Goal: Transaction & Acquisition: Purchase product/service

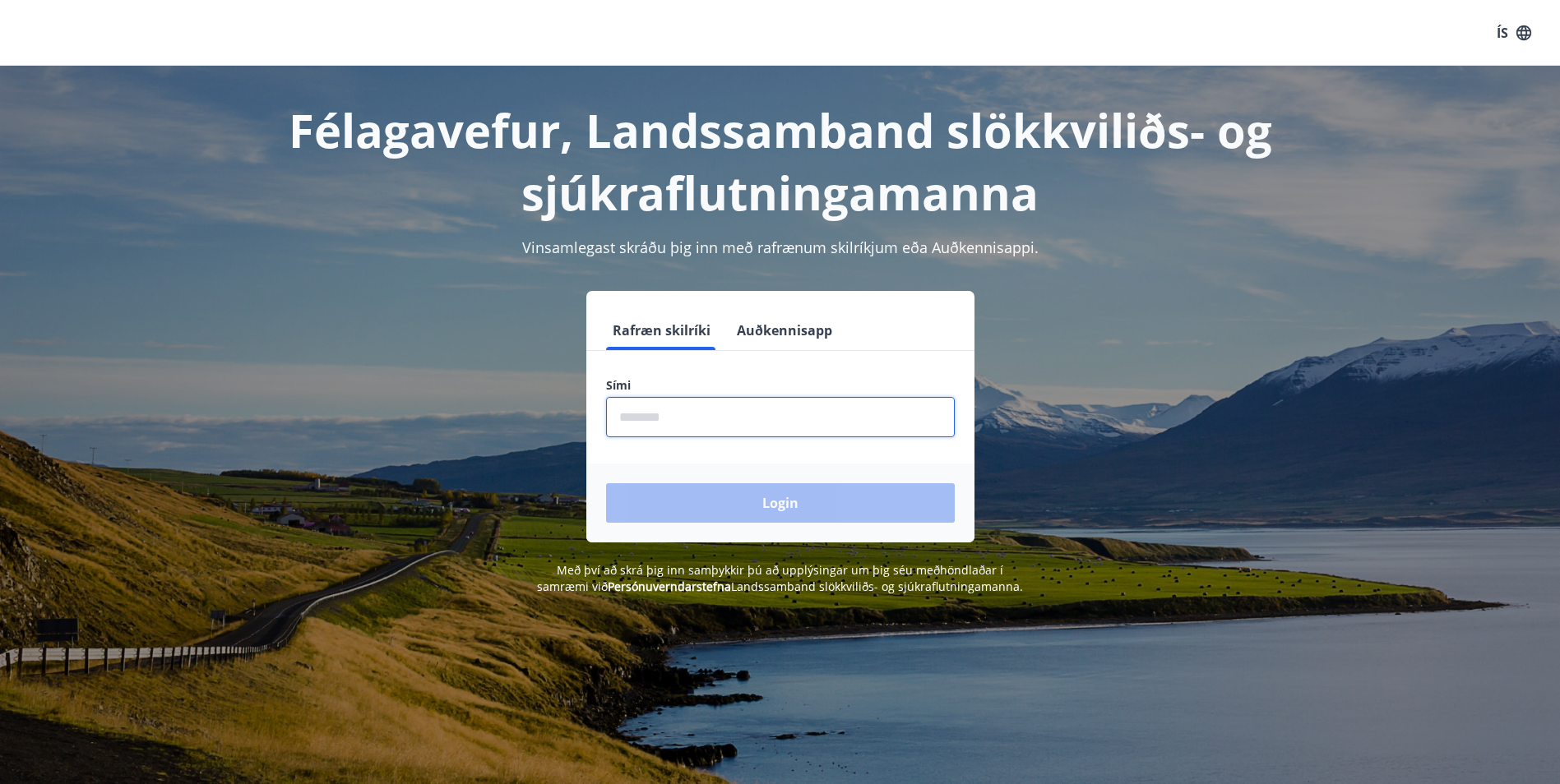
click at [732, 424] on input "phone" at bounding box center [780, 417] width 349 height 41
type input "********"
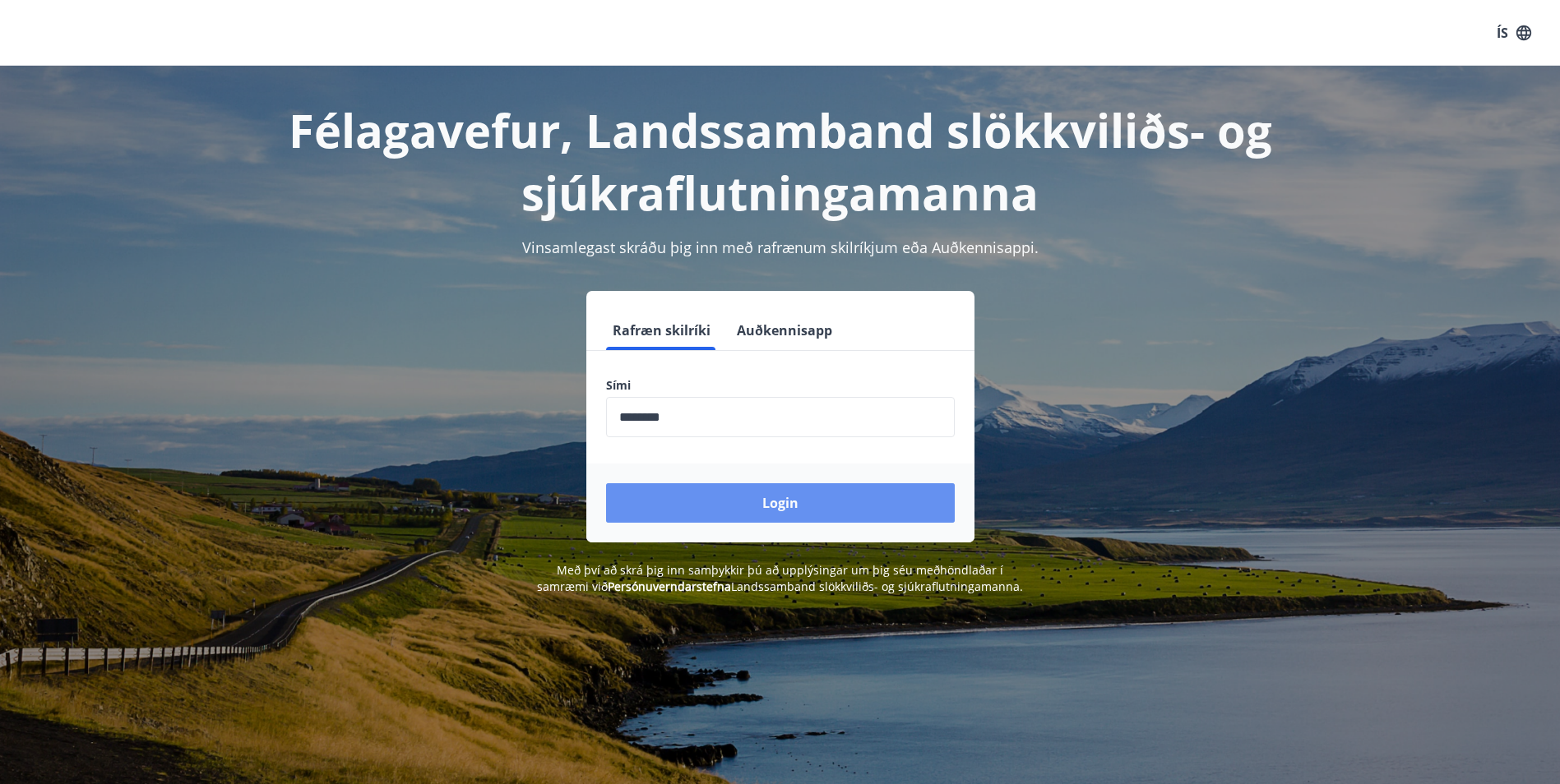
click at [723, 503] on button "Login" at bounding box center [780, 503] width 349 height 40
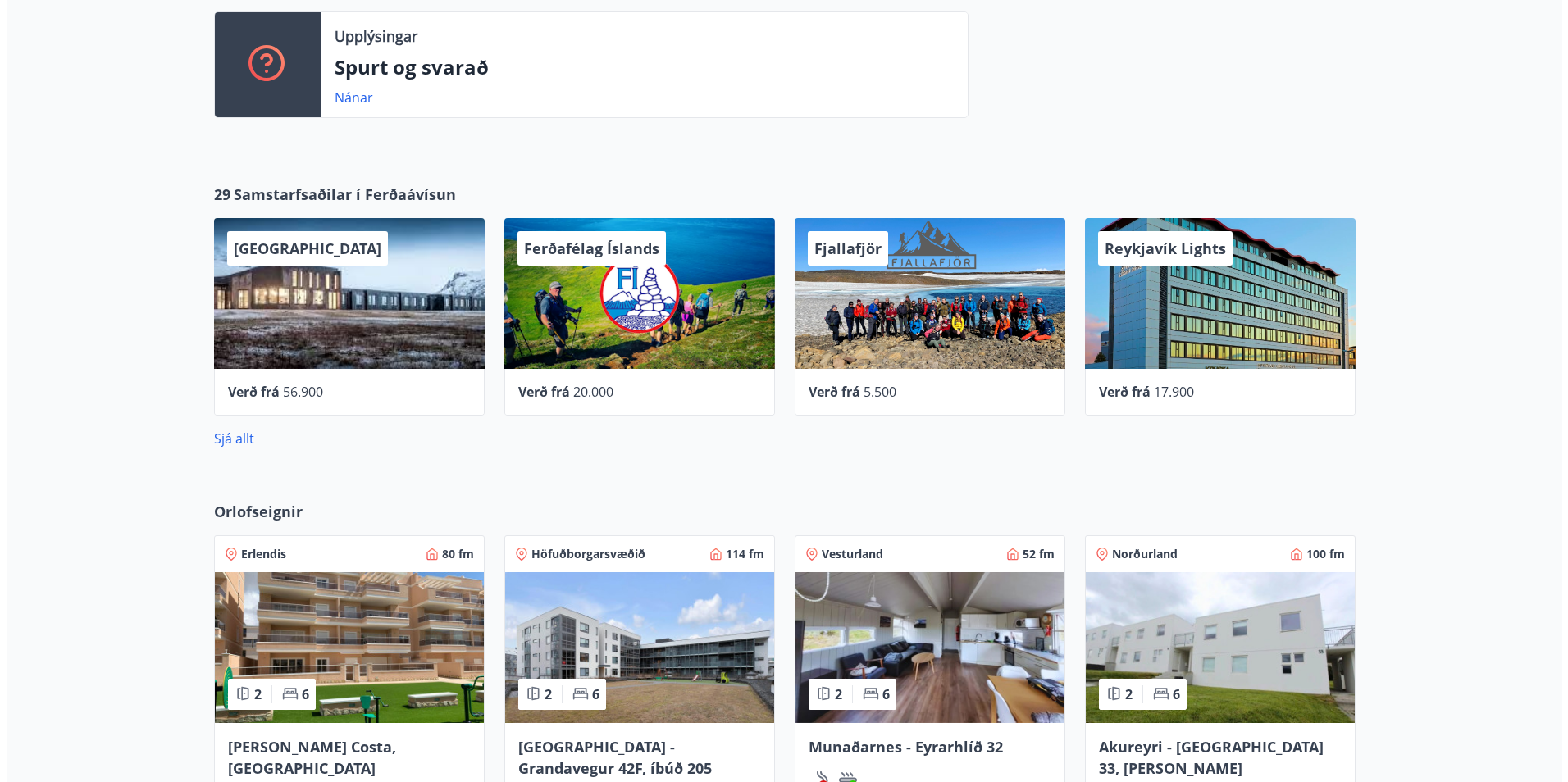
scroll to position [574, 0]
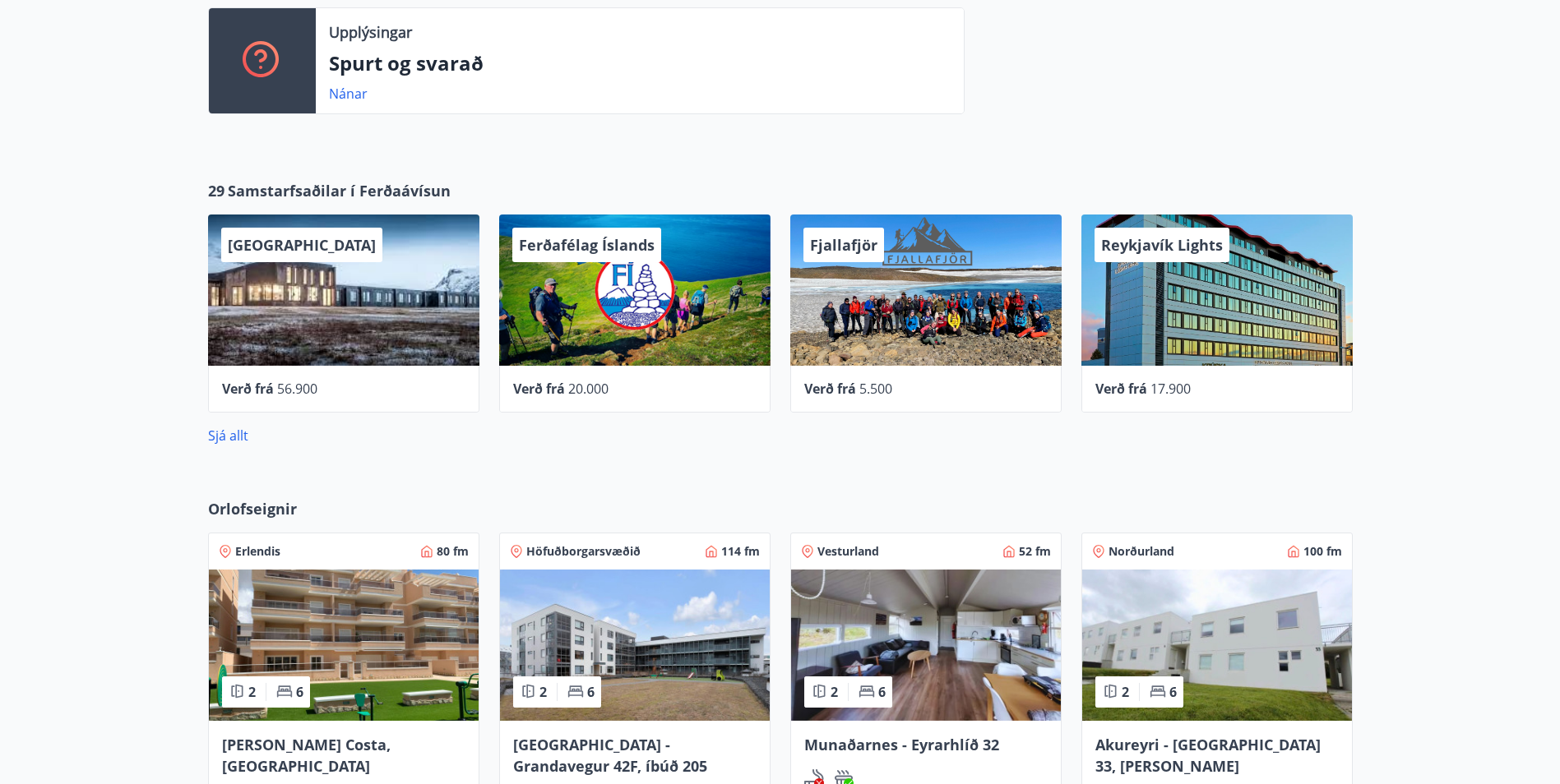
click at [285, 341] on div "[GEOGRAPHIC_DATA]" at bounding box center [343, 290] width 271 height 151
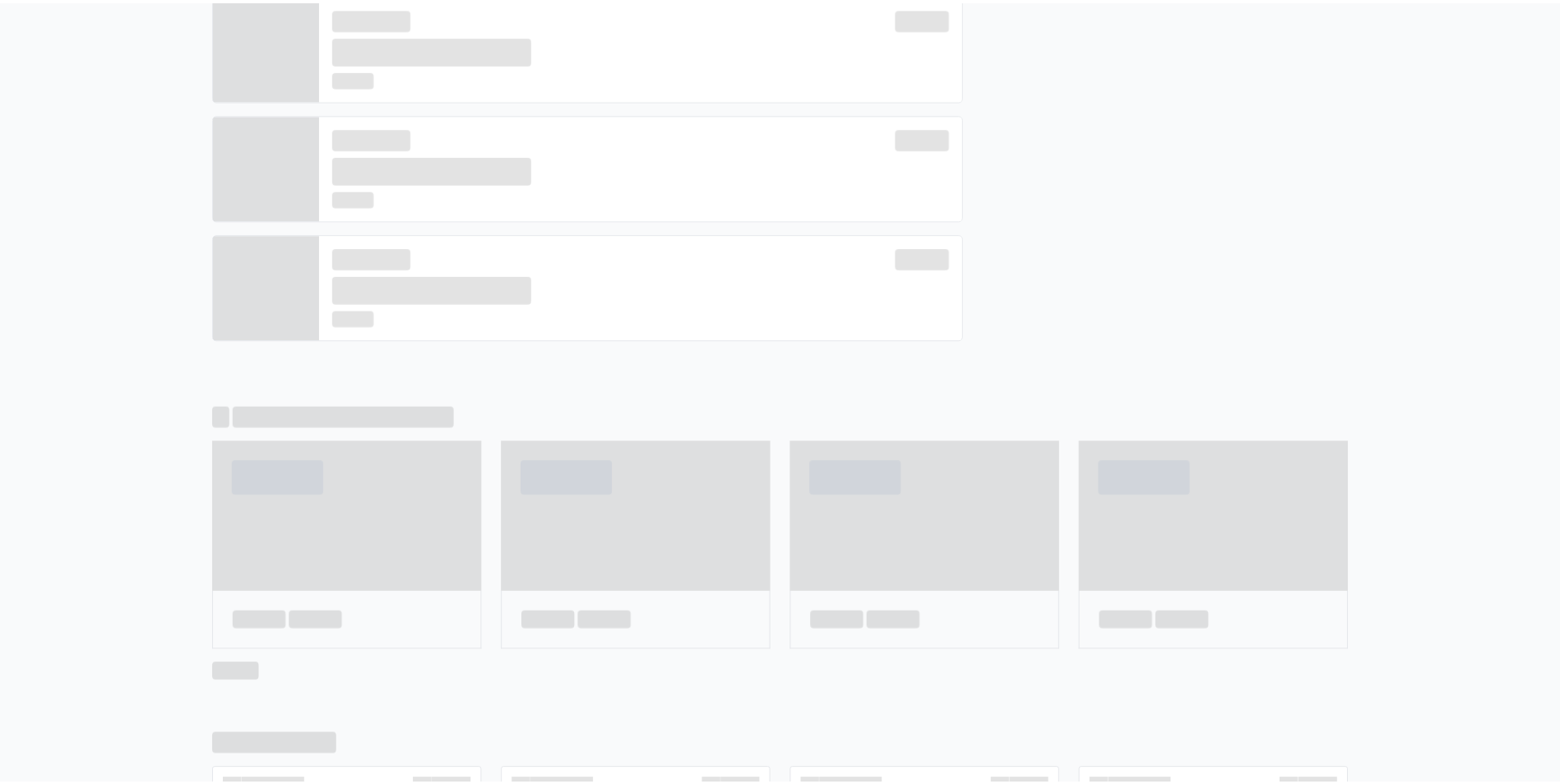
scroll to position [0, 0]
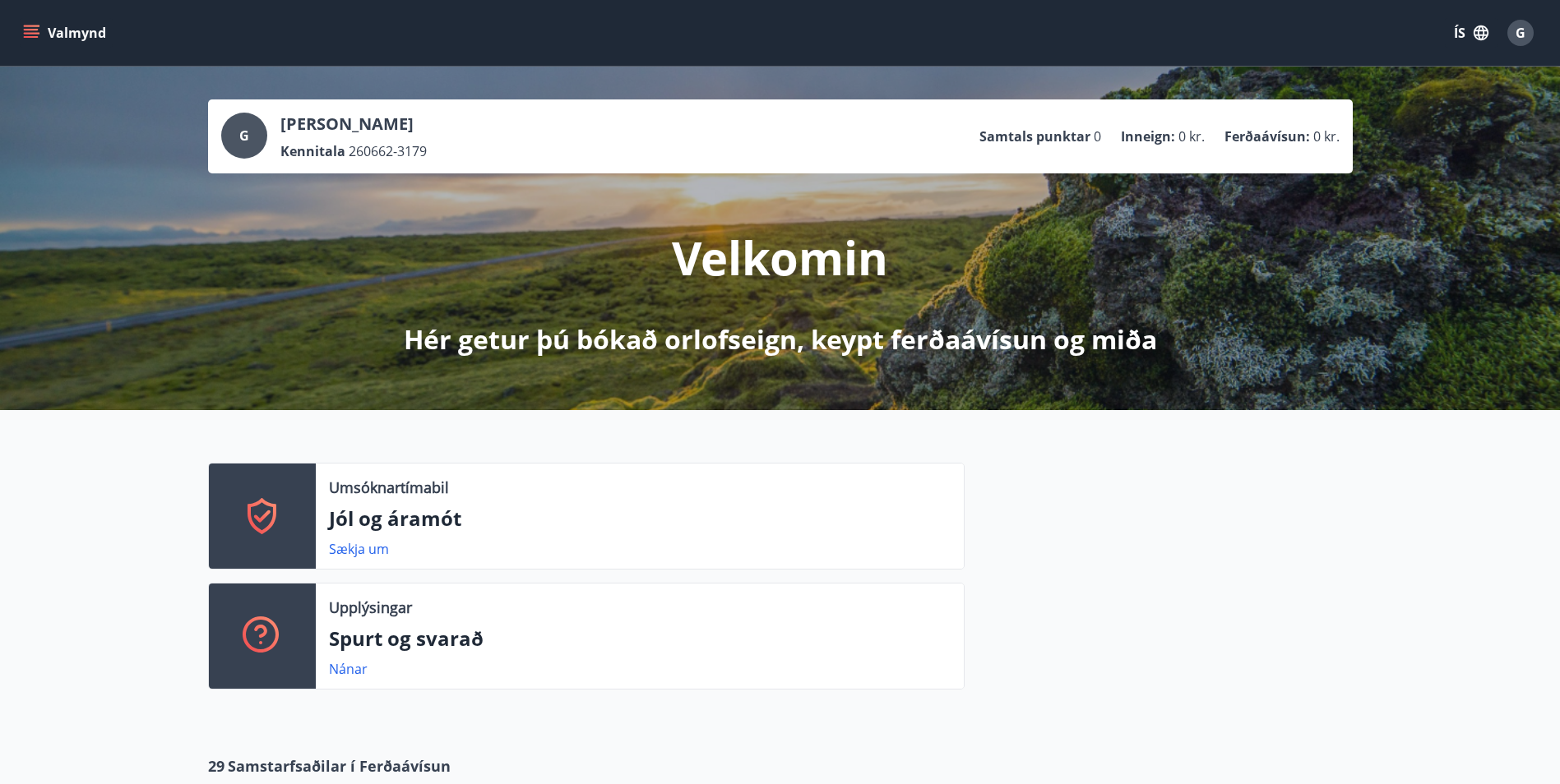
click at [38, 36] on icon "menu" at bounding box center [31, 33] width 16 height 16
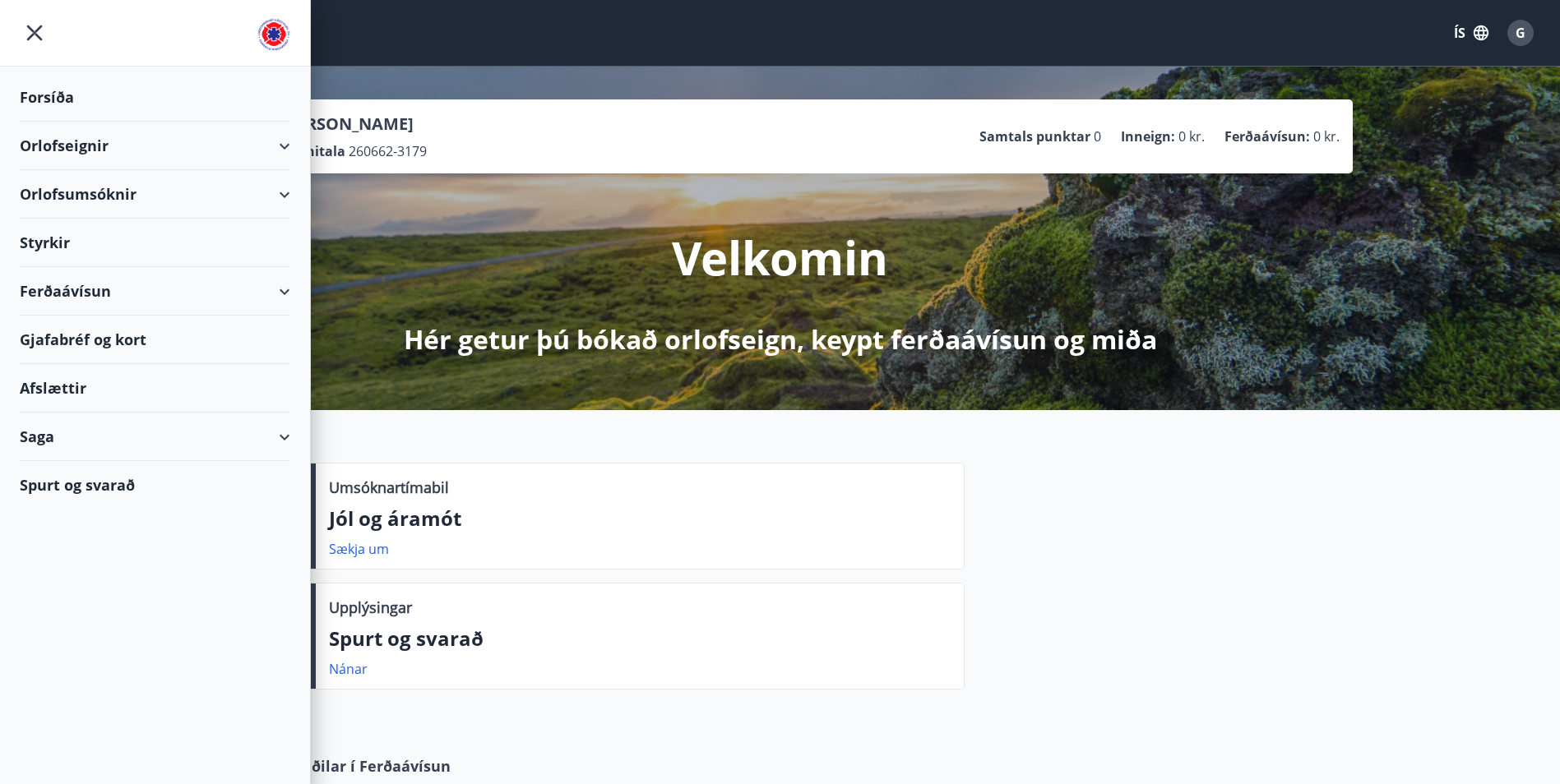
click at [48, 288] on div "Ferðaávísun" at bounding box center [155, 292] width 271 height 48
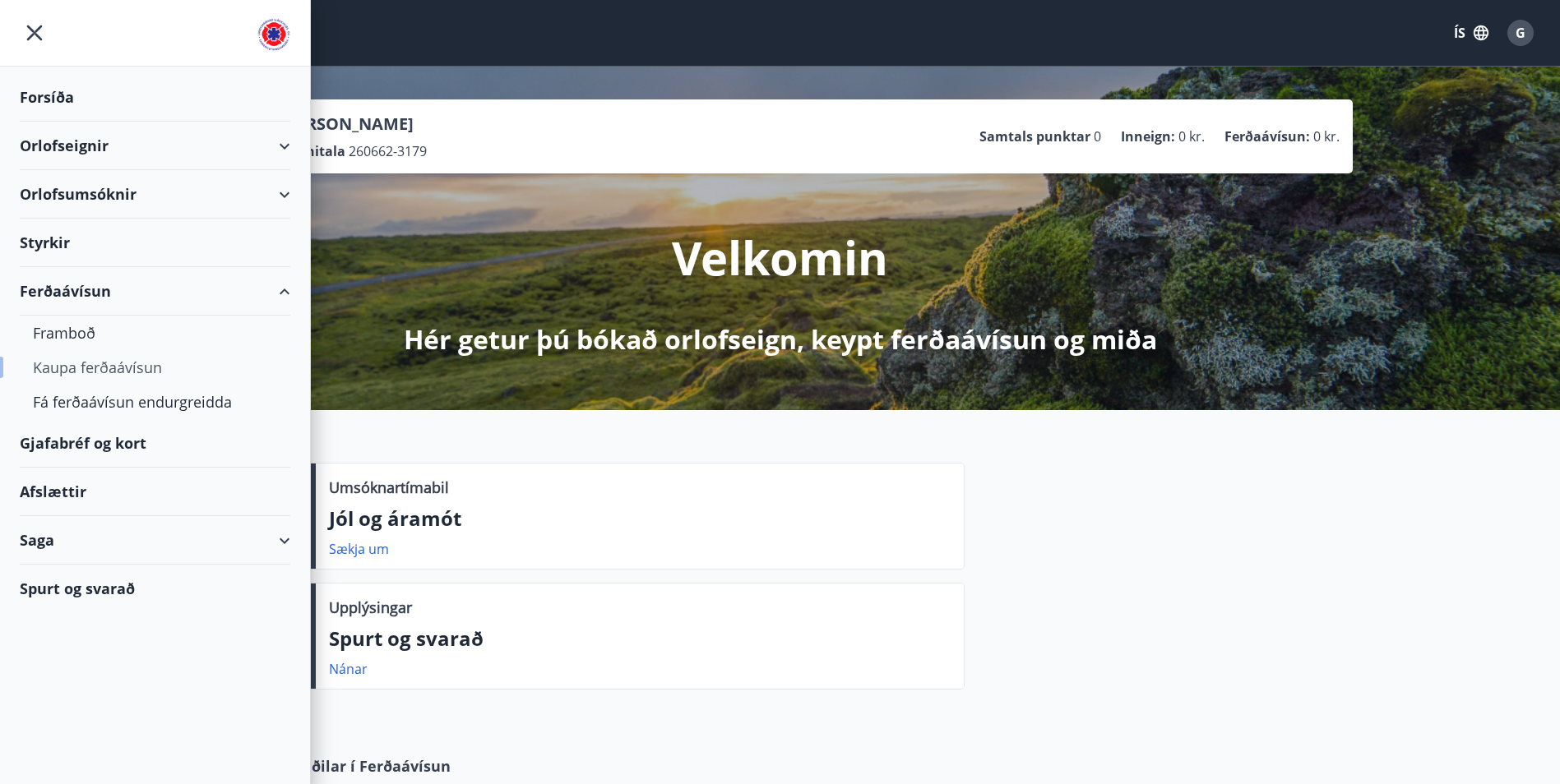
click at [88, 367] on div "Kaupa ferðaávísun" at bounding box center [154, 367] width 244 height 34
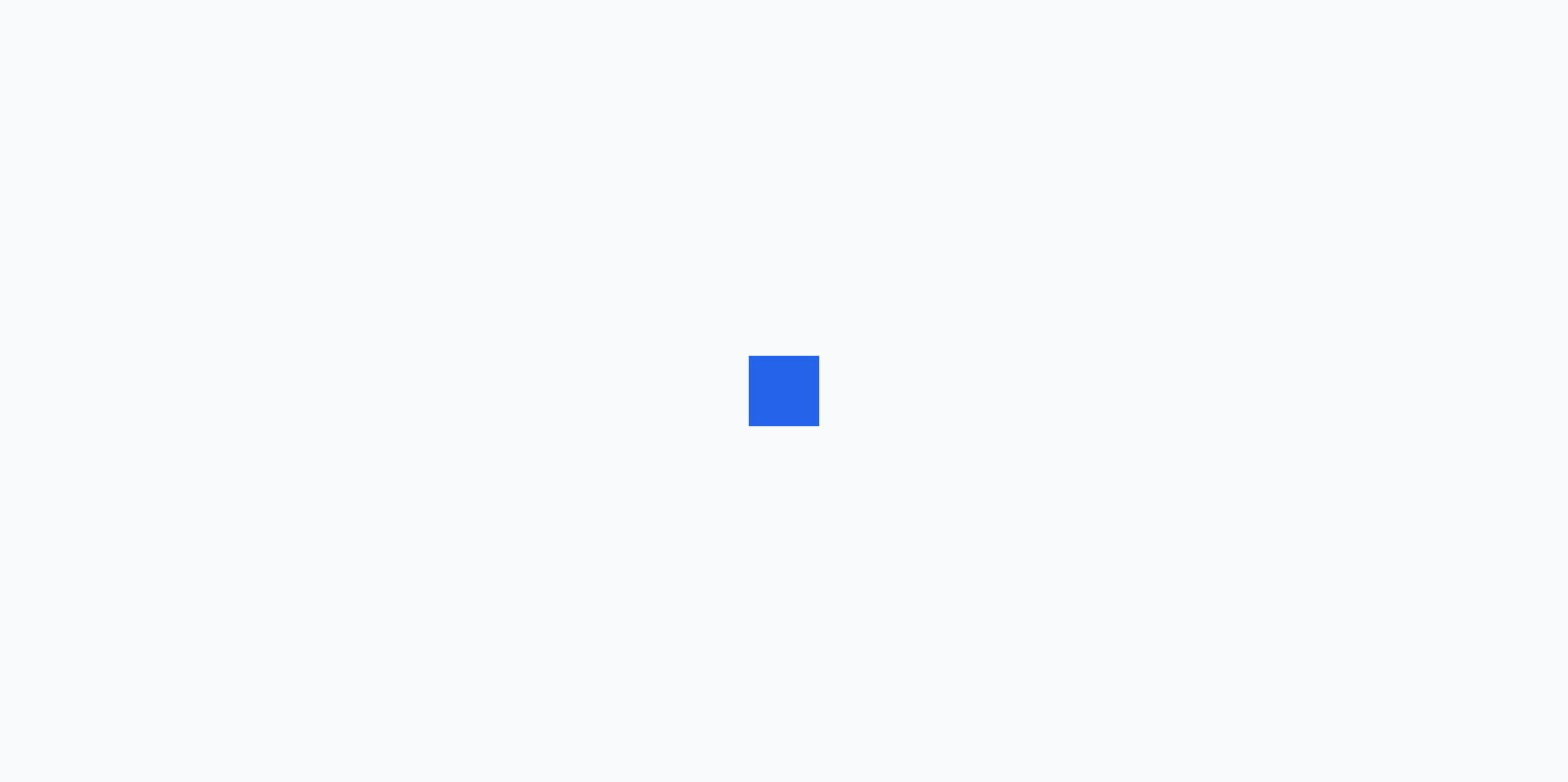
click at [88, 366] on div at bounding box center [784, 391] width 1568 height 782
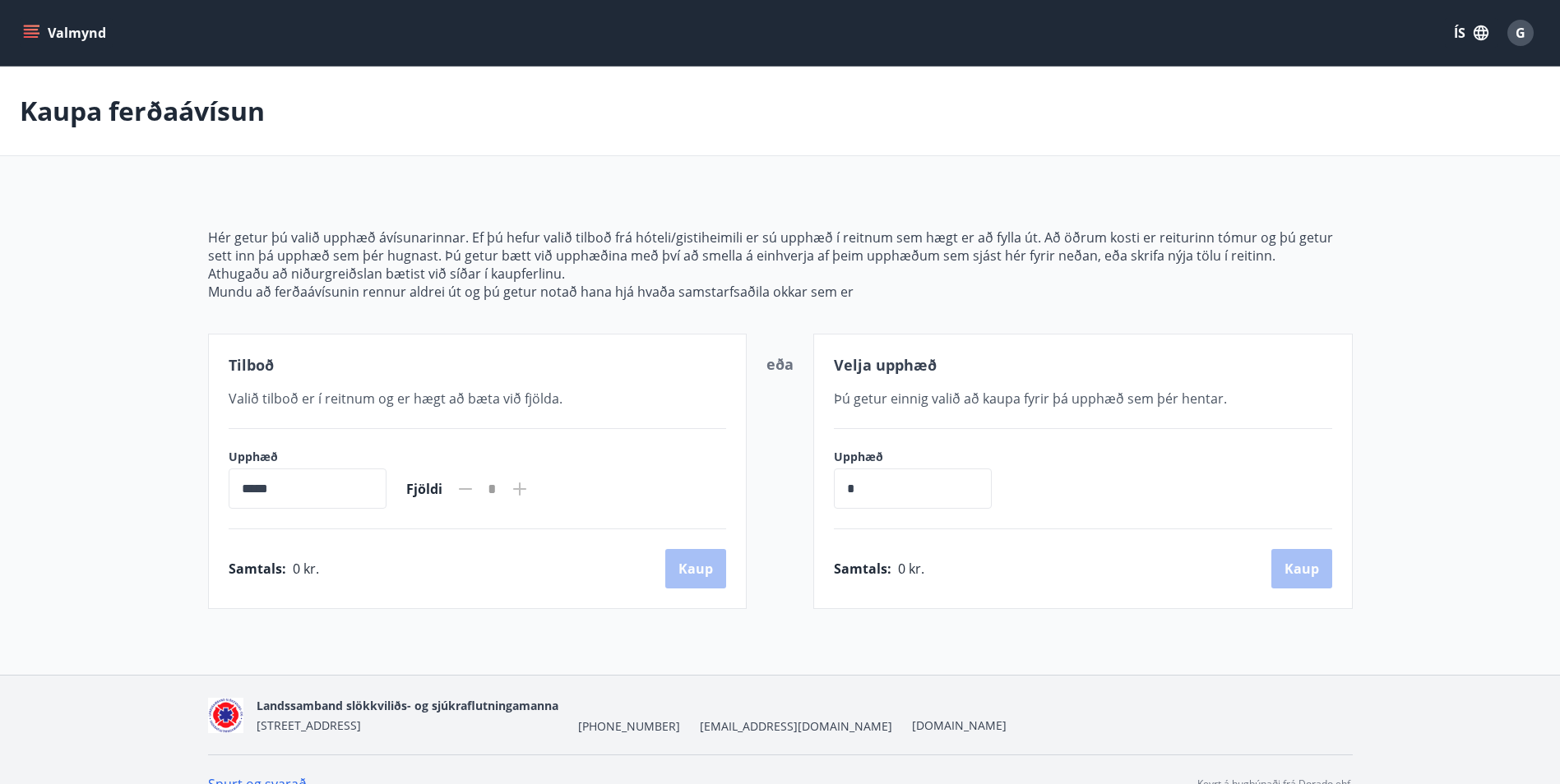
click at [76, 287] on main "Kaupa ferðaávísun Hér getur þú valið upphæð ávísunarinnar. Ef þú hefur valið ti…" at bounding box center [780, 337] width 1560 height 543
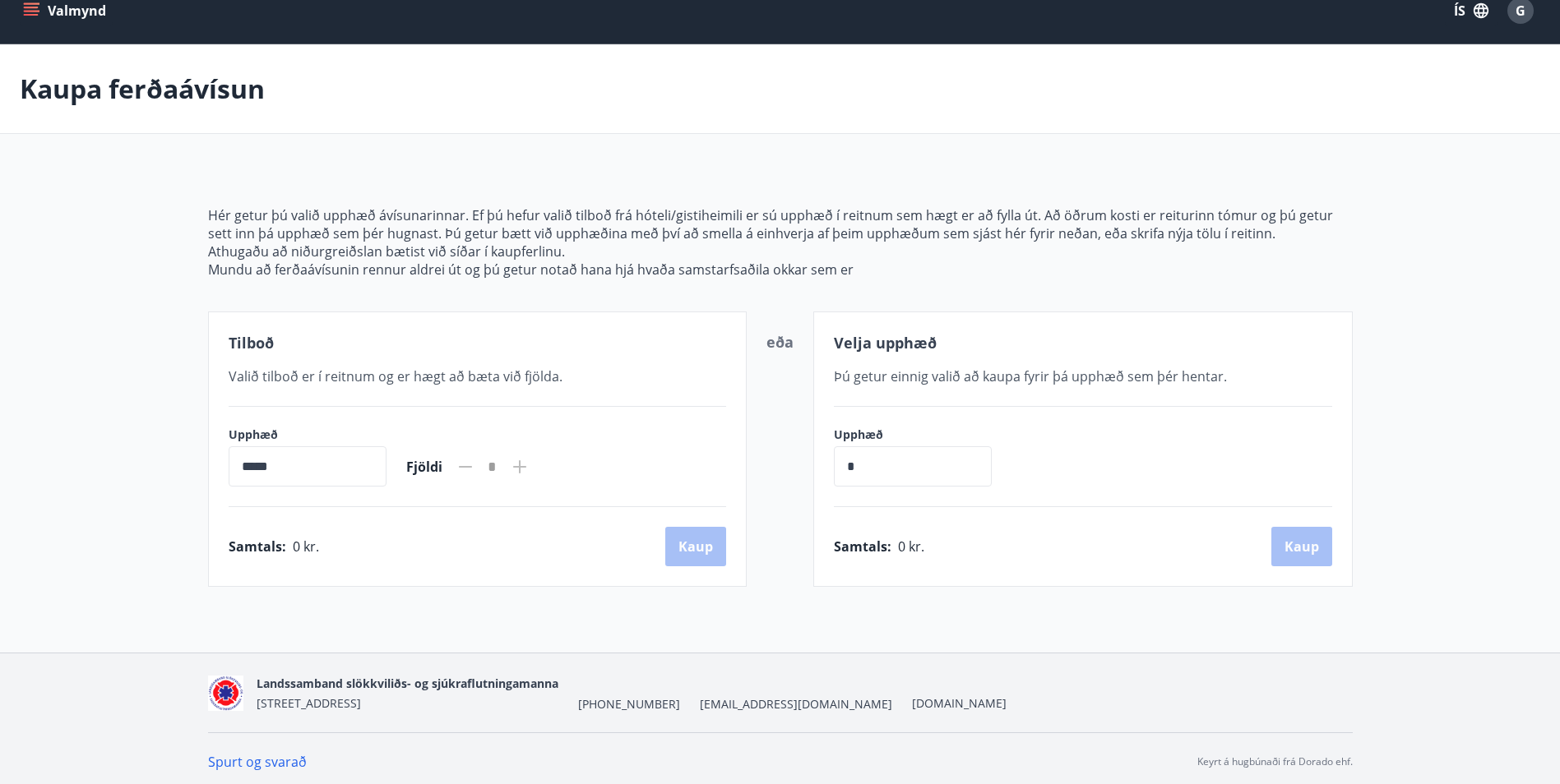
scroll to position [28, 0]
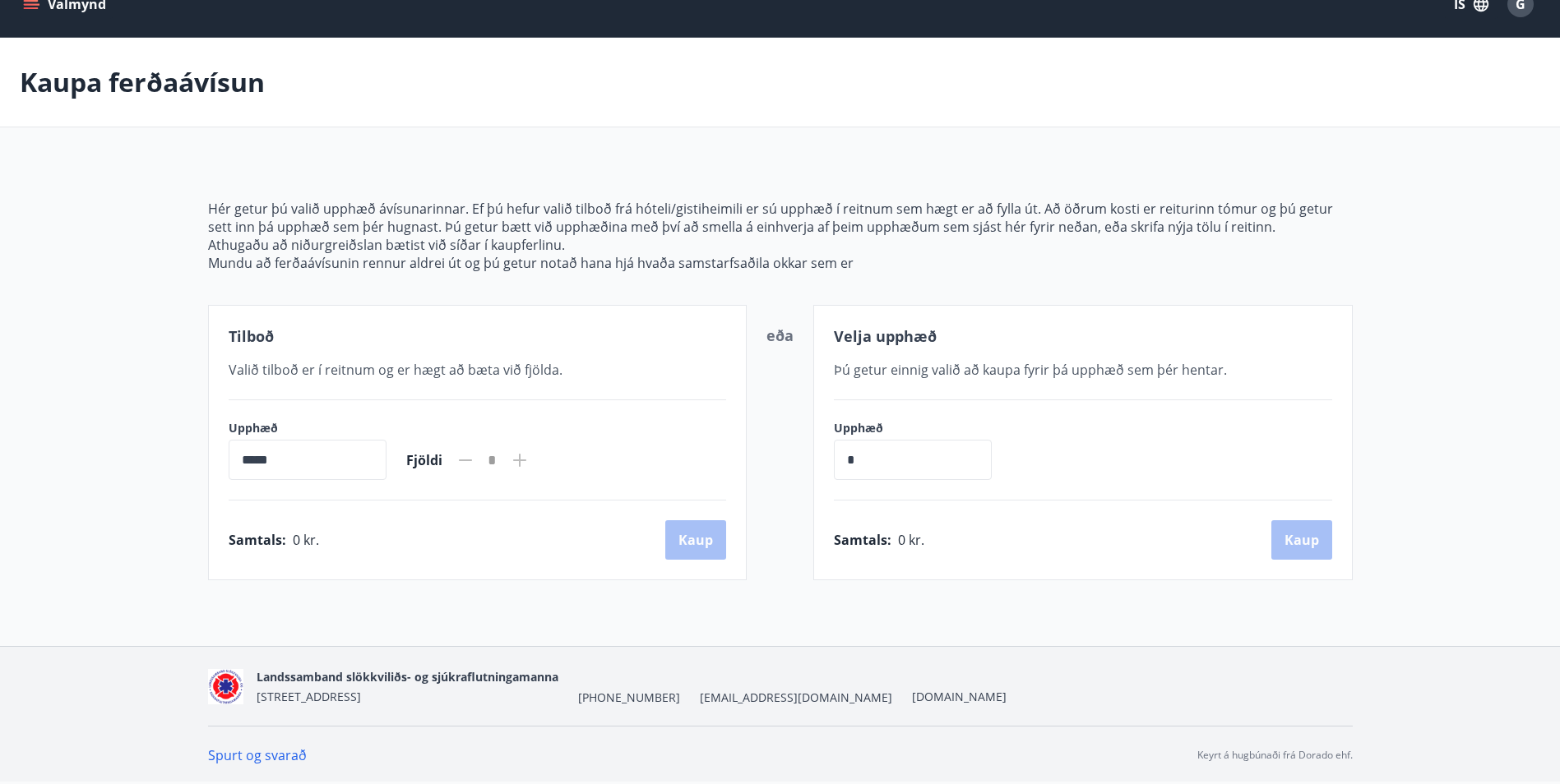
click at [243, 461] on input "*****" at bounding box center [307, 460] width 158 height 41
click at [361, 461] on input "*****" at bounding box center [307, 460] width 158 height 41
drag, startPoint x: 236, startPoint y: 449, endPoint x: 237, endPoint y: 460, distance: 11.0
click at [238, 455] on input "*****" at bounding box center [307, 460] width 158 height 41
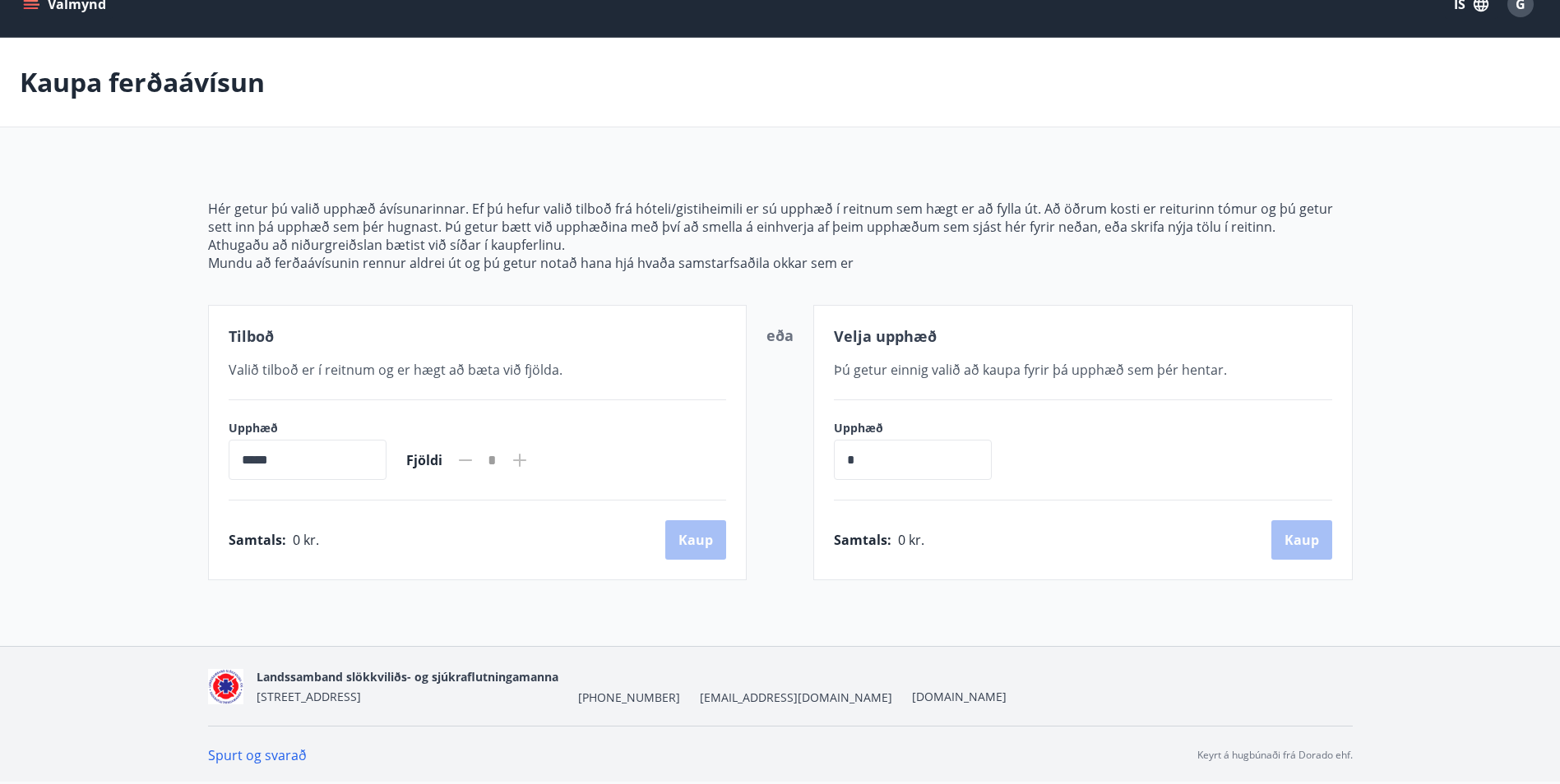
click at [238, 459] on input "*****" at bounding box center [307, 460] width 158 height 41
click at [241, 459] on input "*****" at bounding box center [307, 460] width 158 height 41
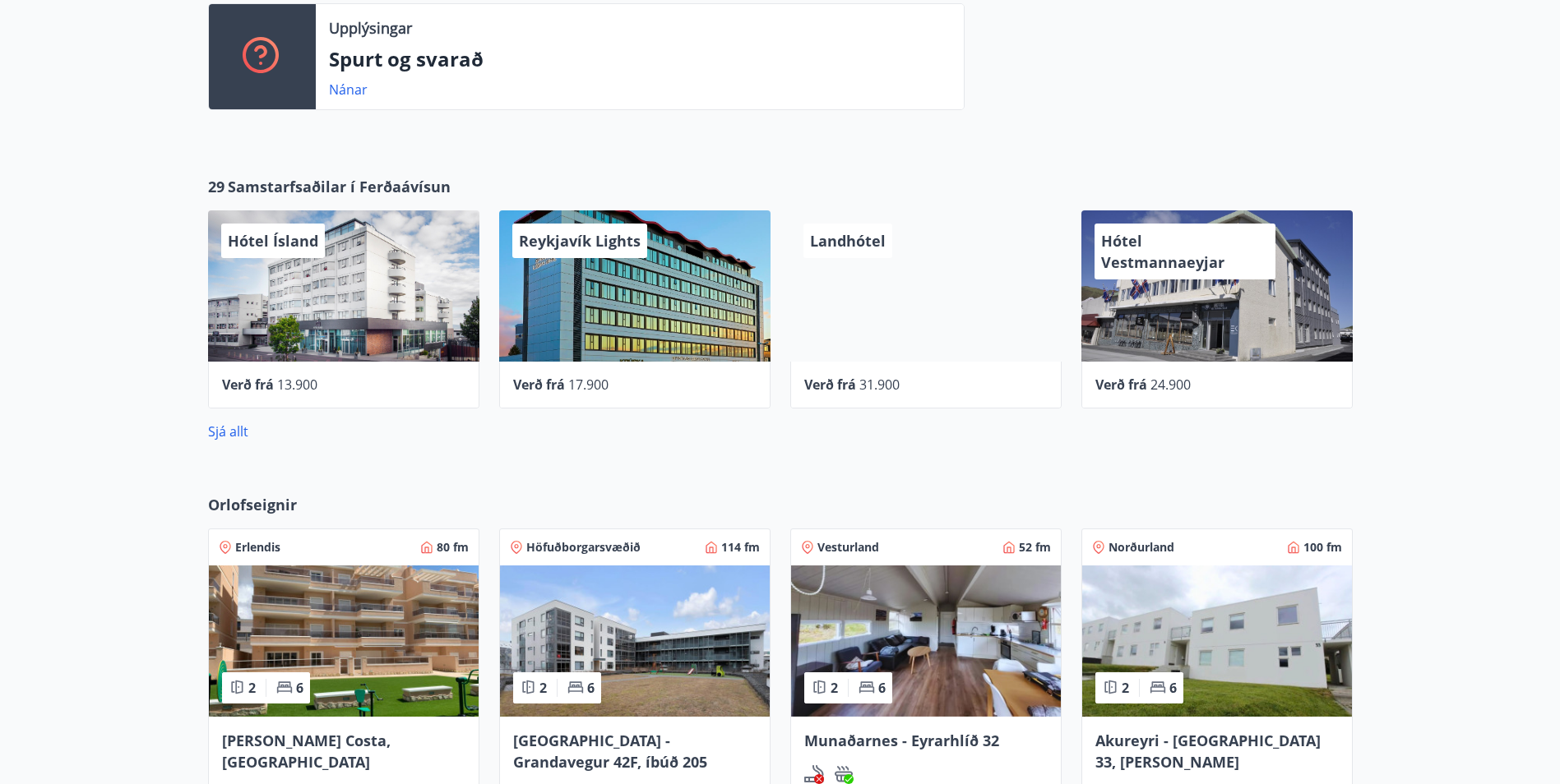
scroll to position [657, 0]
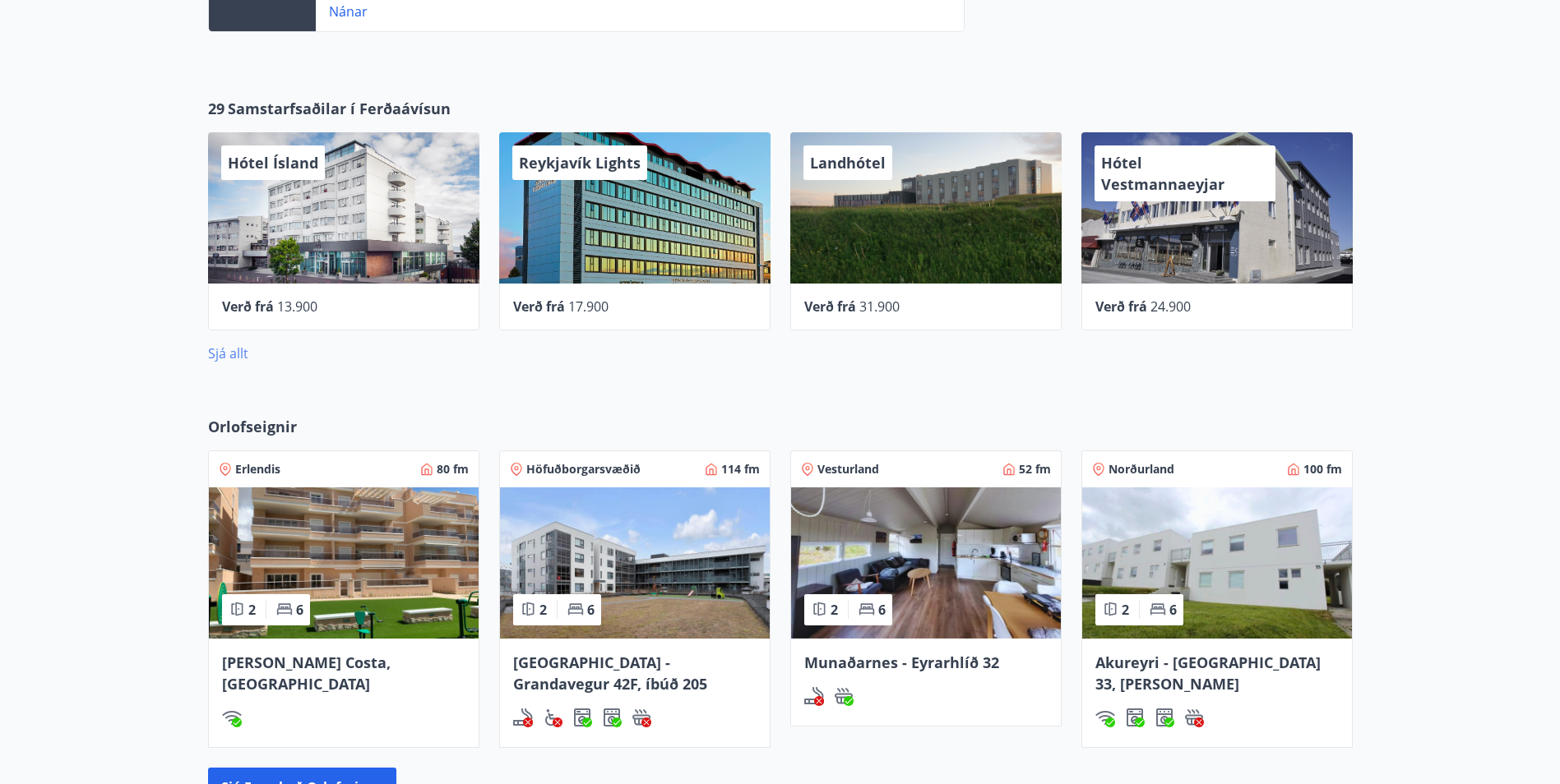
click at [217, 355] on link "Sjá allt" at bounding box center [228, 353] width 41 height 18
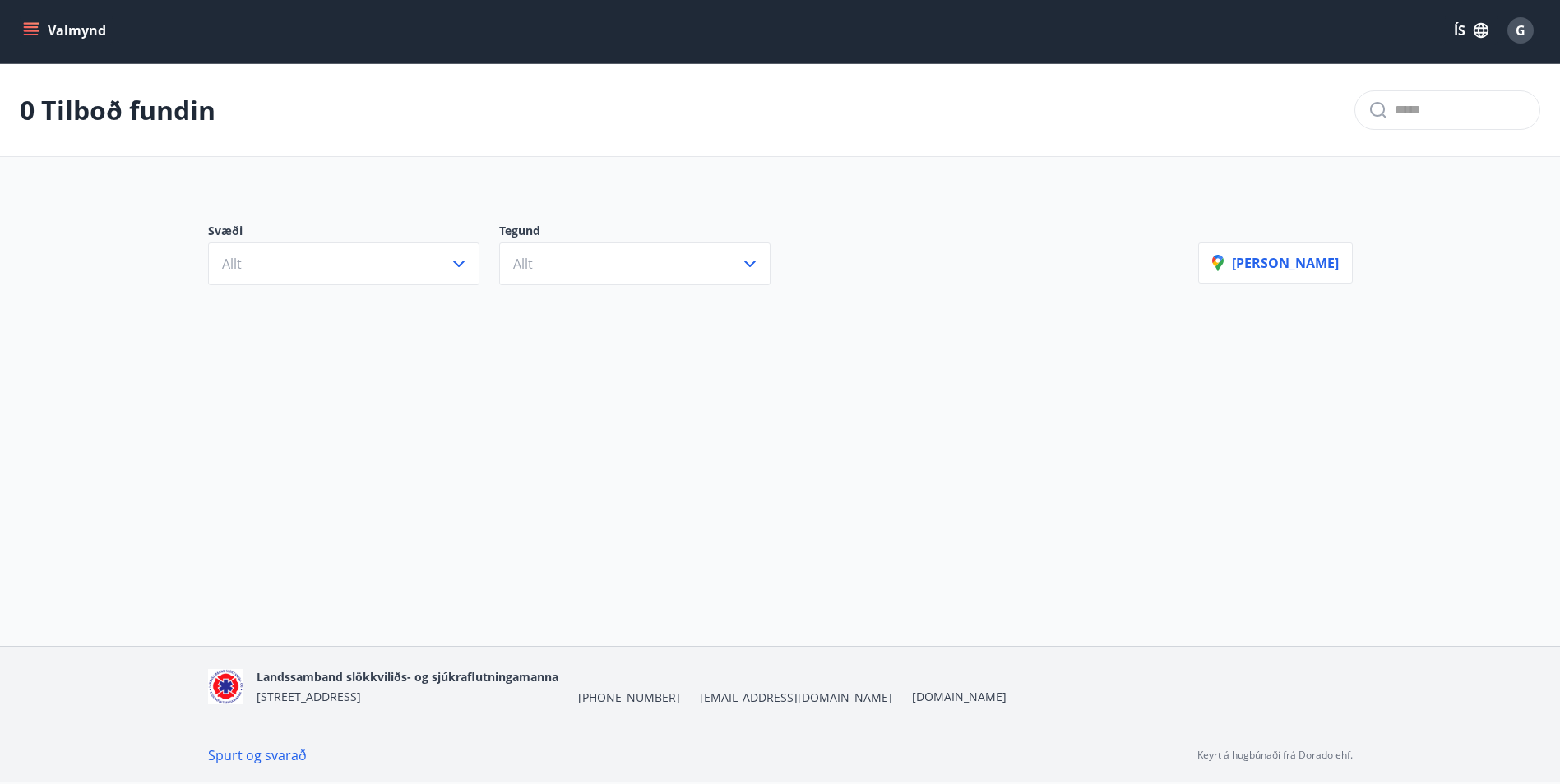
scroll to position [3, 0]
click at [217, 355] on div "0 Tilboð fundin Svæði Allt Tegund Allt Sýna kort" at bounding box center [780, 216] width 1560 height 306
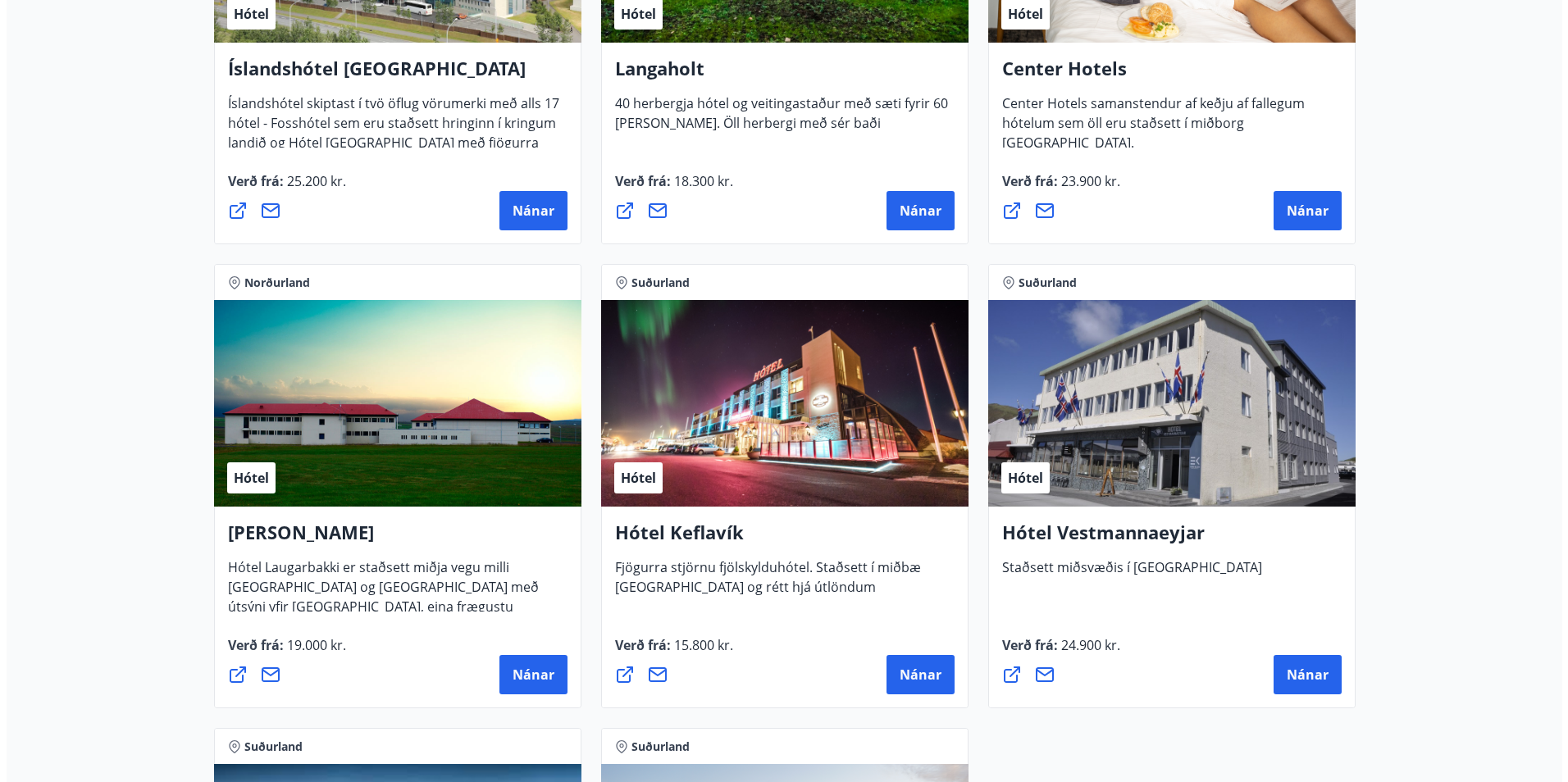
scroll to position [3771, 0]
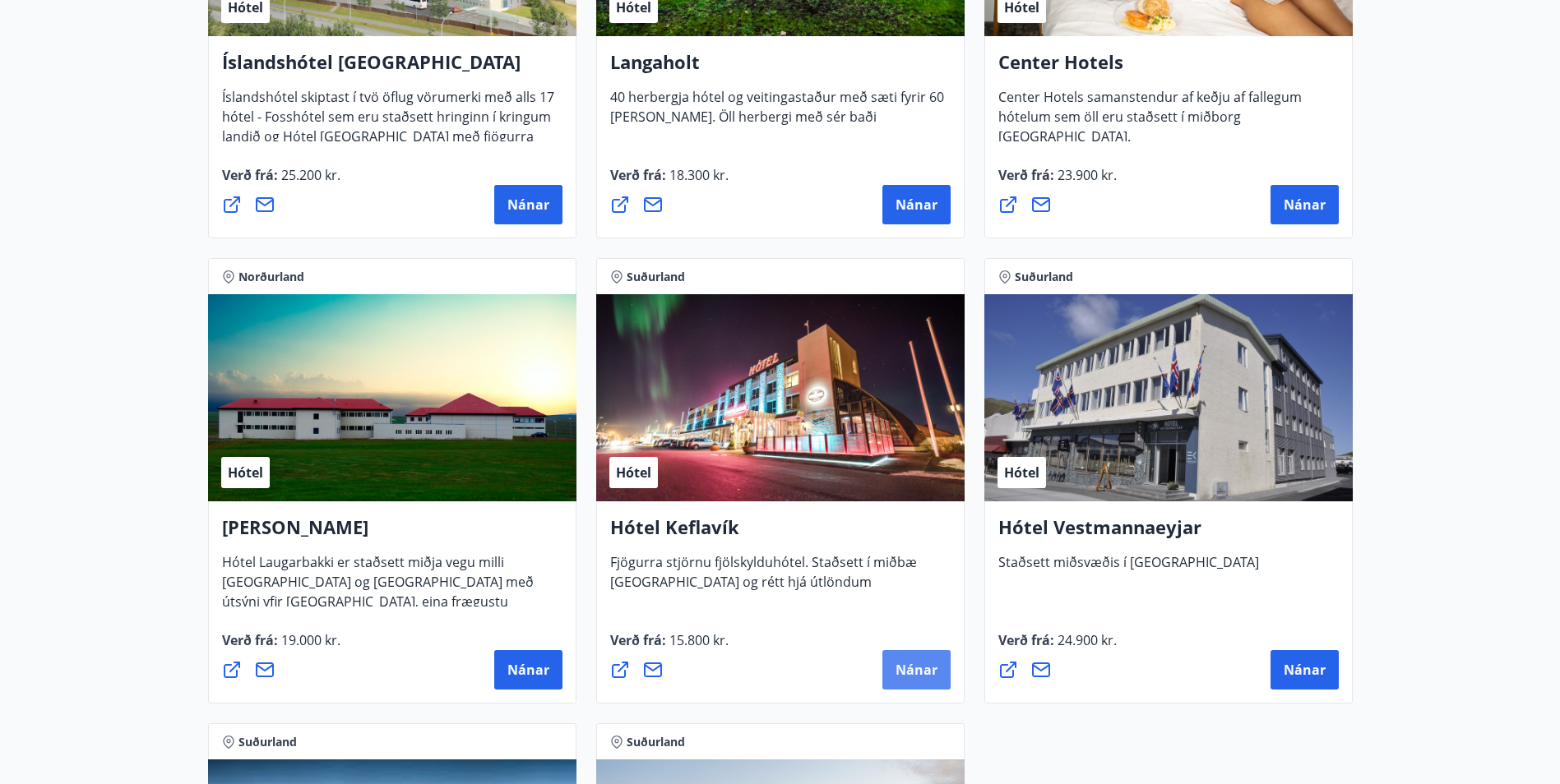
click at [917, 676] on span "Nánar" at bounding box center [916, 669] width 42 height 18
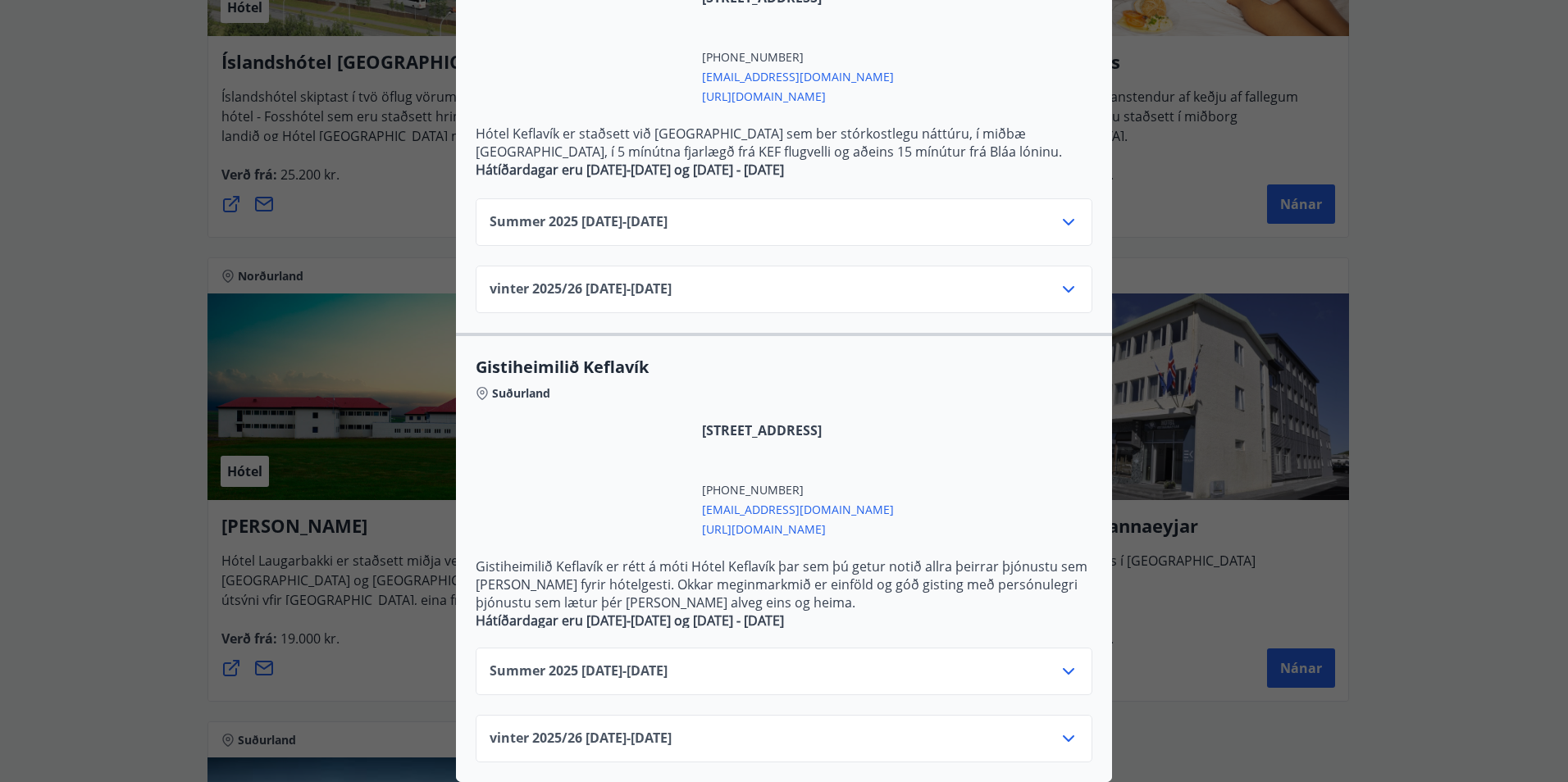
scroll to position [0, 0]
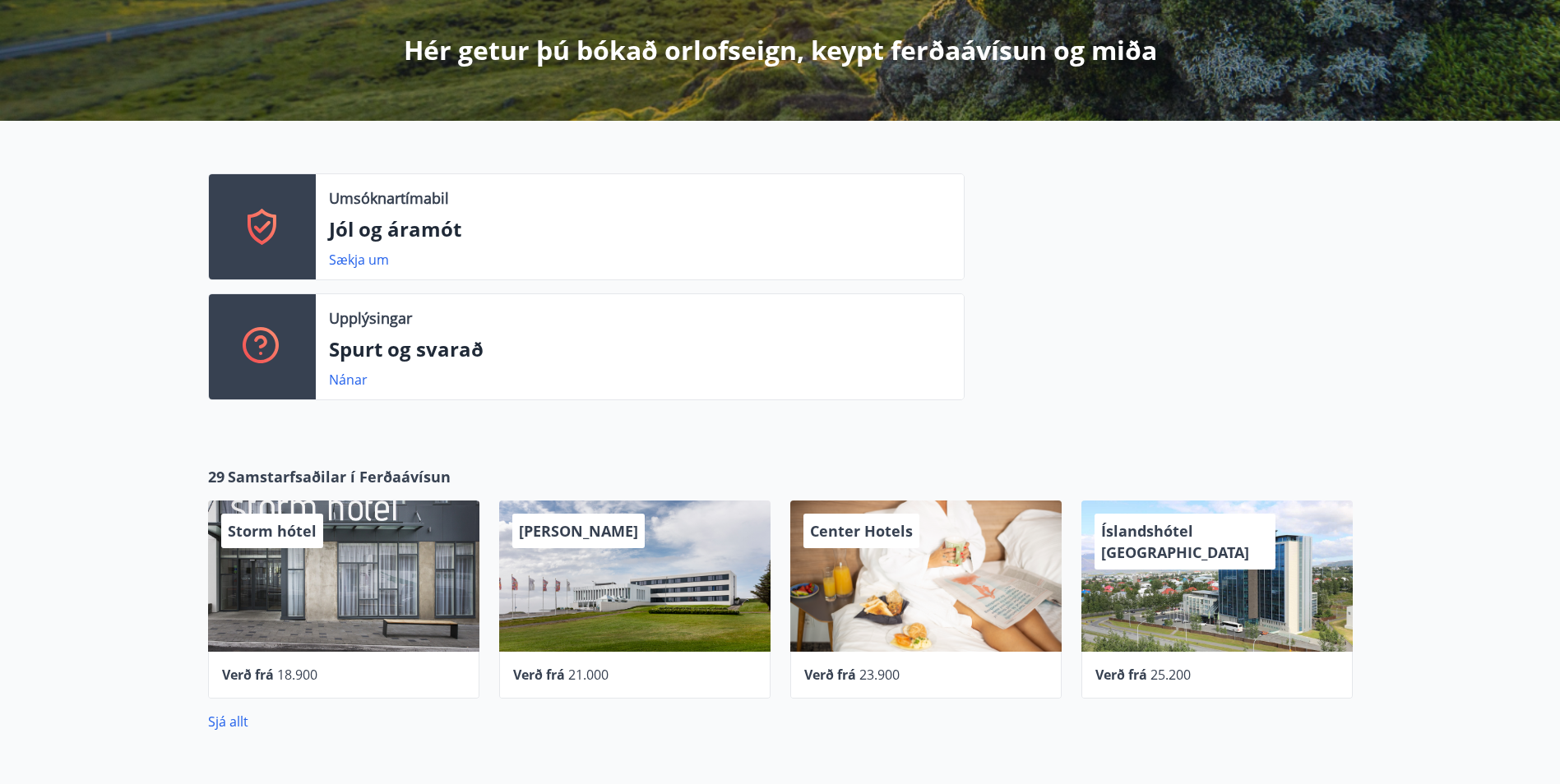
scroll to position [329, 0]
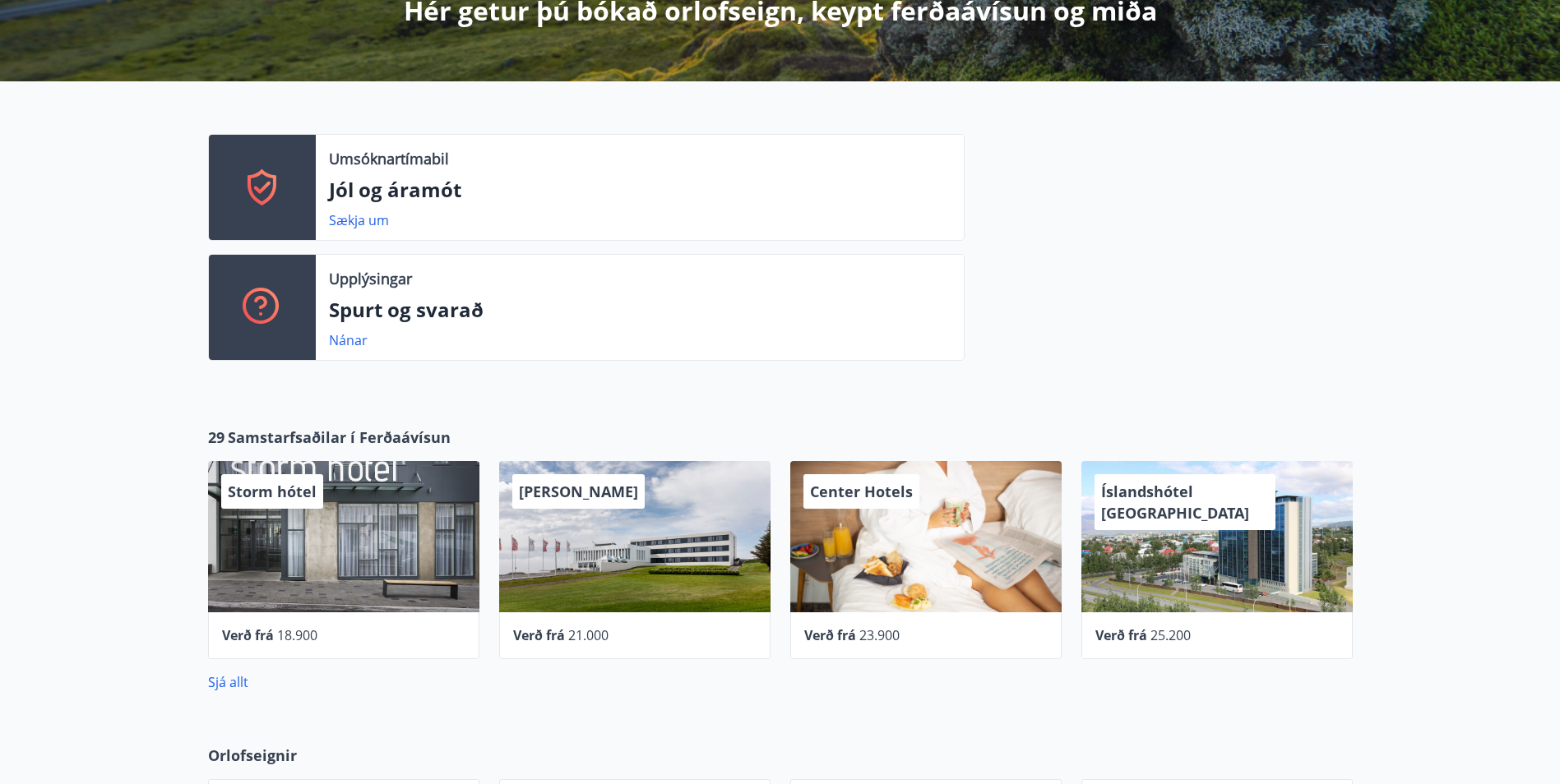
click at [375, 438] on span "Samstarfsaðilar í Ferðaávísun" at bounding box center [339, 437] width 223 height 22
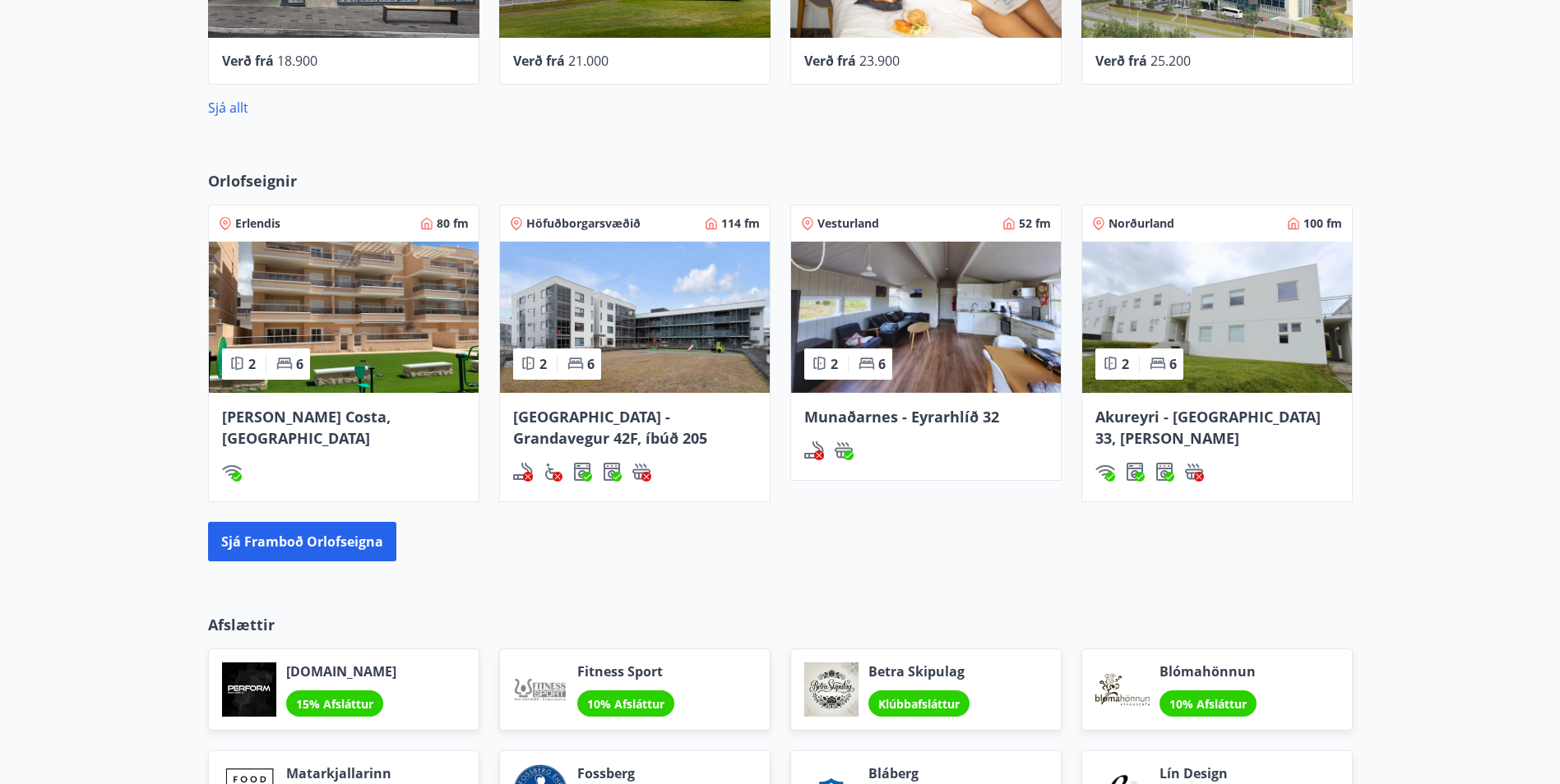
scroll to position [904, 0]
click at [226, 103] on link "Sjá allt" at bounding box center [228, 106] width 41 height 18
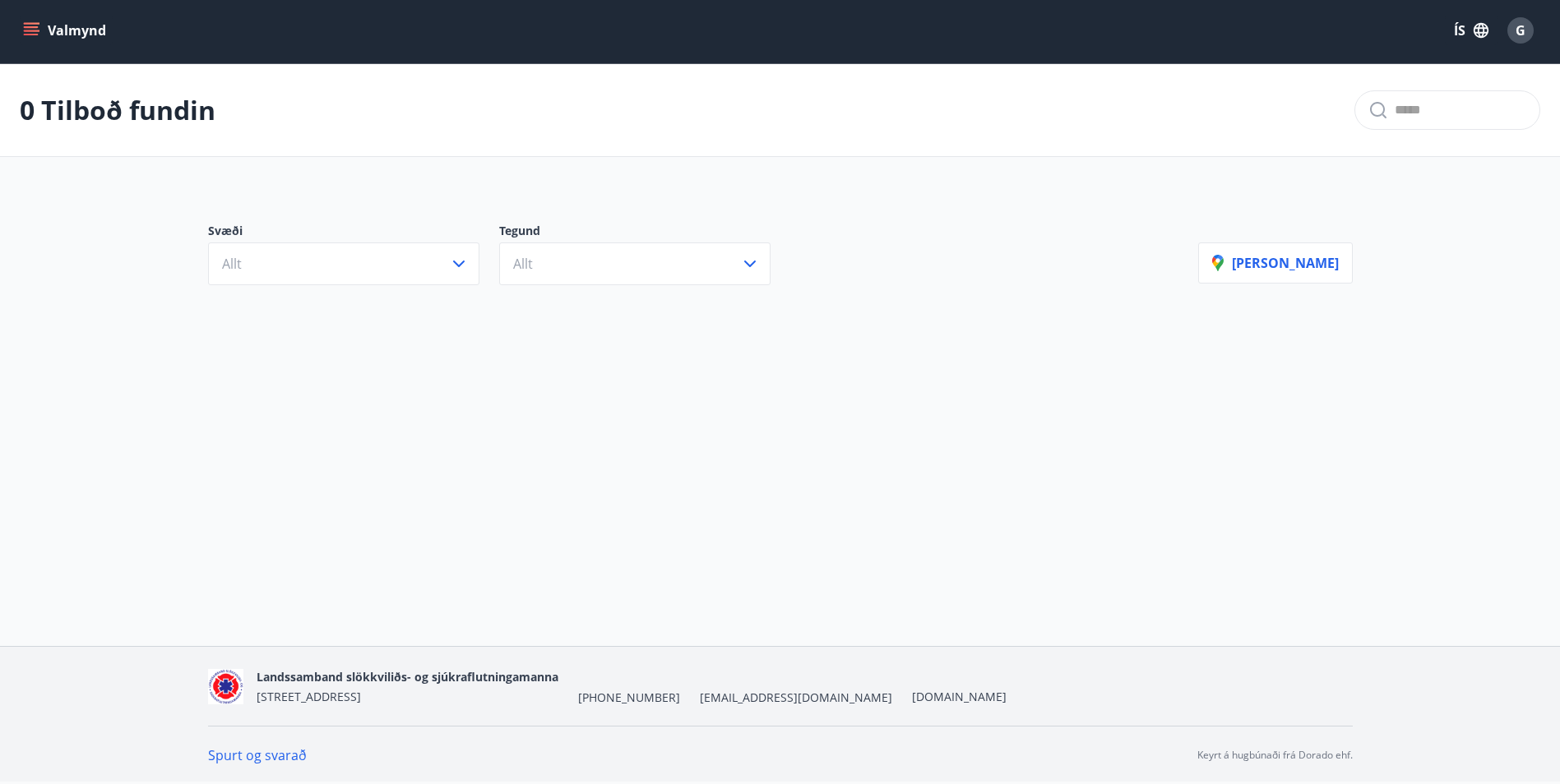
click at [226, 103] on div "0 Tilboð fundin" at bounding box center [780, 110] width 1560 height 93
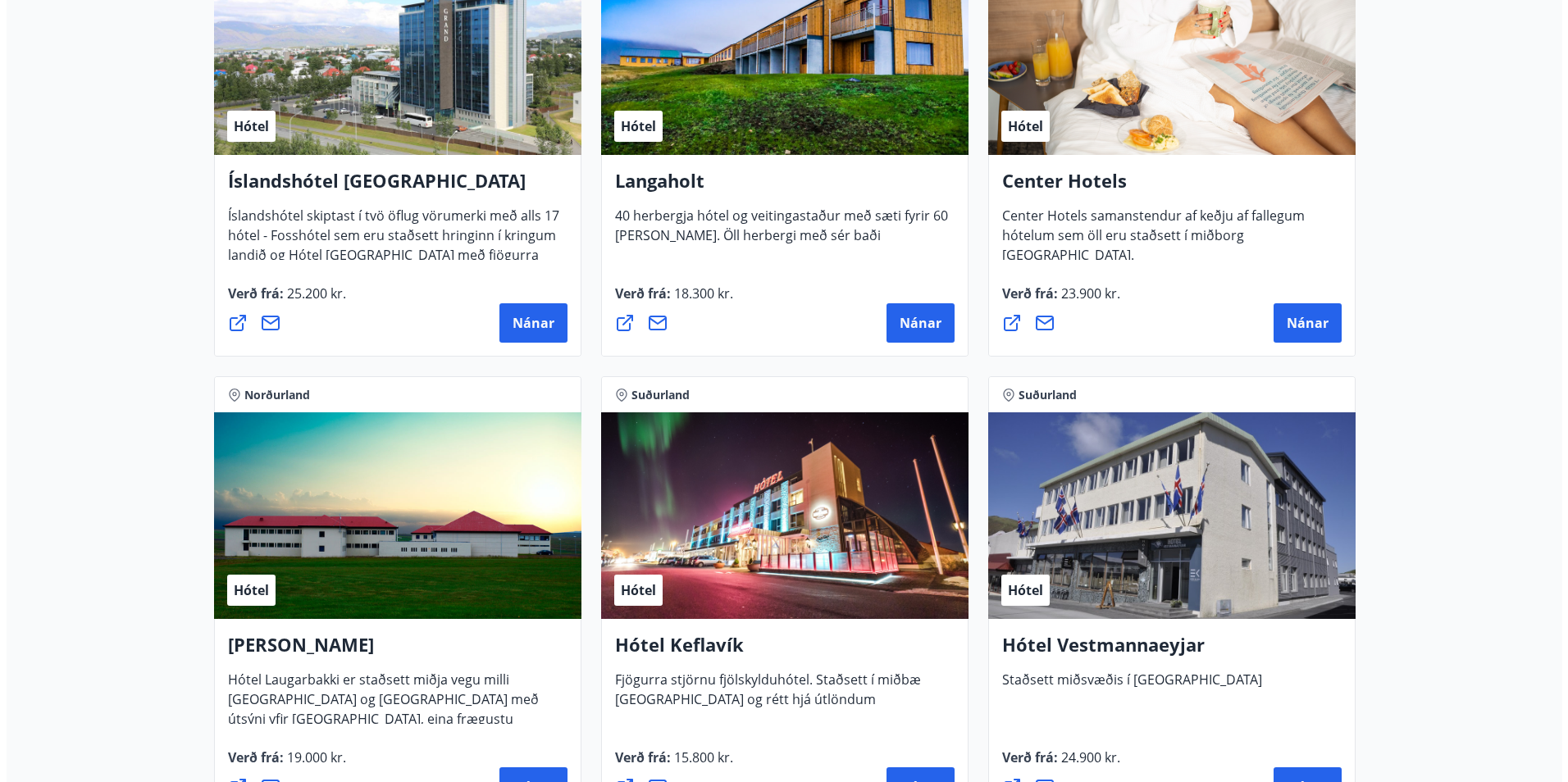
scroll to position [3771, 0]
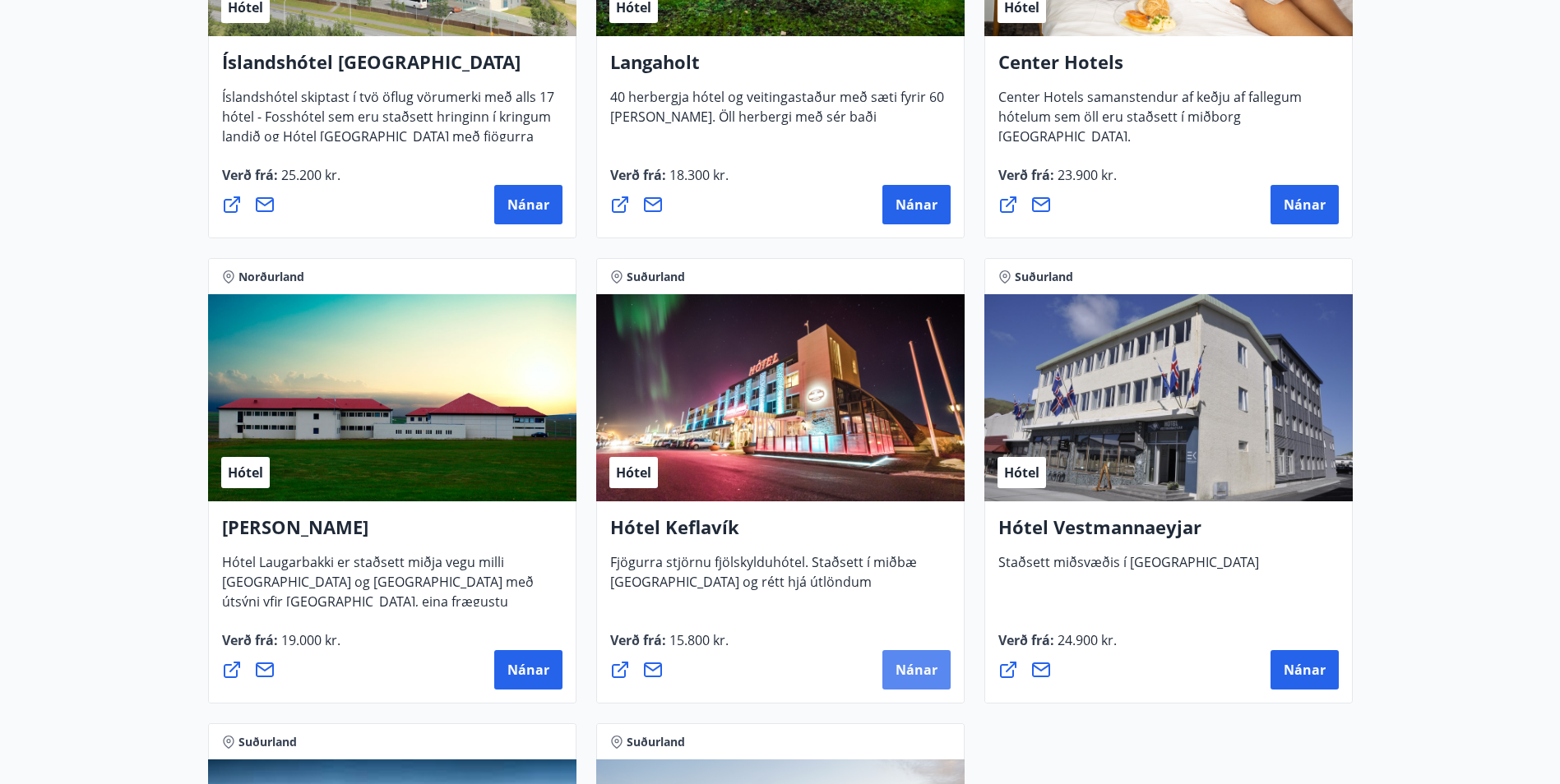
click at [918, 673] on span "Nánar" at bounding box center [916, 669] width 42 height 18
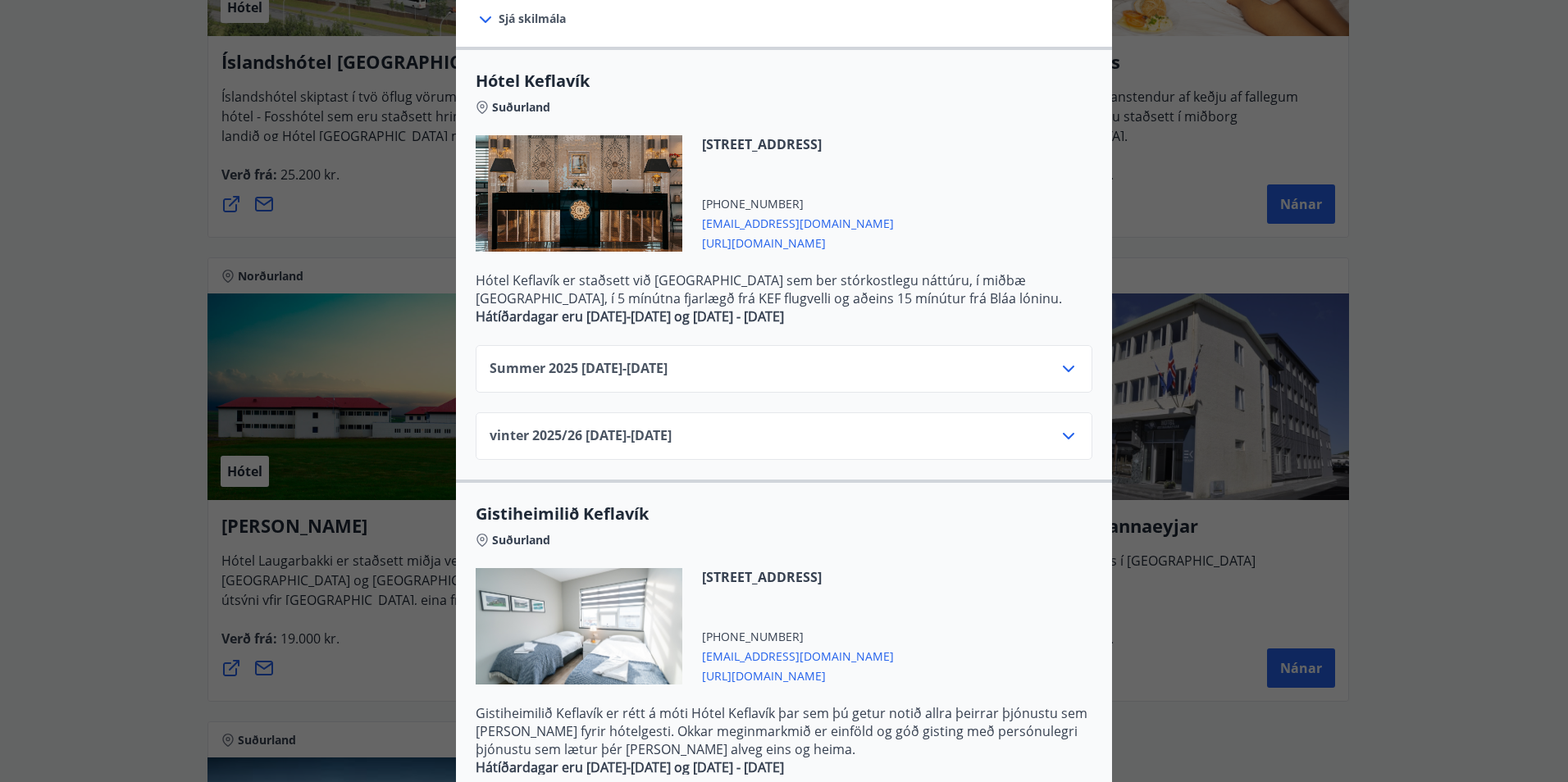
scroll to position [328, 0]
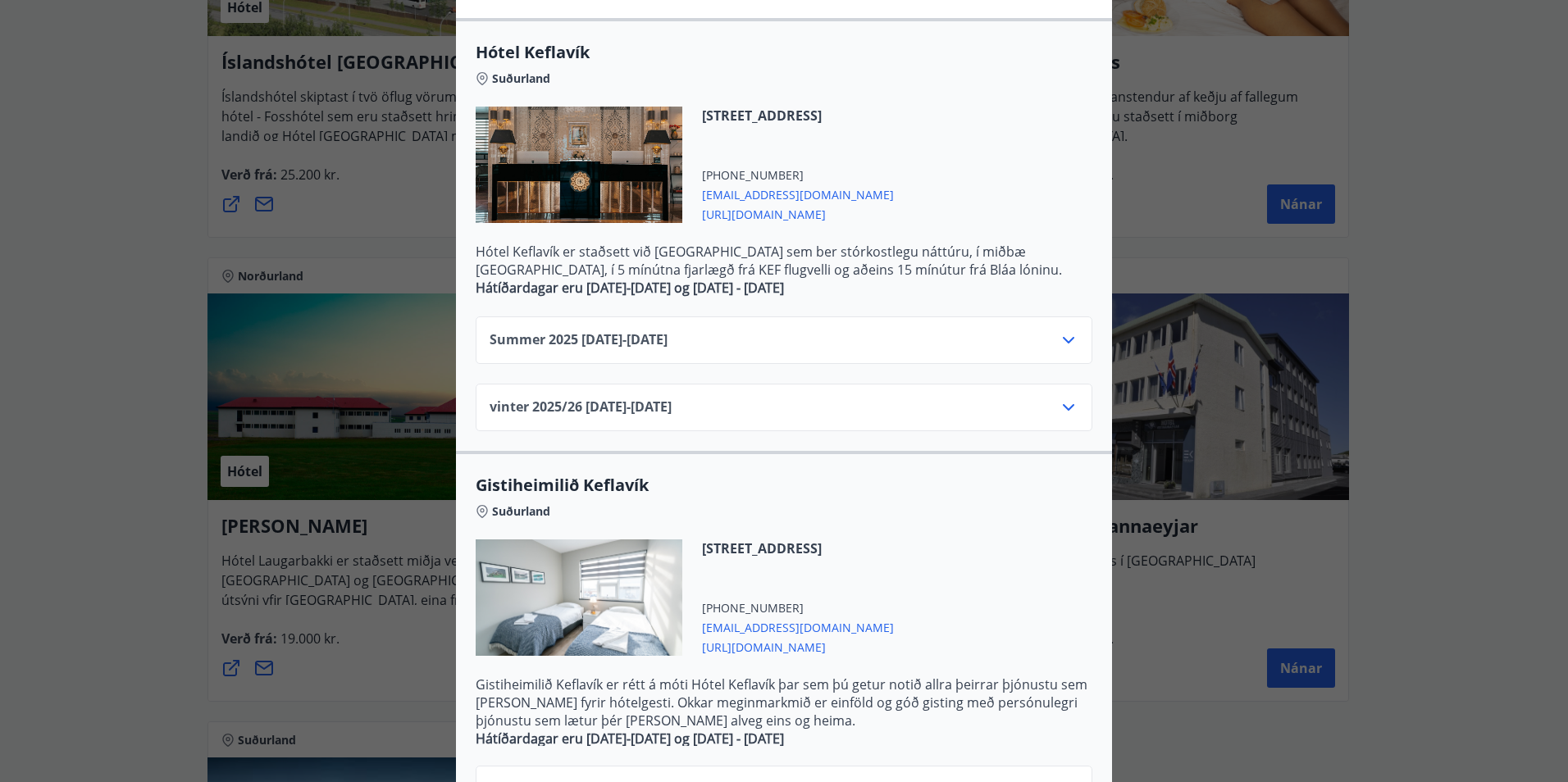
click at [743, 216] on span "https://kef.is/" at bounding box center [798, 212] width 192 height 20
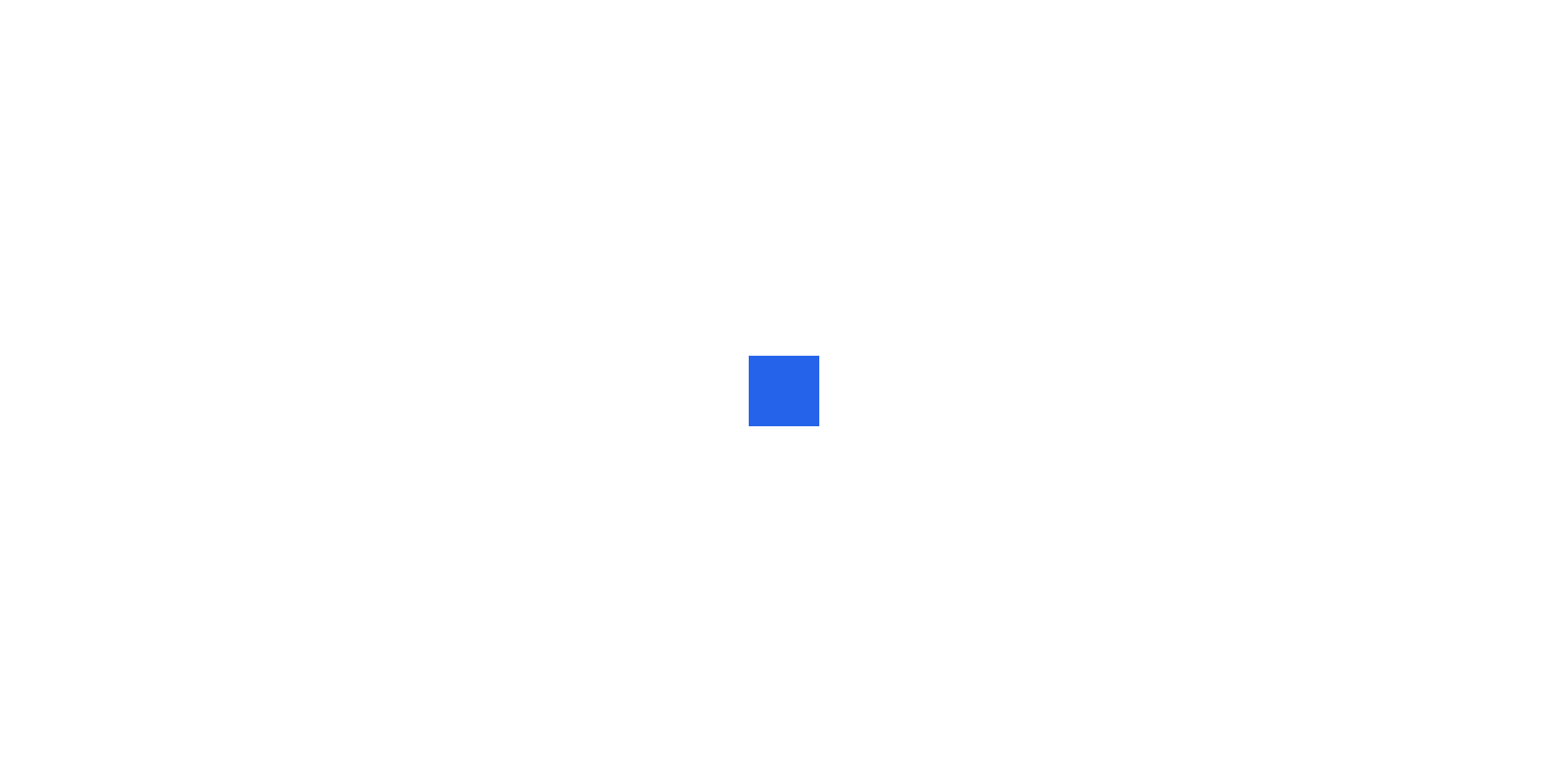
click at [1141, 33] on div at bounding box center [784, 391] width 1568 height 782
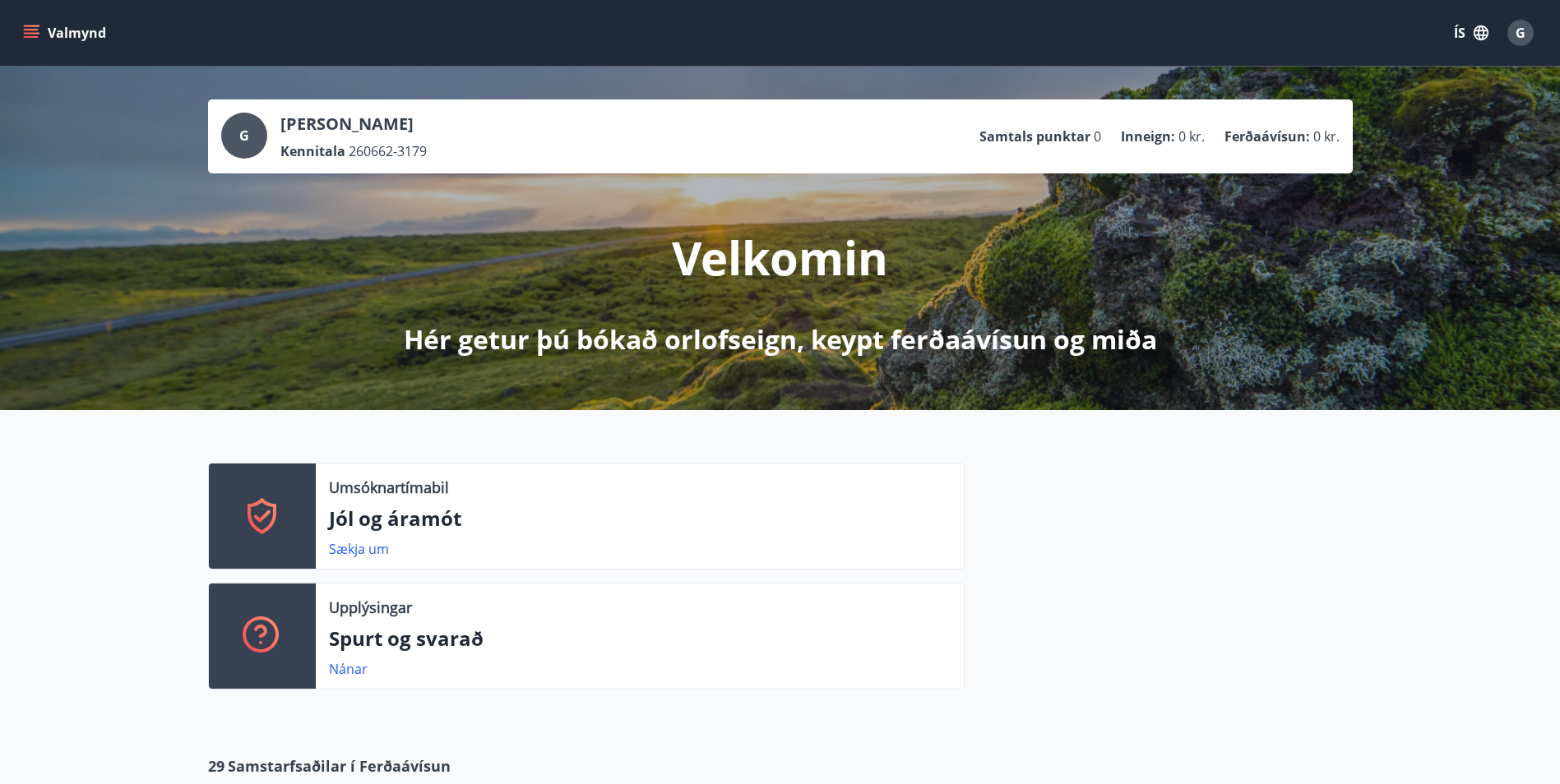
click at [65, 29] on button "Valmynd" at bounding box center [66, 33] width 93 height 29
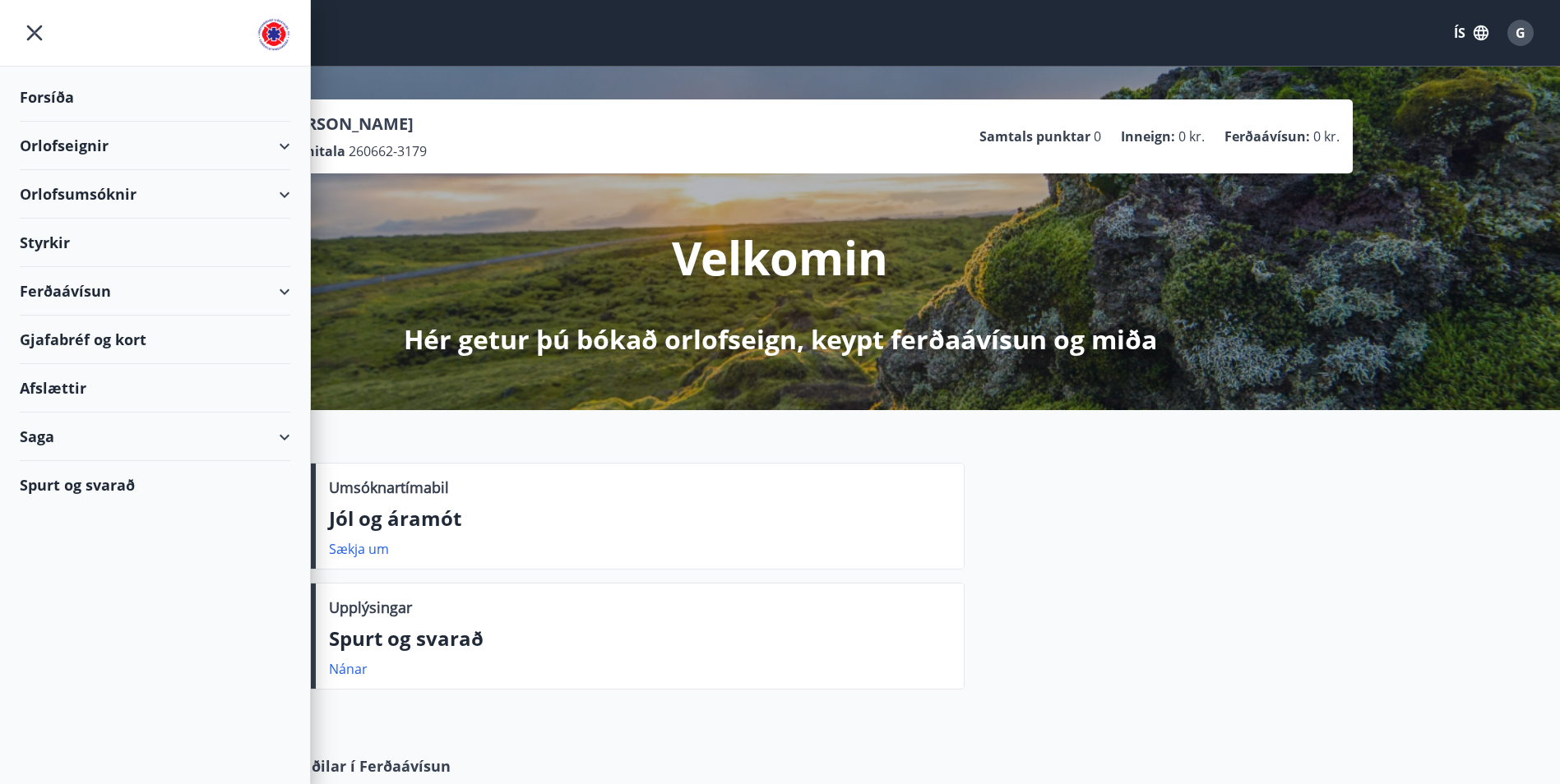
click at [76, 290] on div "Ferðaávísun" at bounding box center [155, 292] width 271 height 48
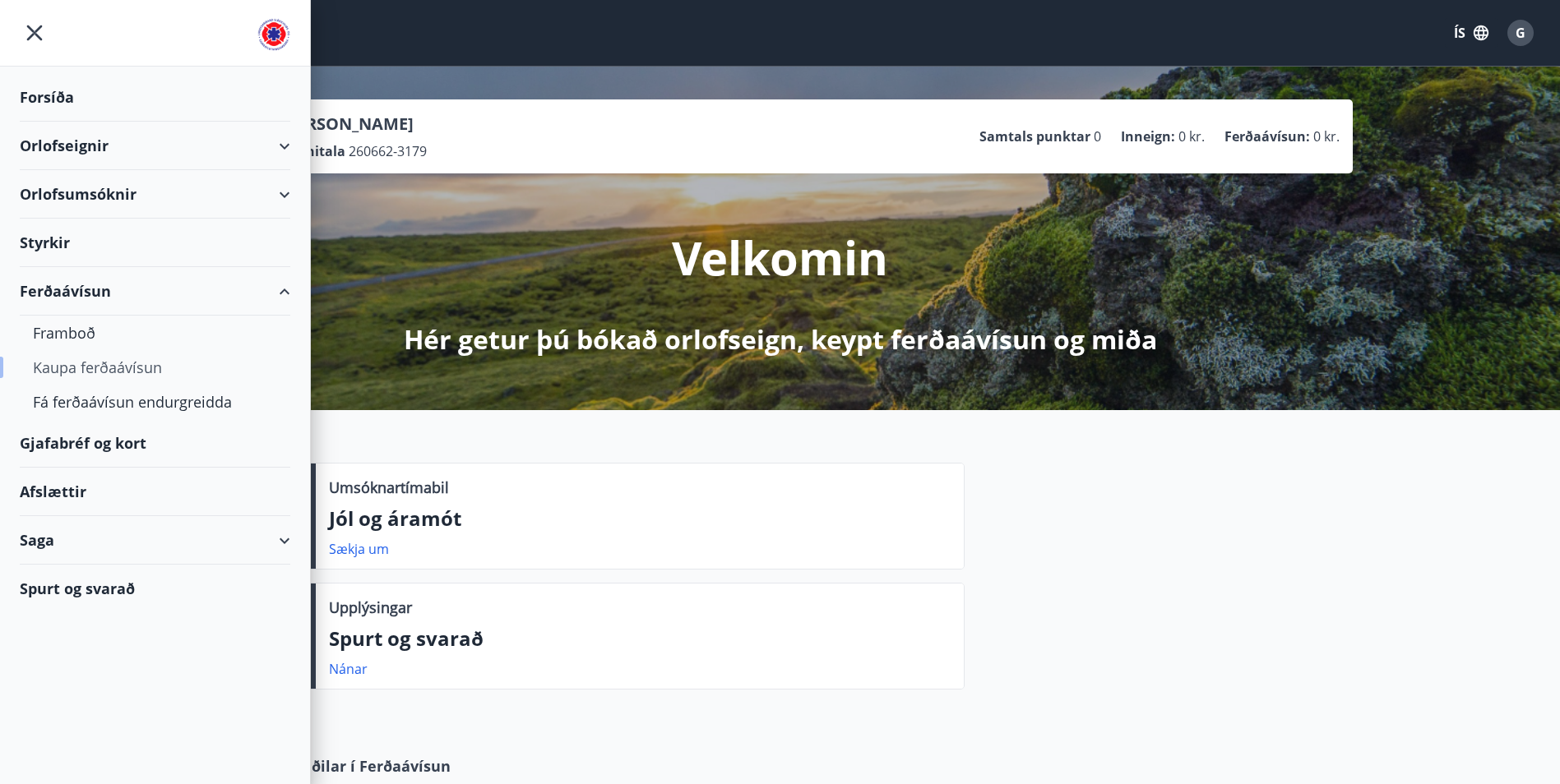
click at [96, 366] on div "Kaupa ferðaávísun" at bounding box center [154, 367] width 244 height 34
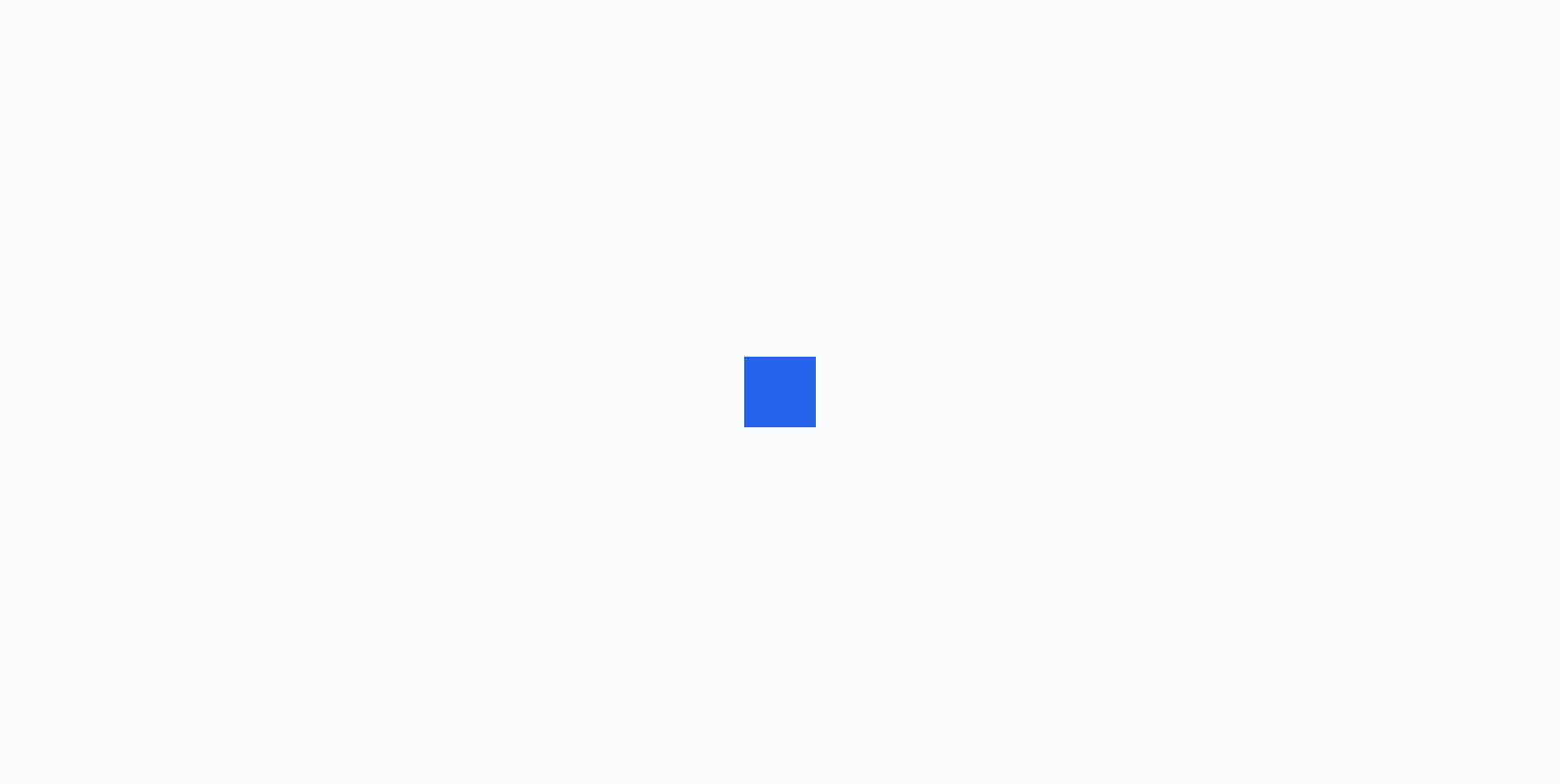
click at [96, 366] on div at bounding box center [780, 392] width 1560 height 784
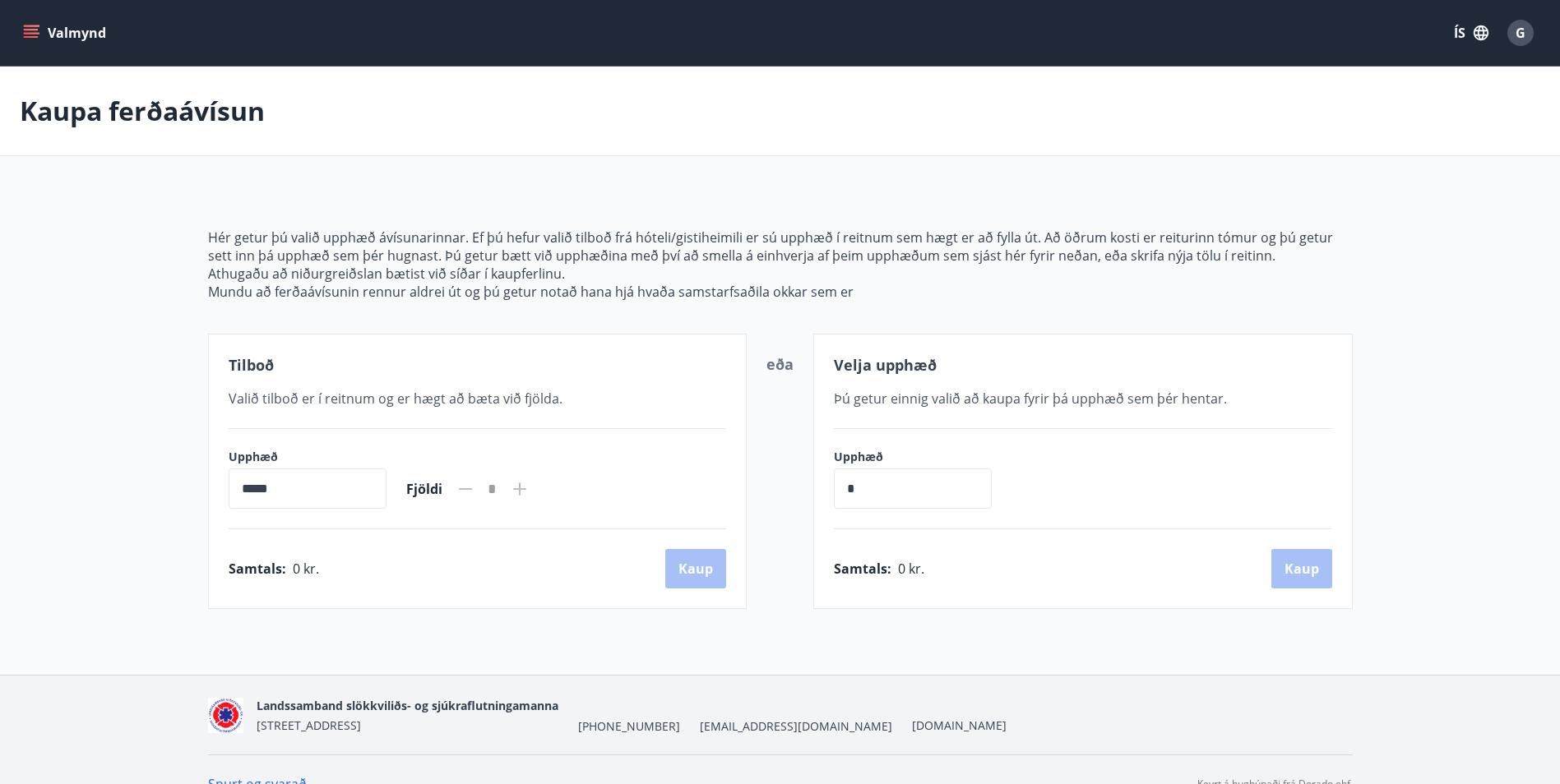
click at [904, 483] on input "*" at bounding box center [912, 488] width 158 height 41
type input "******"
click at [1312, 572] on button "Kaup" at bounding box center [1301, 569] width 61 height 40
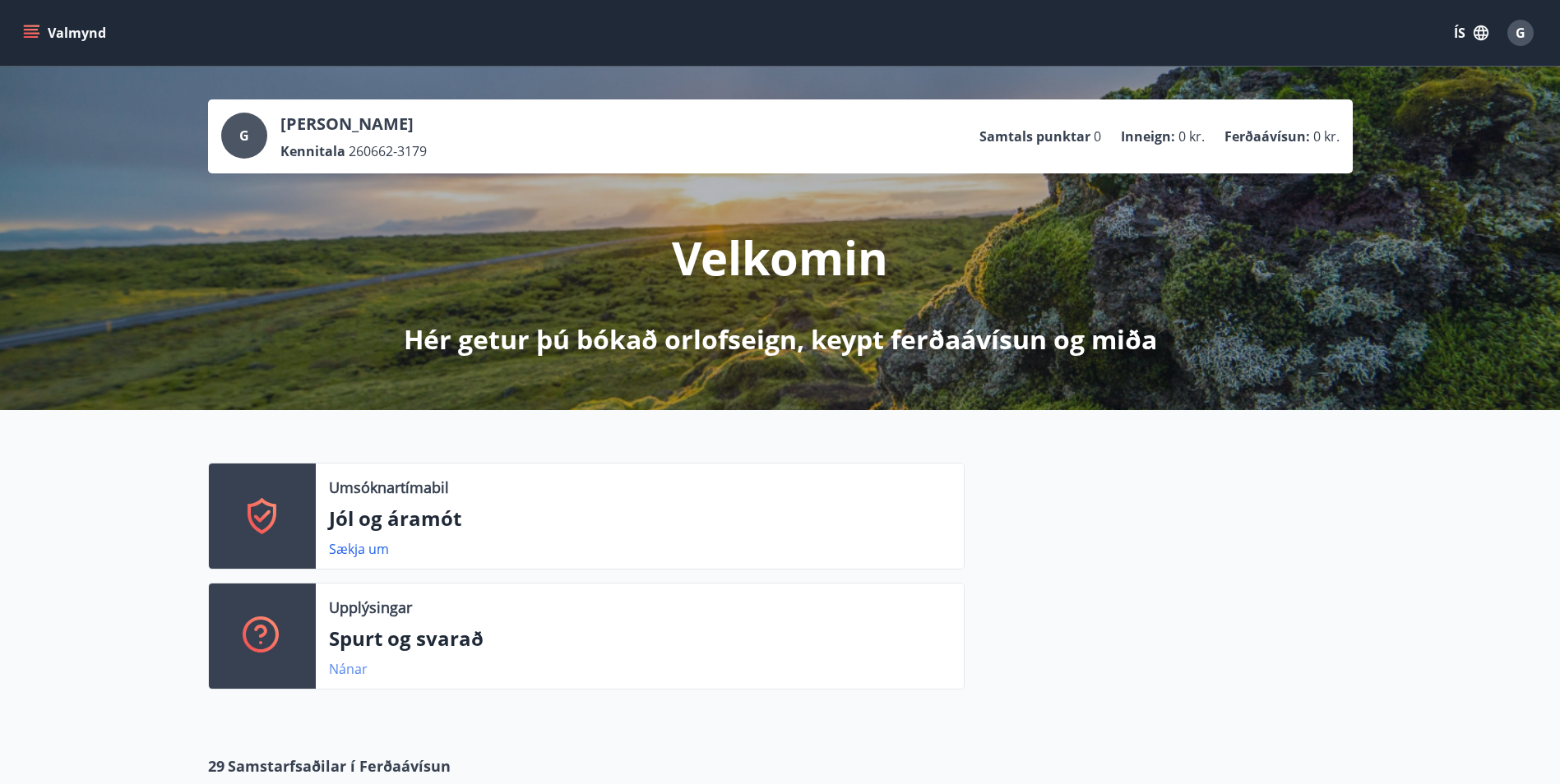
click at [353, 673] on link "Nánar" at bounding box center [348, 668] width 39 height 18
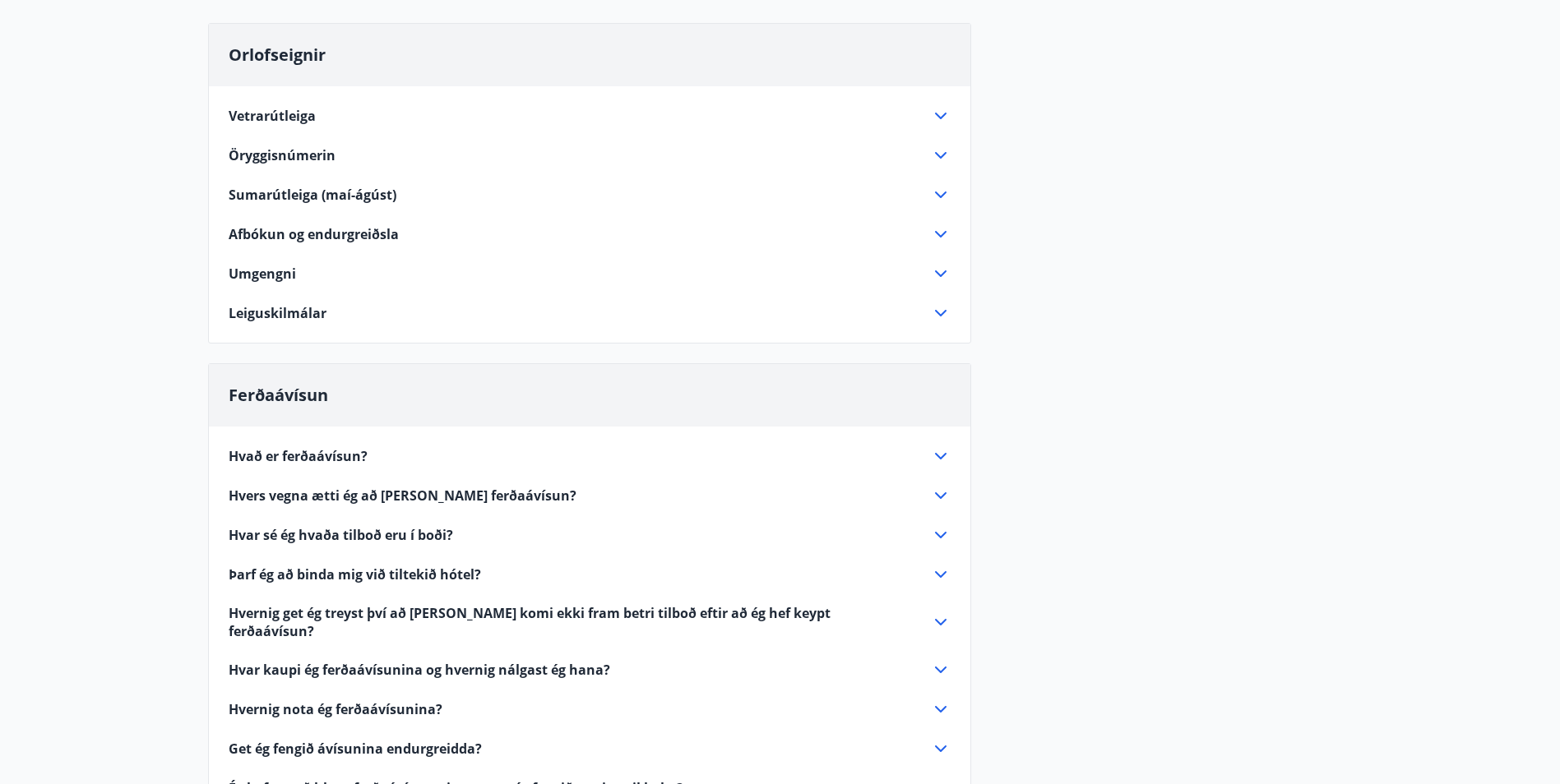
scroll to position [247, 0]
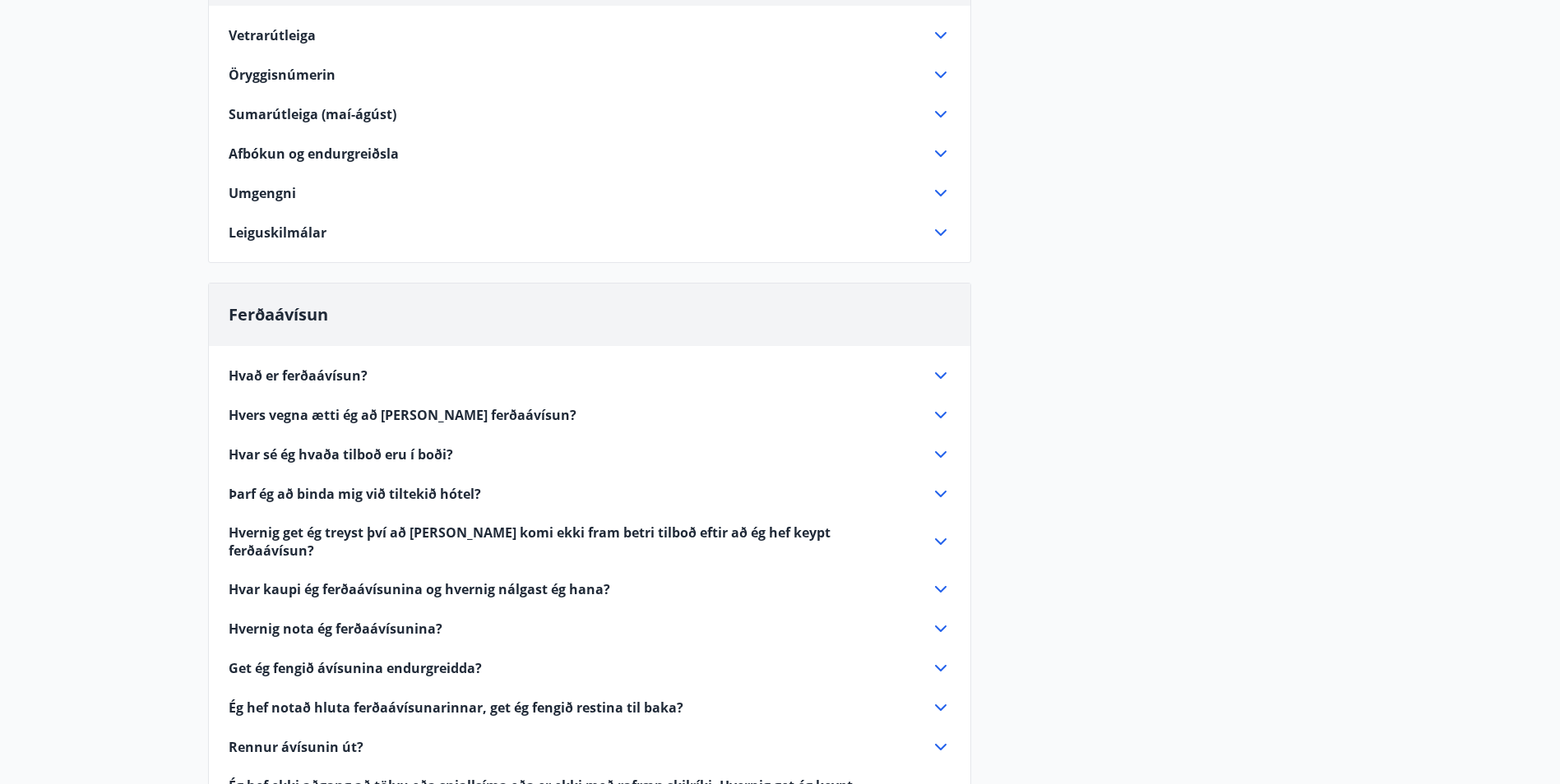
click at [288, 374] on span "Hvað er ferðaávísun?" at bounding box center [298, 375] width 139 height 18
click at [288, 373] on span "Hvað er ferðaávísun?" at bounding box center [298, 375] width 139 height 18
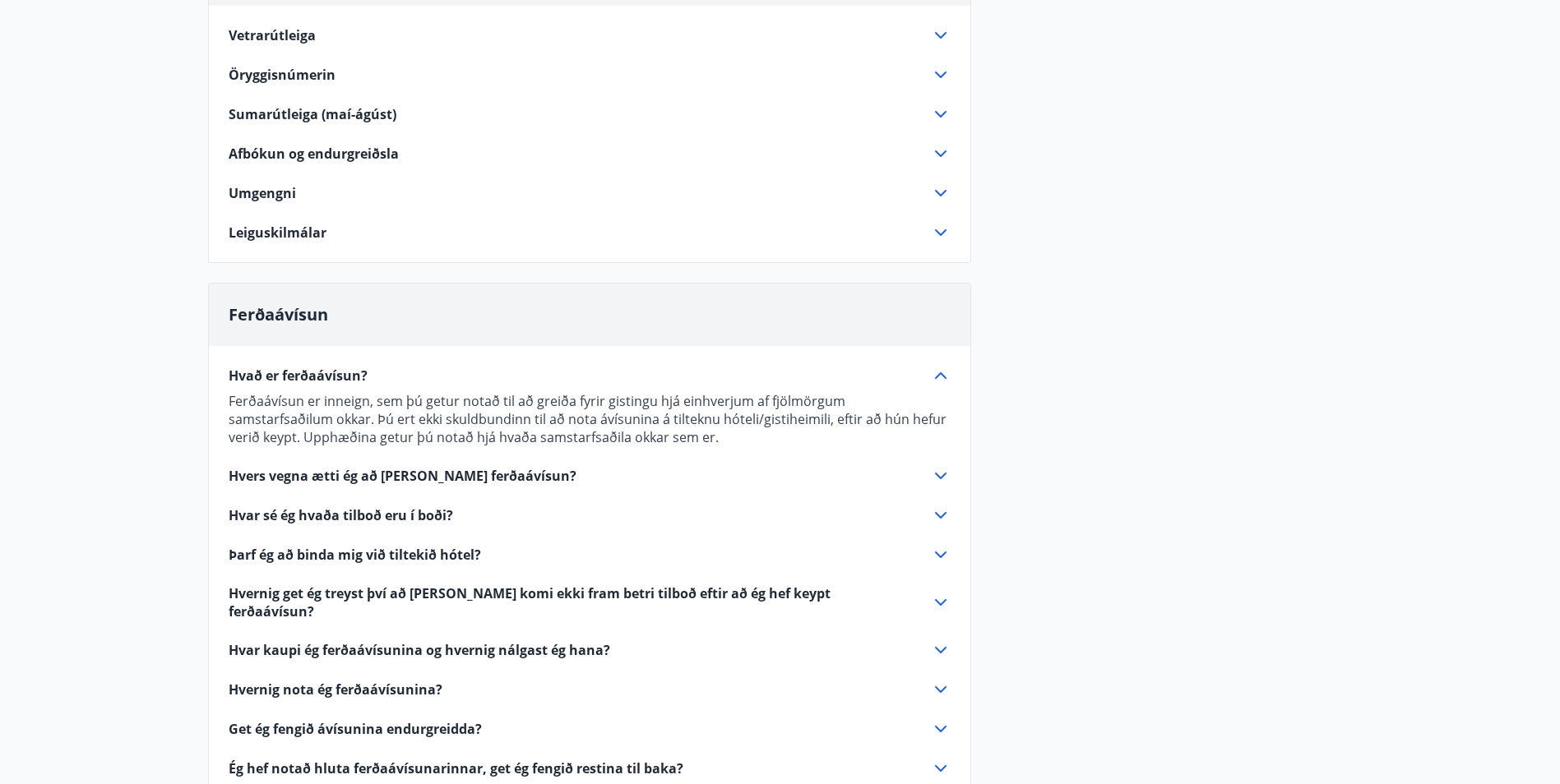
click at [357, 641] on span "Hvar kaupi ég ferðaávísunina og hvernig nálgast ég hana?" at bounding box center [419, 649] width 381 height 18
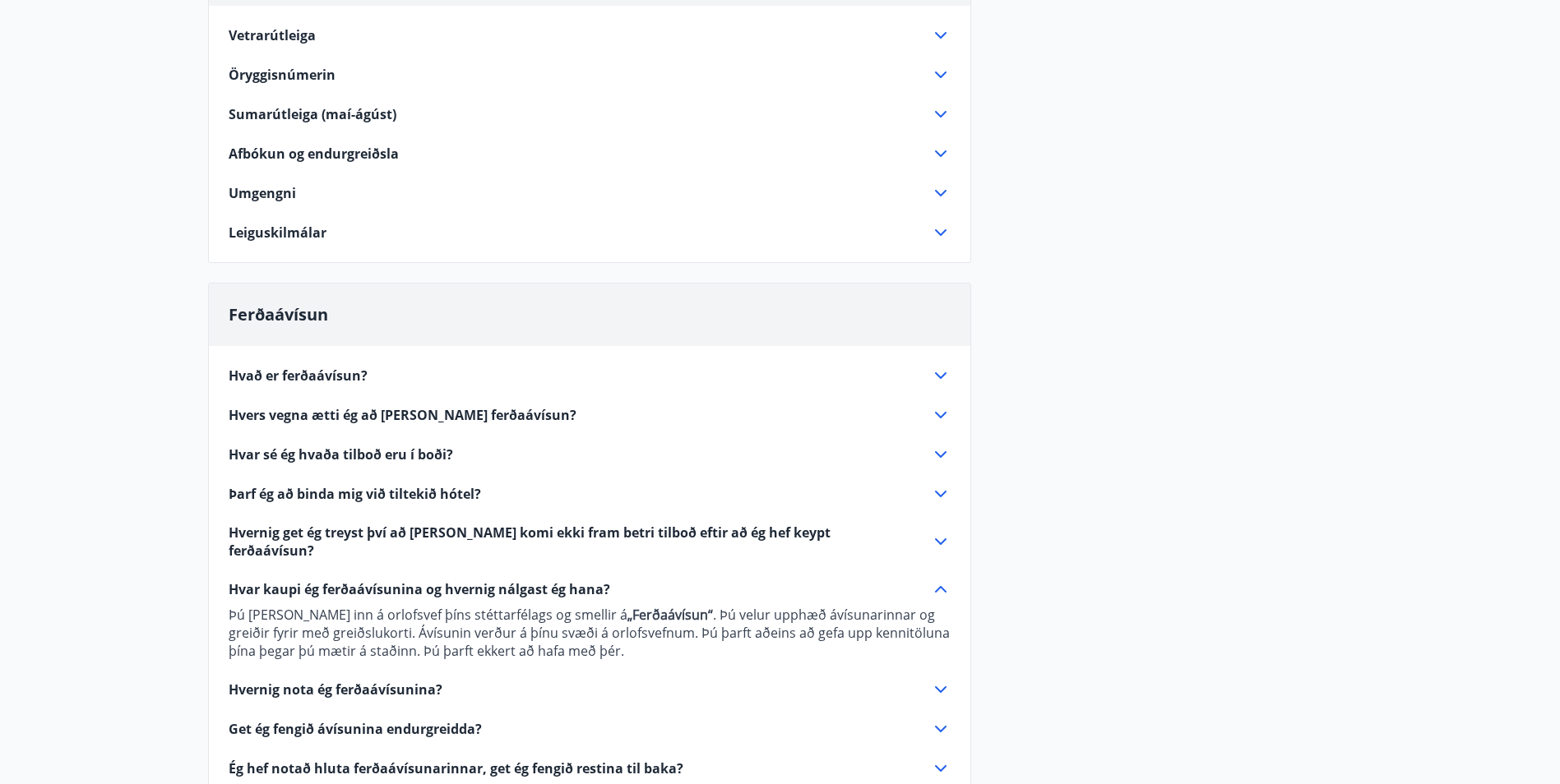
click at [364, 681] on span "Hvernig nota ég ferðaávísunina?" at bounding box center [336, 689] width 214 height 18
click at [364, 677] on div "Hvað er ferðaávísun? Ferðaávísun er inneign, sem þú getur notað til að greiða f…" at bounding box center [589, 610] width 761 height 528
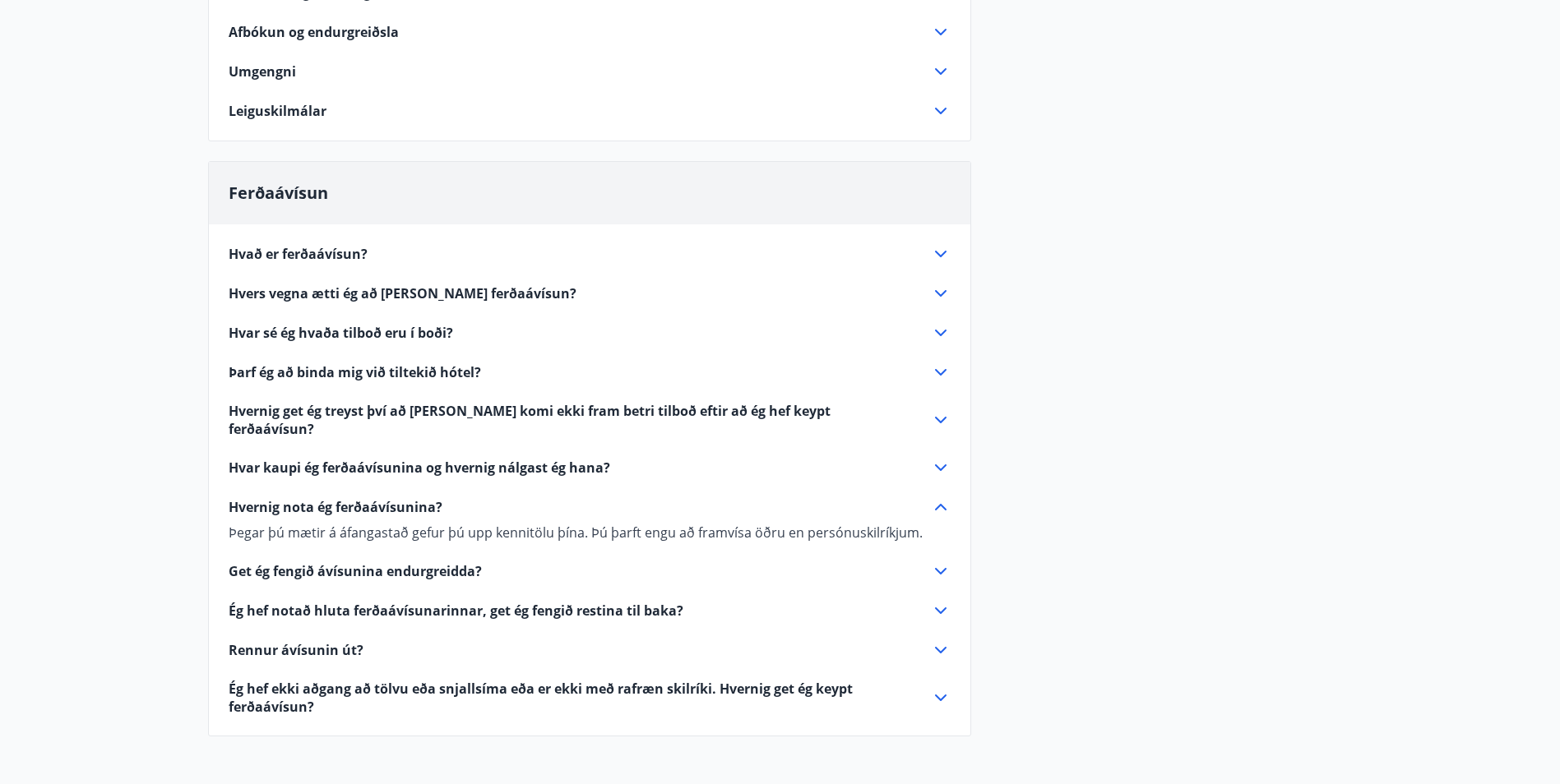
scroll to position [411, 0]
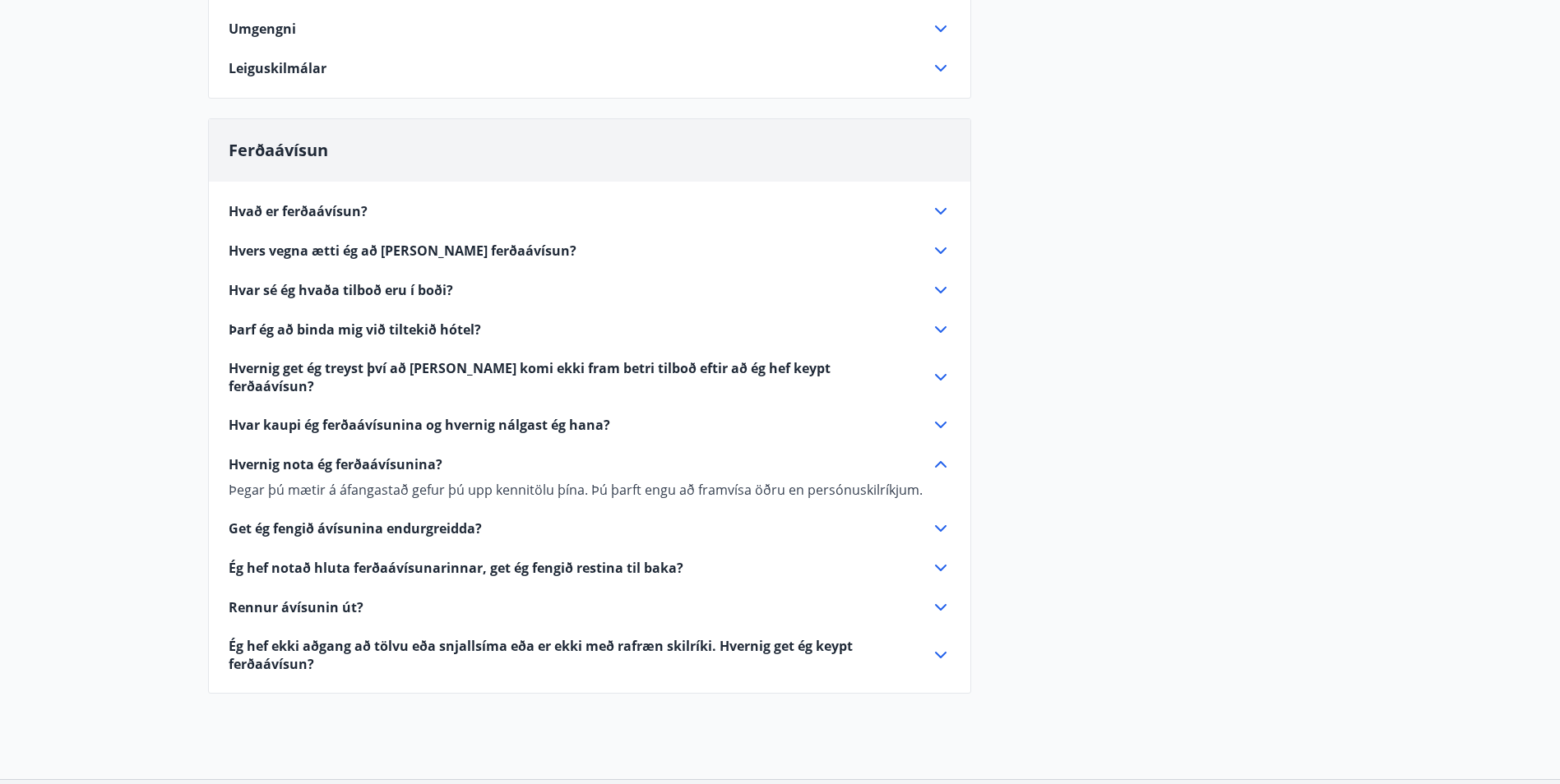
click at [314, 211] on span "Hvað er ferðaávísun?" at bounding box center [298, 210] width 139 height 18
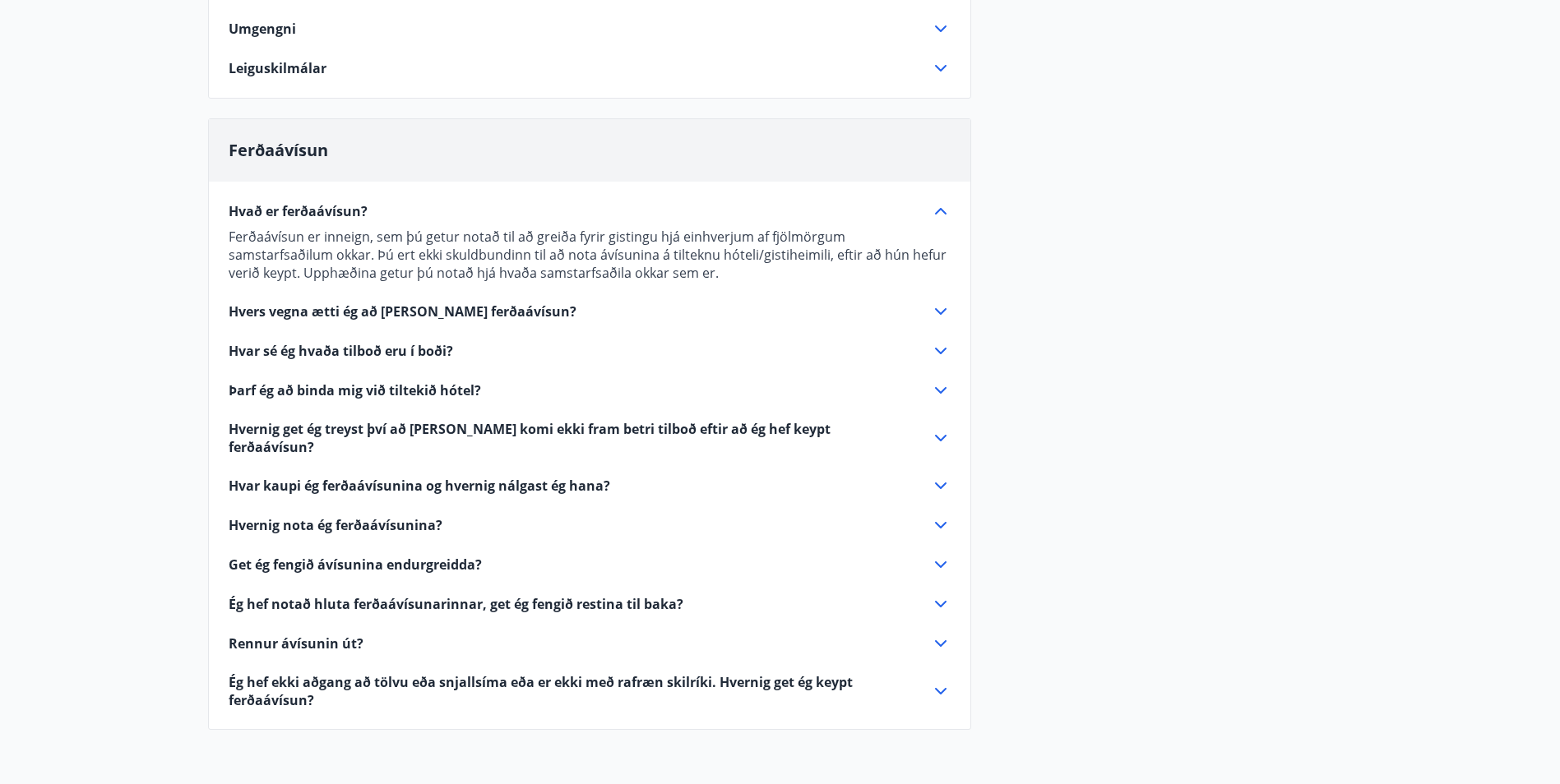
click at [377, 309] on span "Hvers vegna ætti ég að [PERSON_NAME] ferðaávísun?" at bounding box center [402, 311] width 348 height 18
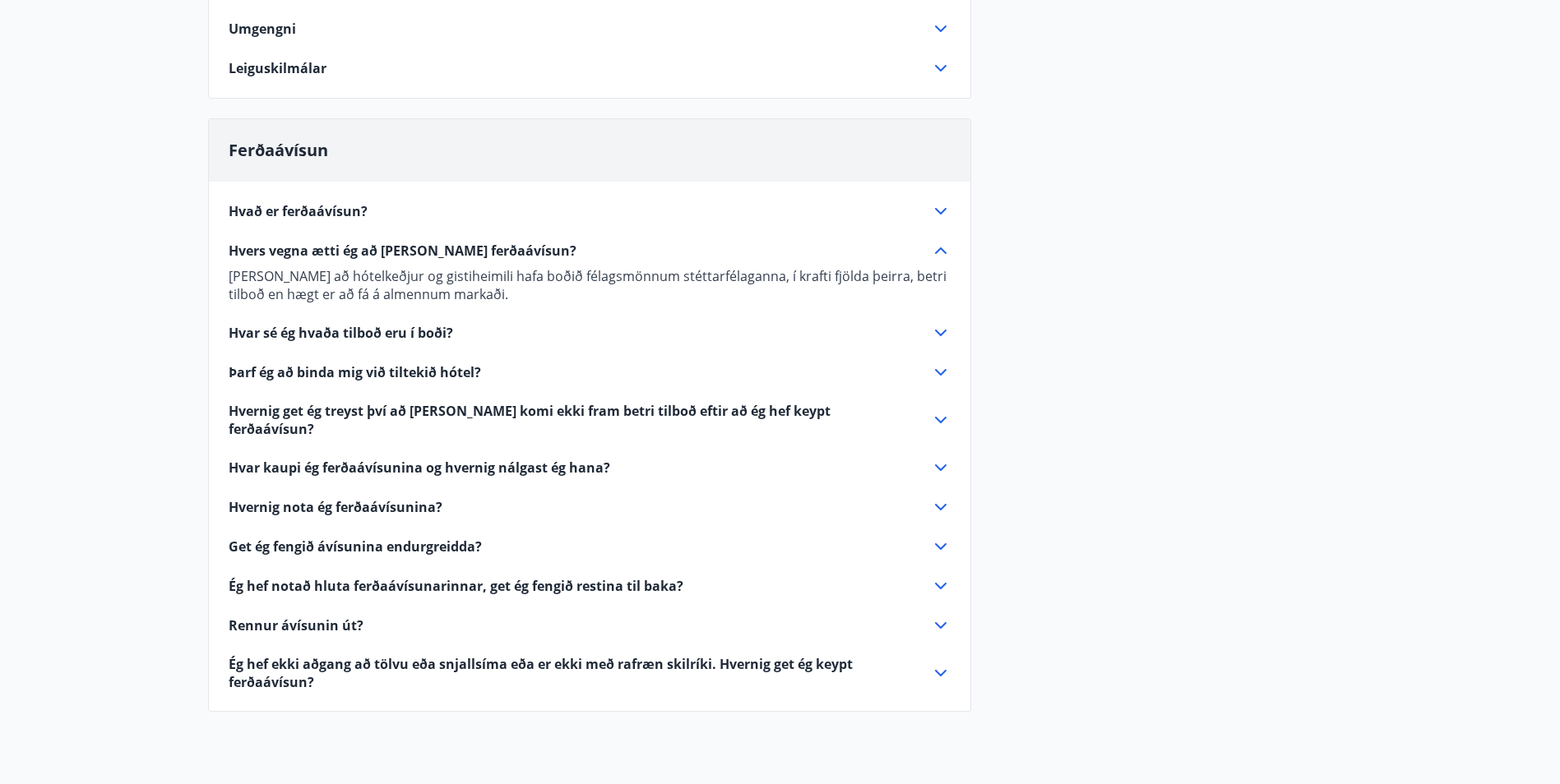
click at [324, 459] on span "Hvar kaupi ég ferðaávísunina og hvernig nálgast ég hana?" at bounding box center [419, 467] width 381 height 18
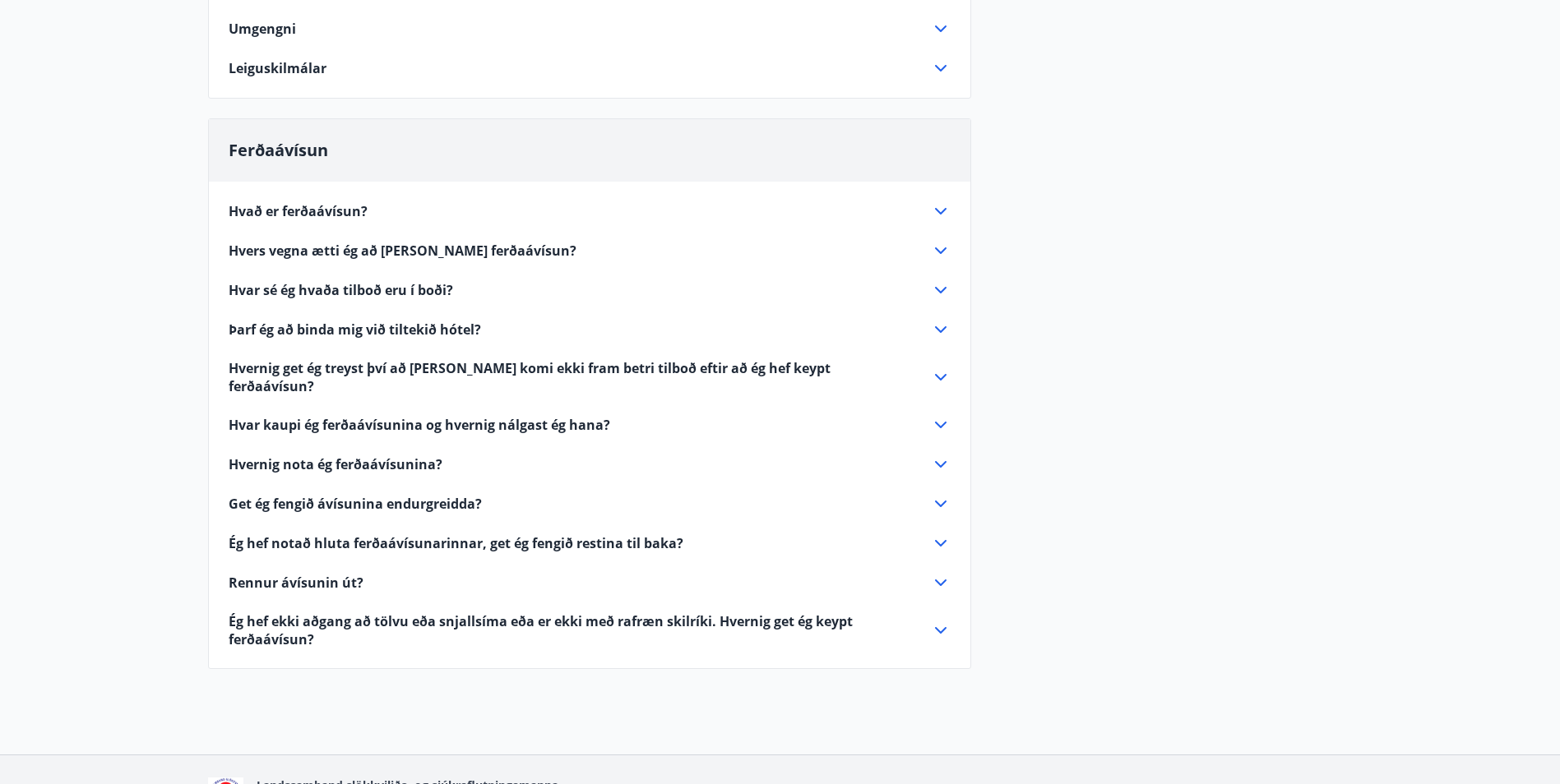
click at [364, 416] on span "Hvar kaupi ég ferðaávísunina og hvernig nálgast ég hana?" at bounding box center [419, 424] width 381 height 18
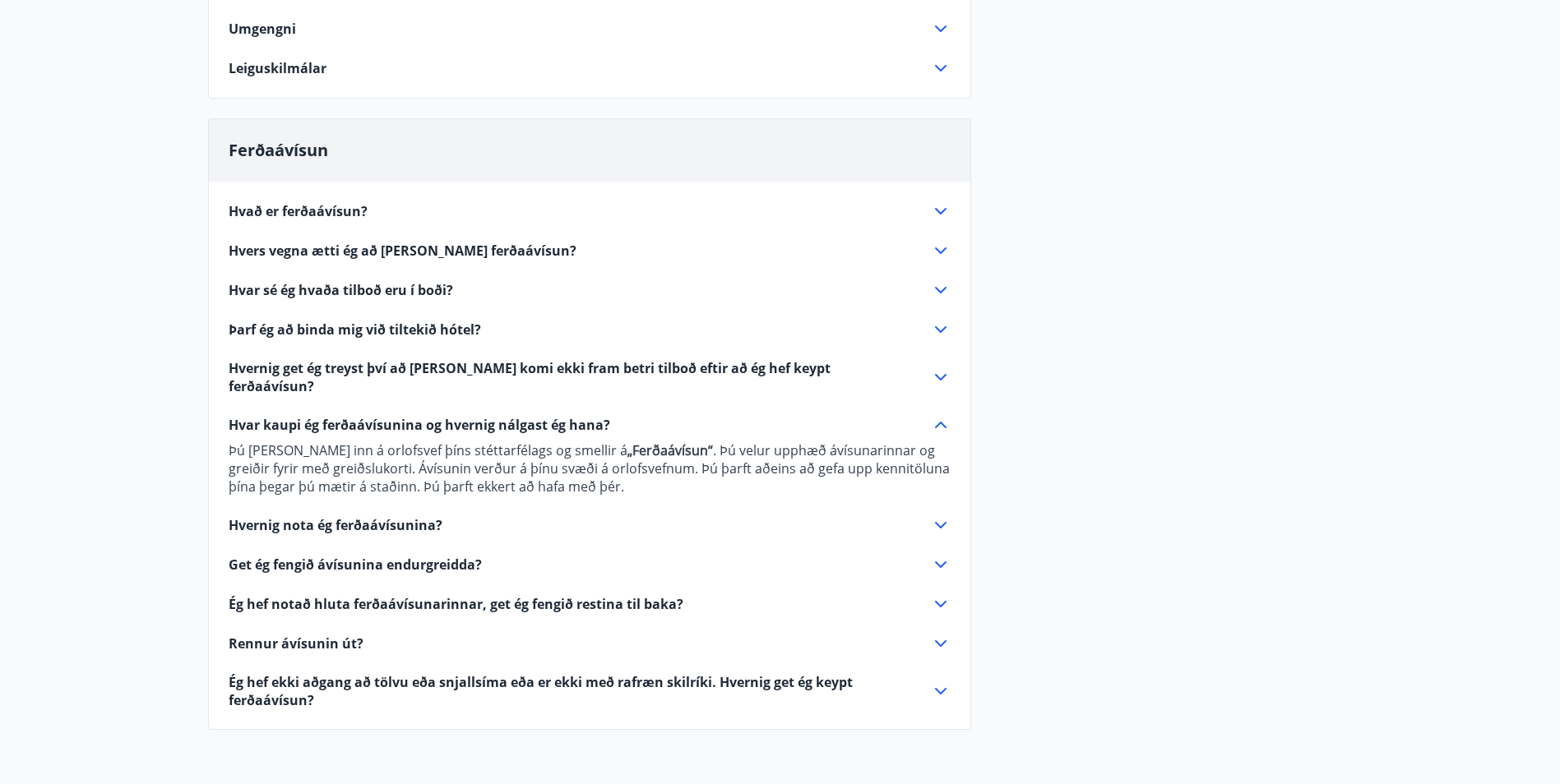
click at [391, 555] on span "Get ég fengið ávísunina endurgreidda?" at bounding box center [355, 564] width 254 height 18
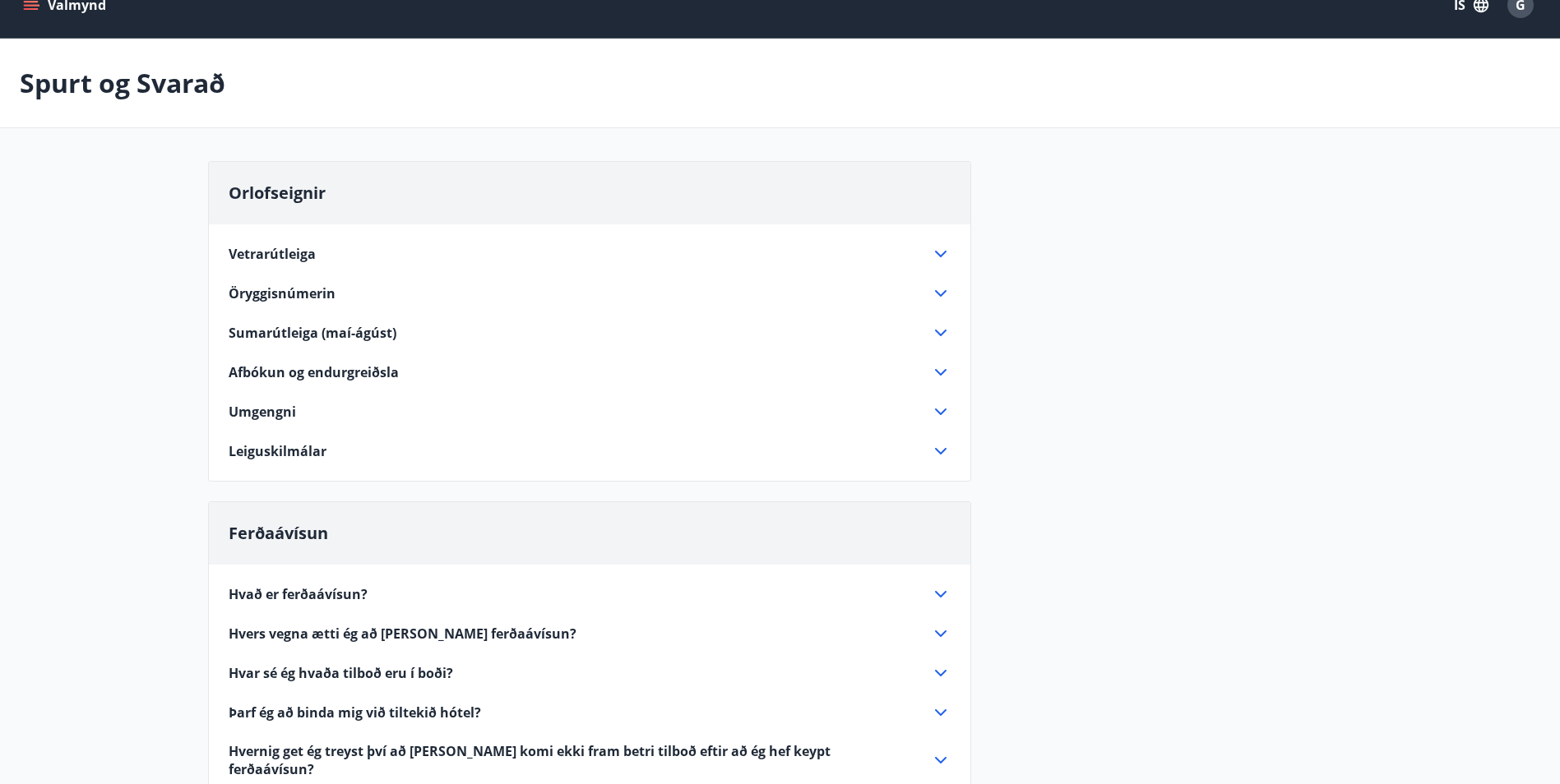
scroll to position [0, 0]
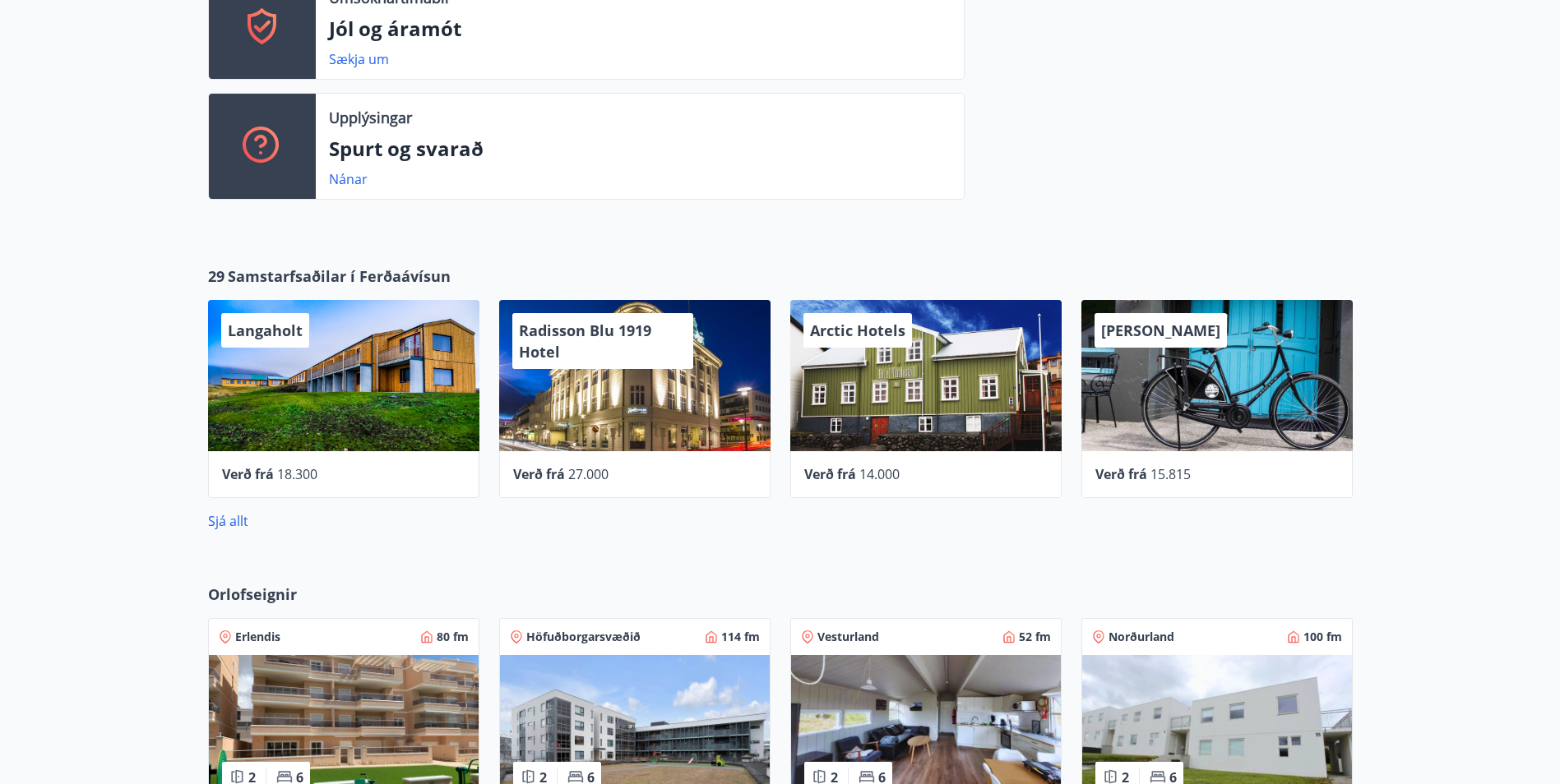
scroll to position [493, 0]
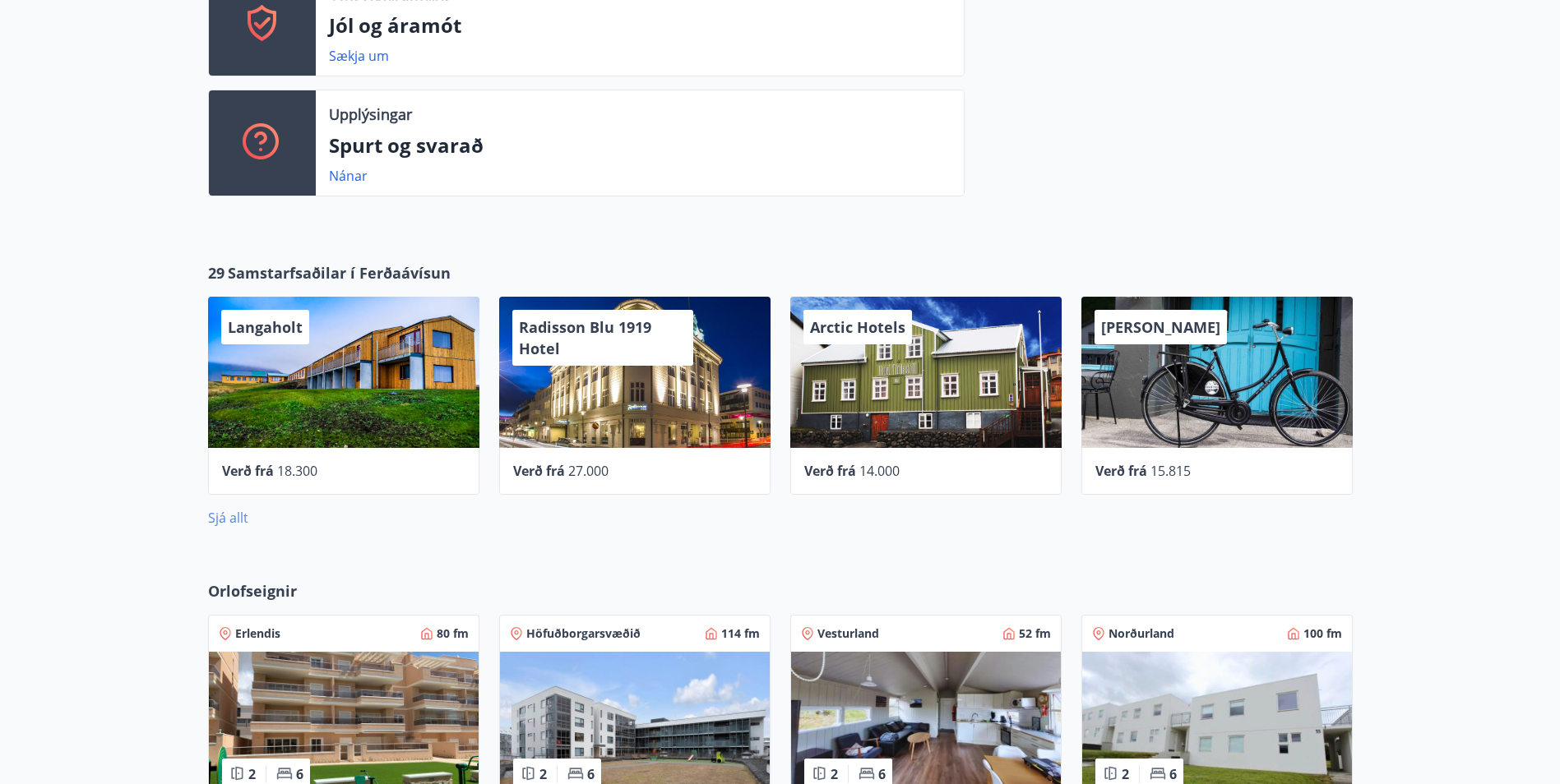
click at [231, 517] on link "Sjá allt" at bounding box center [228, 517] width 41 height 18
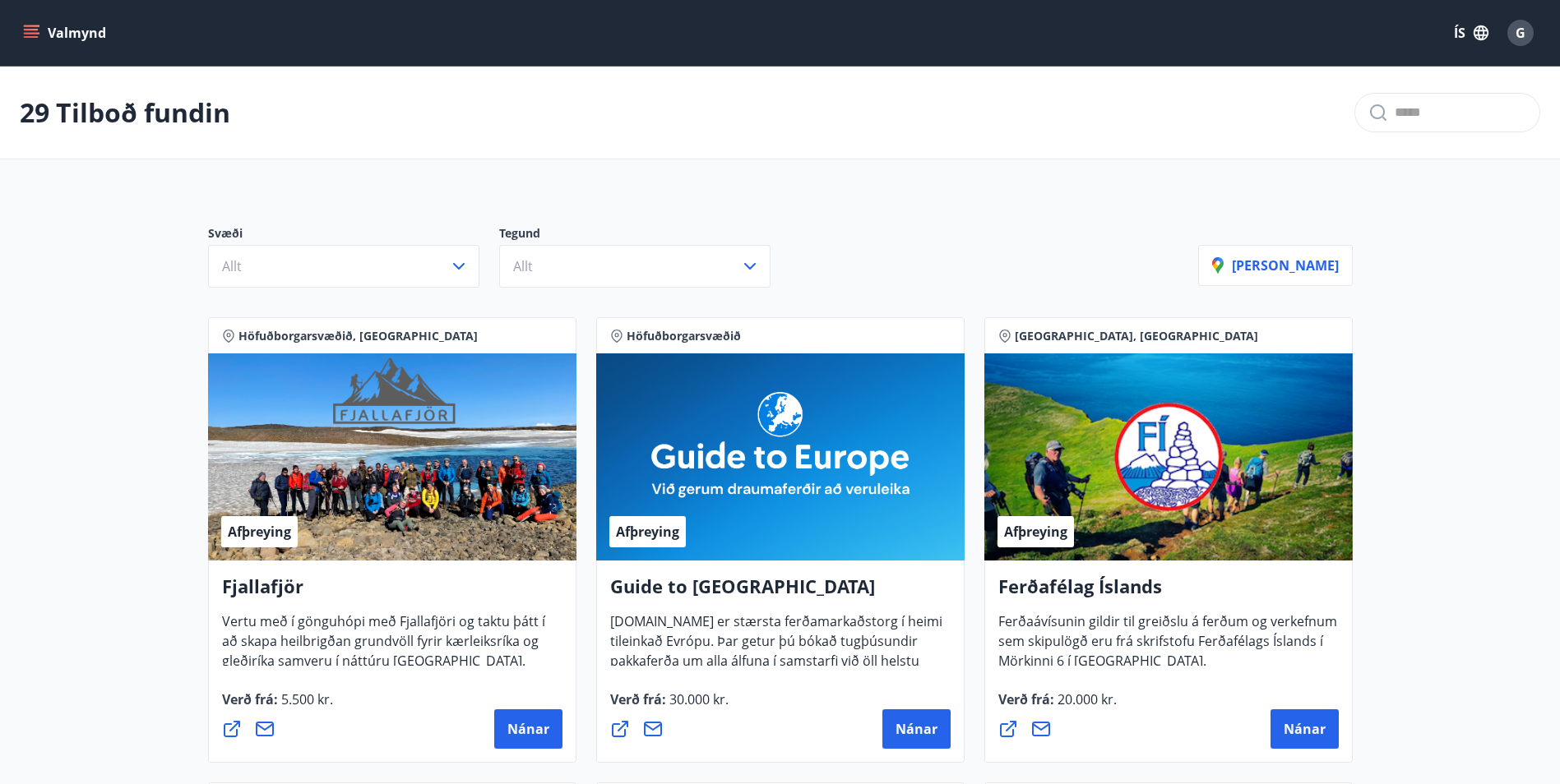
click at [32, 28] on icon "menu" at bounding box center [31, 29] width 15 height 2
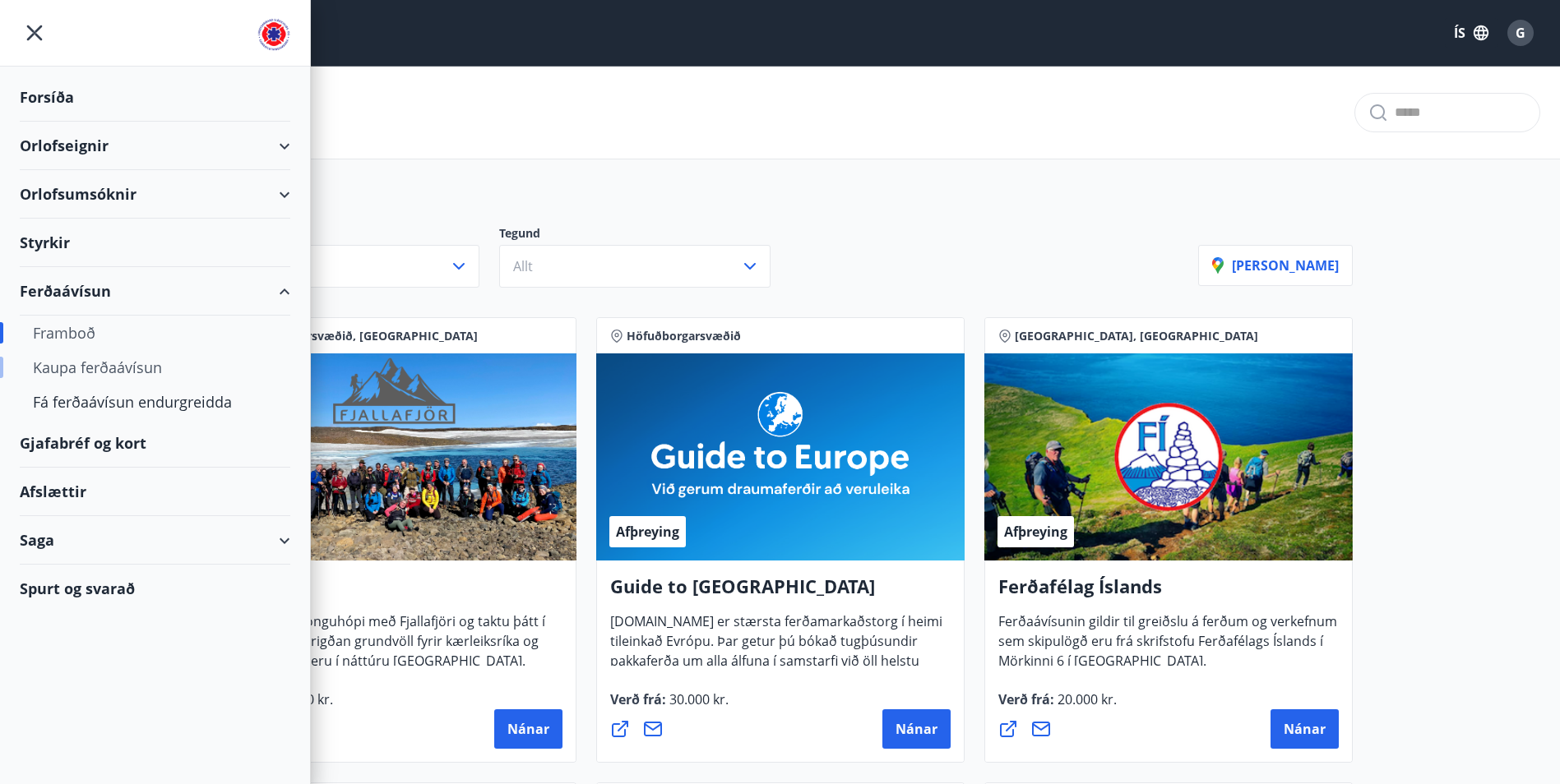
click at [96, 365] on div "Kaupa ferðaávísun" at bounding box center [154, 367] width 244 height 34
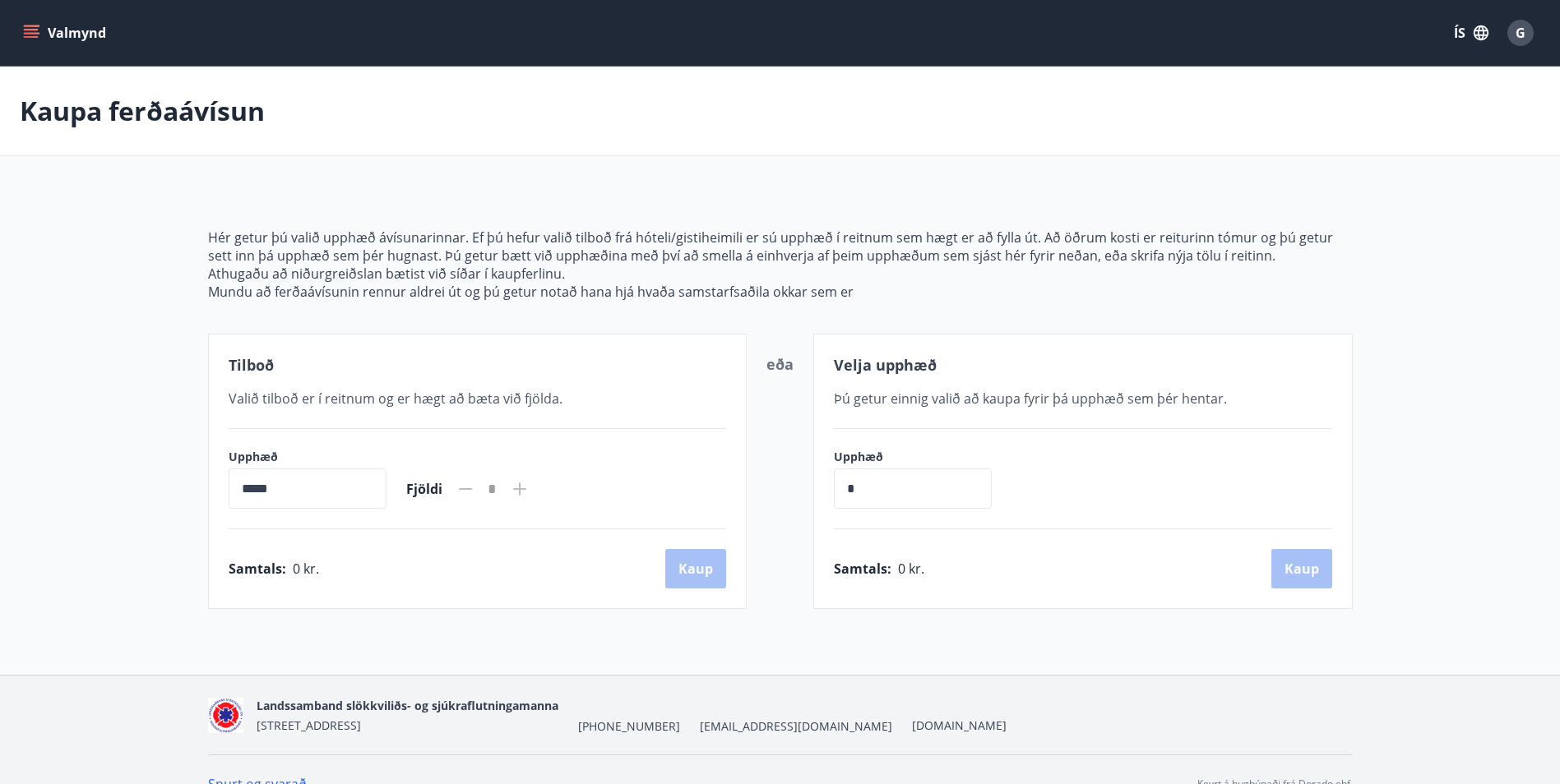
click at [348, 572] on div "Samtals : 0 kr. [GEOGRAPHIC_DATA]" at bounding box center [478, 569] width 499 height 40
click at [240, 488] on input "*****" at bounding box center [307, 488] width 158 height 41
drag, startPoint x: 240, startPoint y: 488, endPoint x: 353, endPoint y: 492, distance: 113.1
click at [353, 493] on input "*****" at bounding box center [307, 488] width 158 height 41
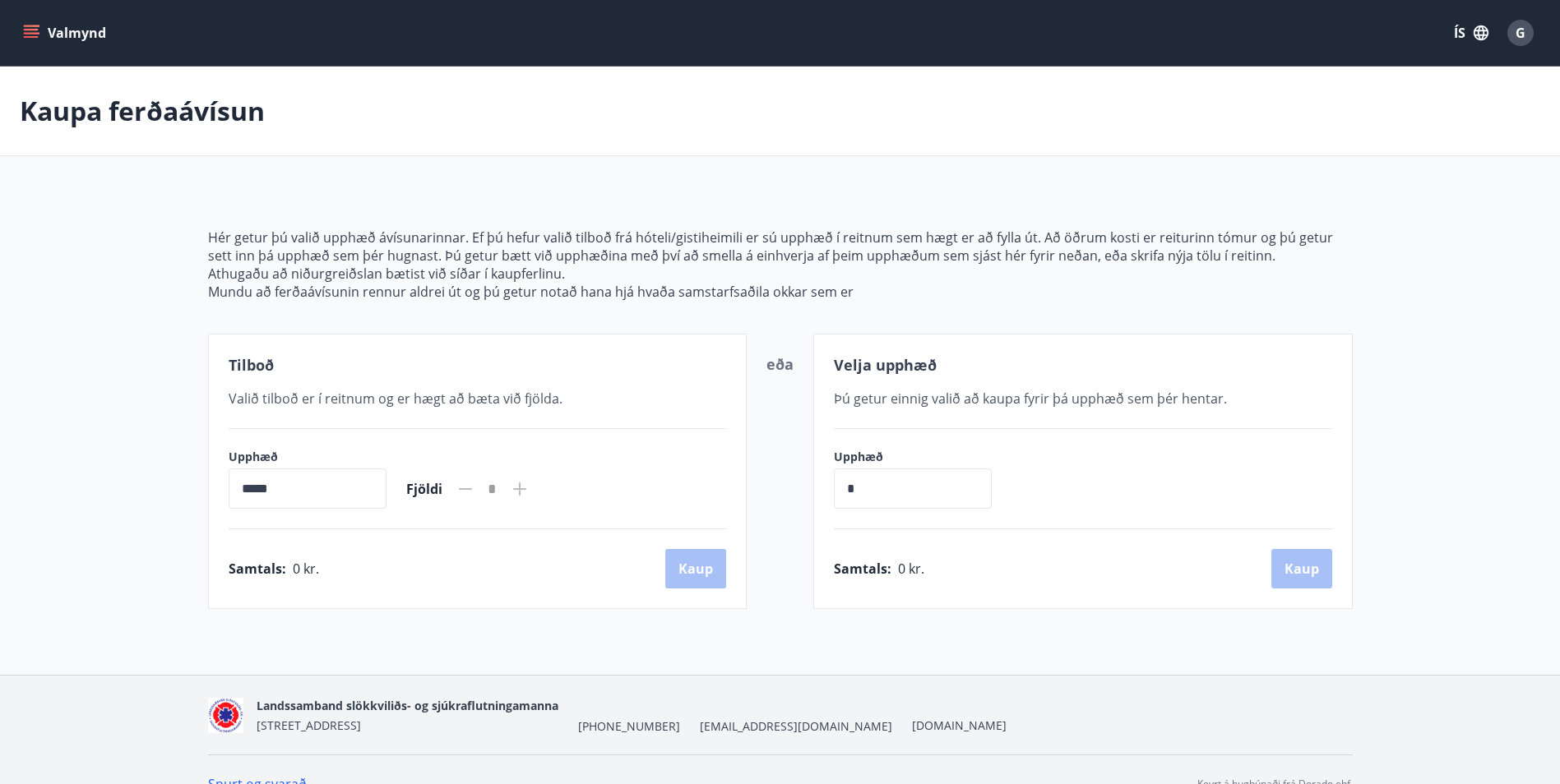
click at [235, 492] on input "*****" at bounding box center [307, 488] width 158 height 41
click at [239, 487] on input "*****" at bounding box center [307, 488] width 158 height 41
click at [922, 498] on input "*" at bounding box center [912, 488] width 158 height 41
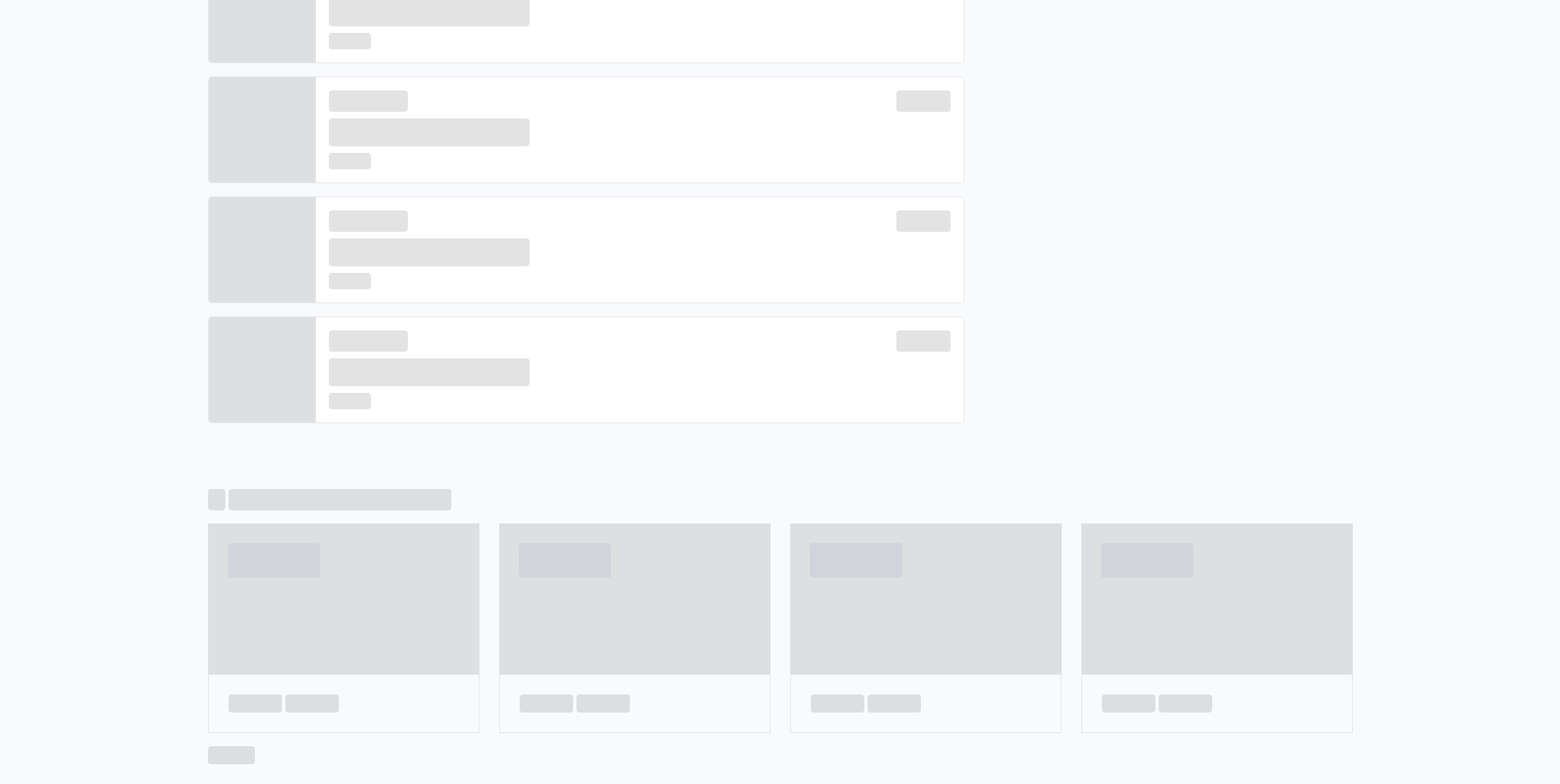
scroll to position [506, 0]
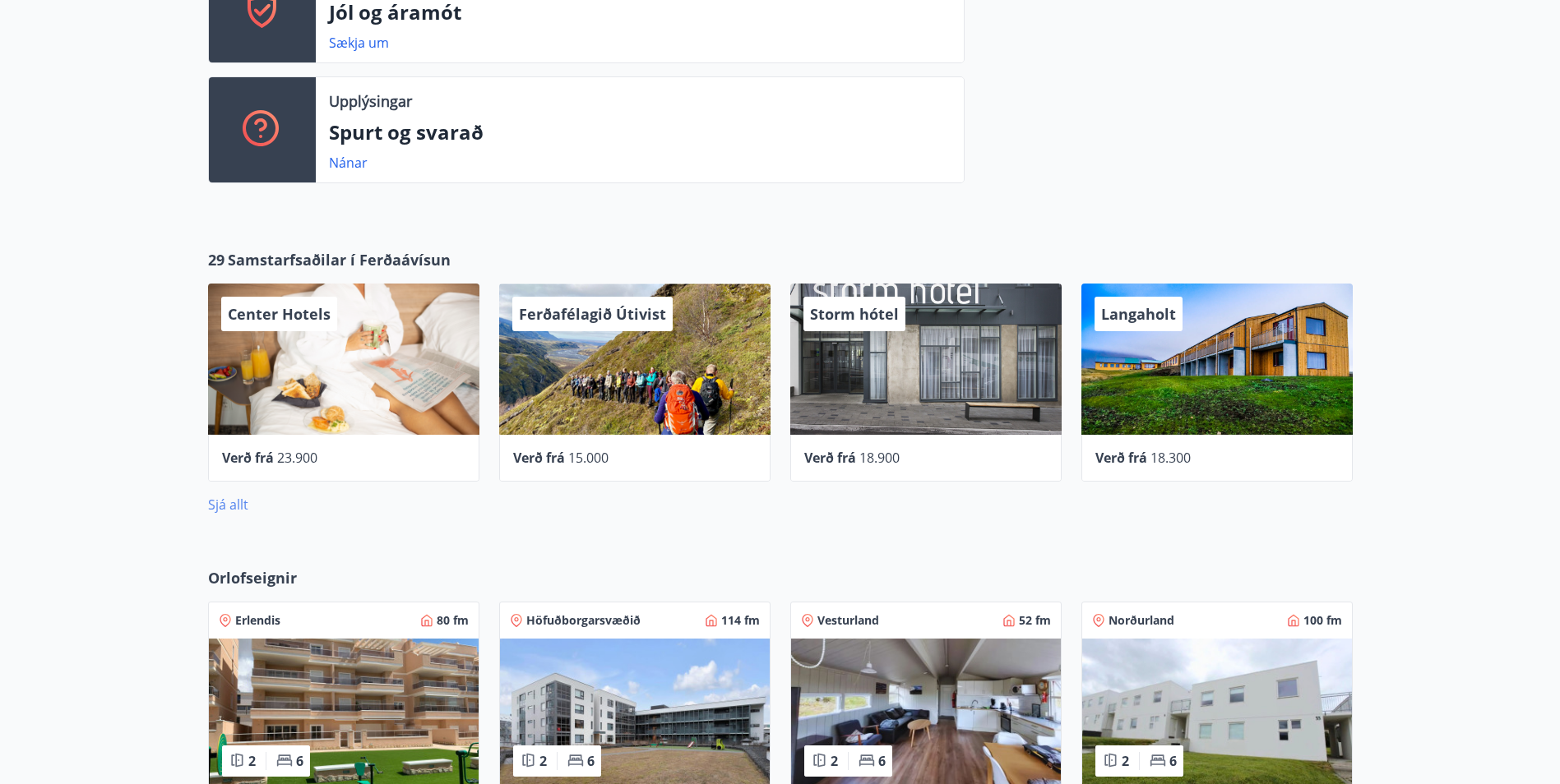
click at [233, 504] on link "Sjá allt" at bounding box center [228, 505] width 41 height 18
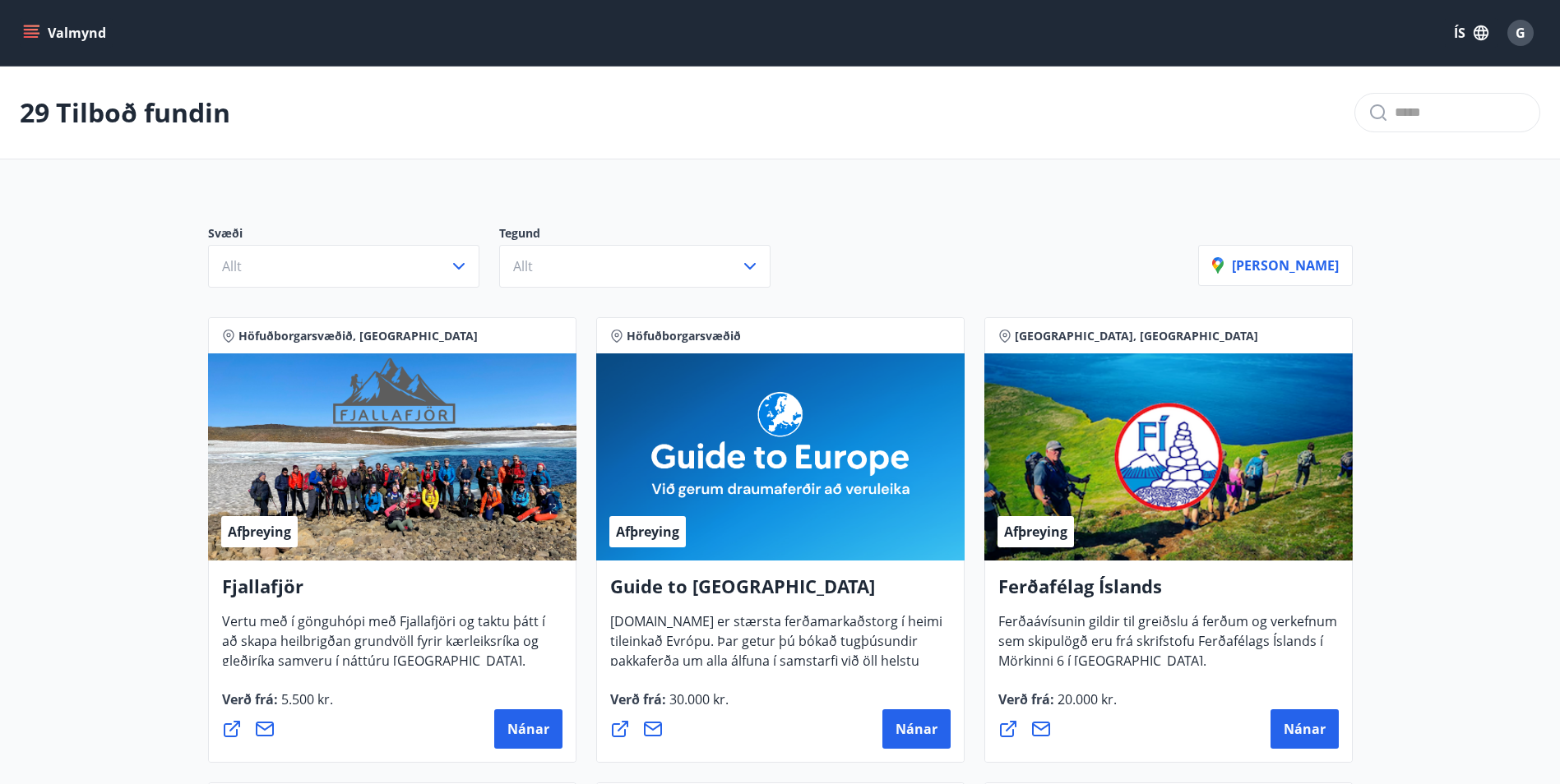
click at [28, 28] on icon "menu" at bounding box center [31, 29] width 15 height 2
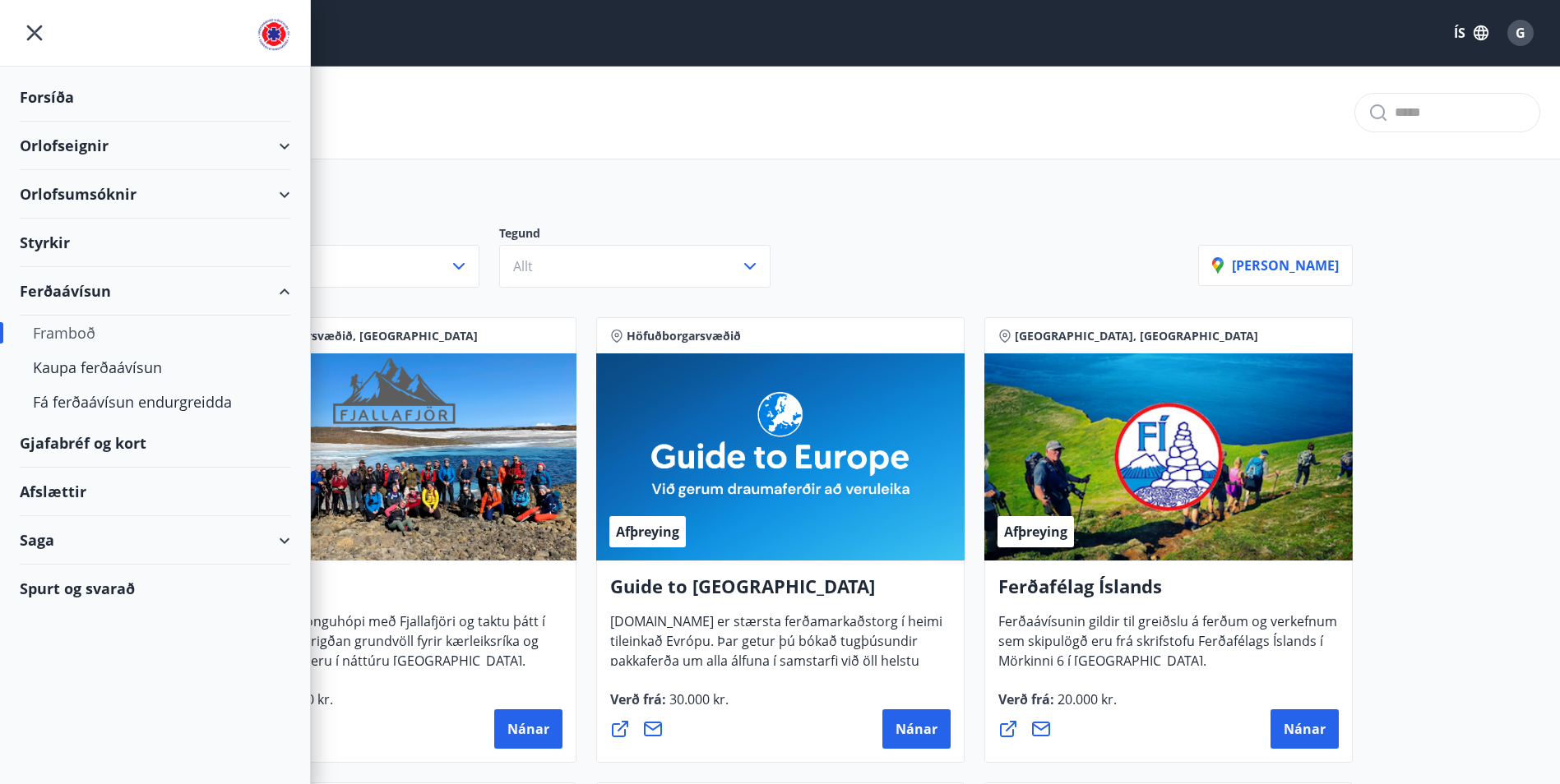
click at [68, 335] on div "Framboð" at bounding box center [154, 333] width 244 height 34
click at [61, 364] on div "Kaupa ferðaávísun" at bounding box center [154, 367] width 244 height 34
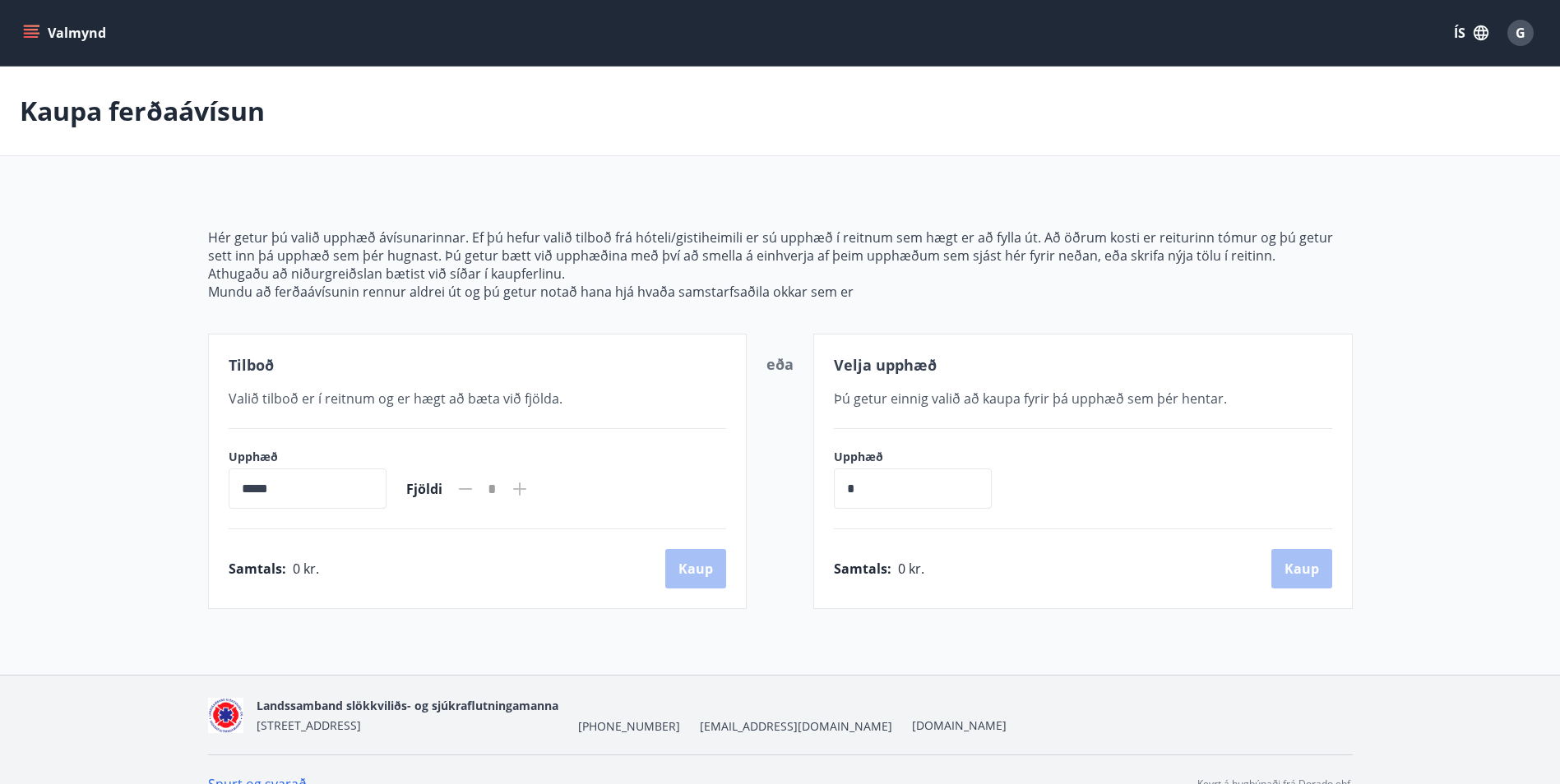
scroll to position [28, 0]
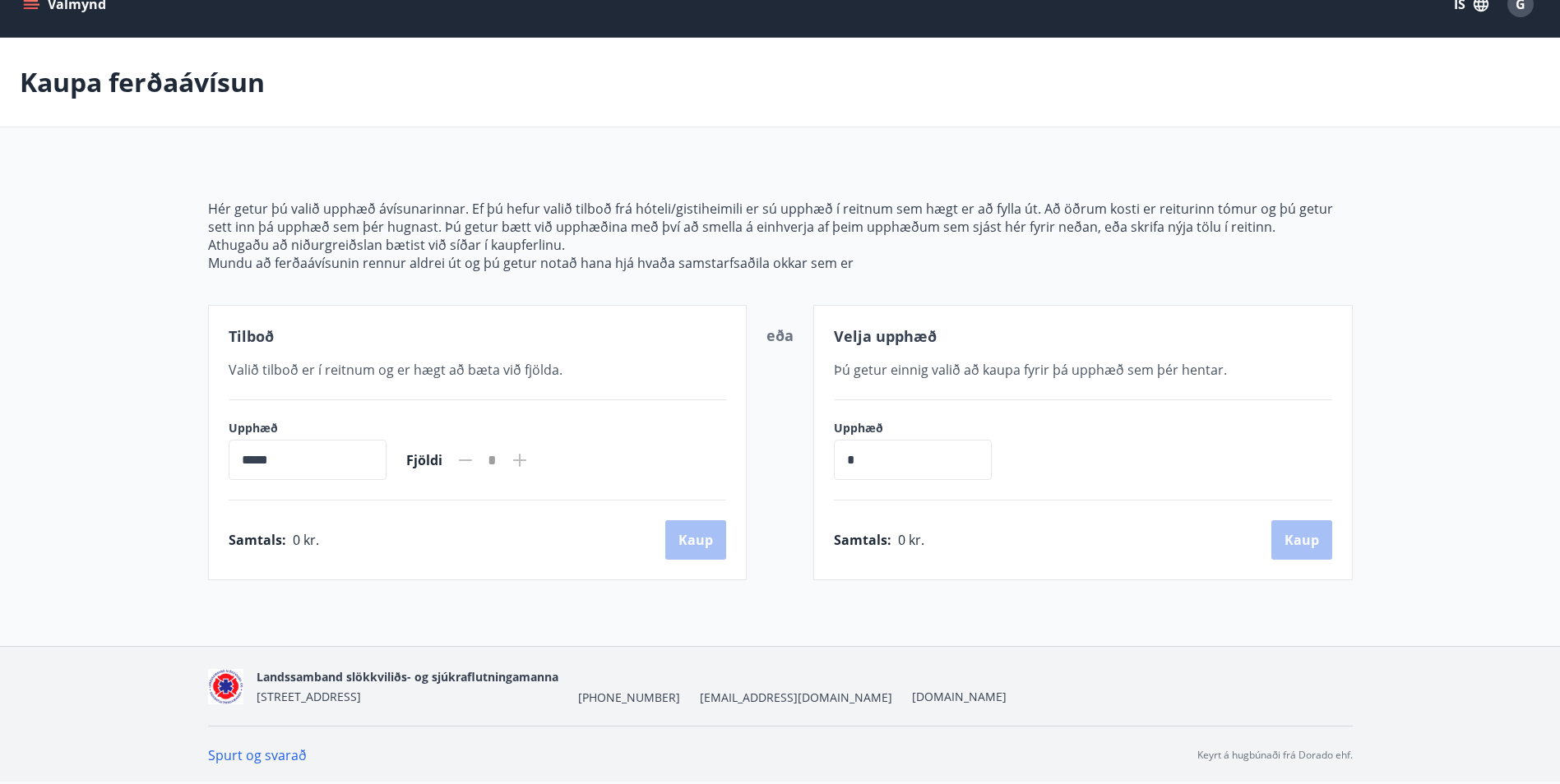
click at [270, 755] on link "Spurt og svarað" at bounding box center [257, 755] width 98 height 18
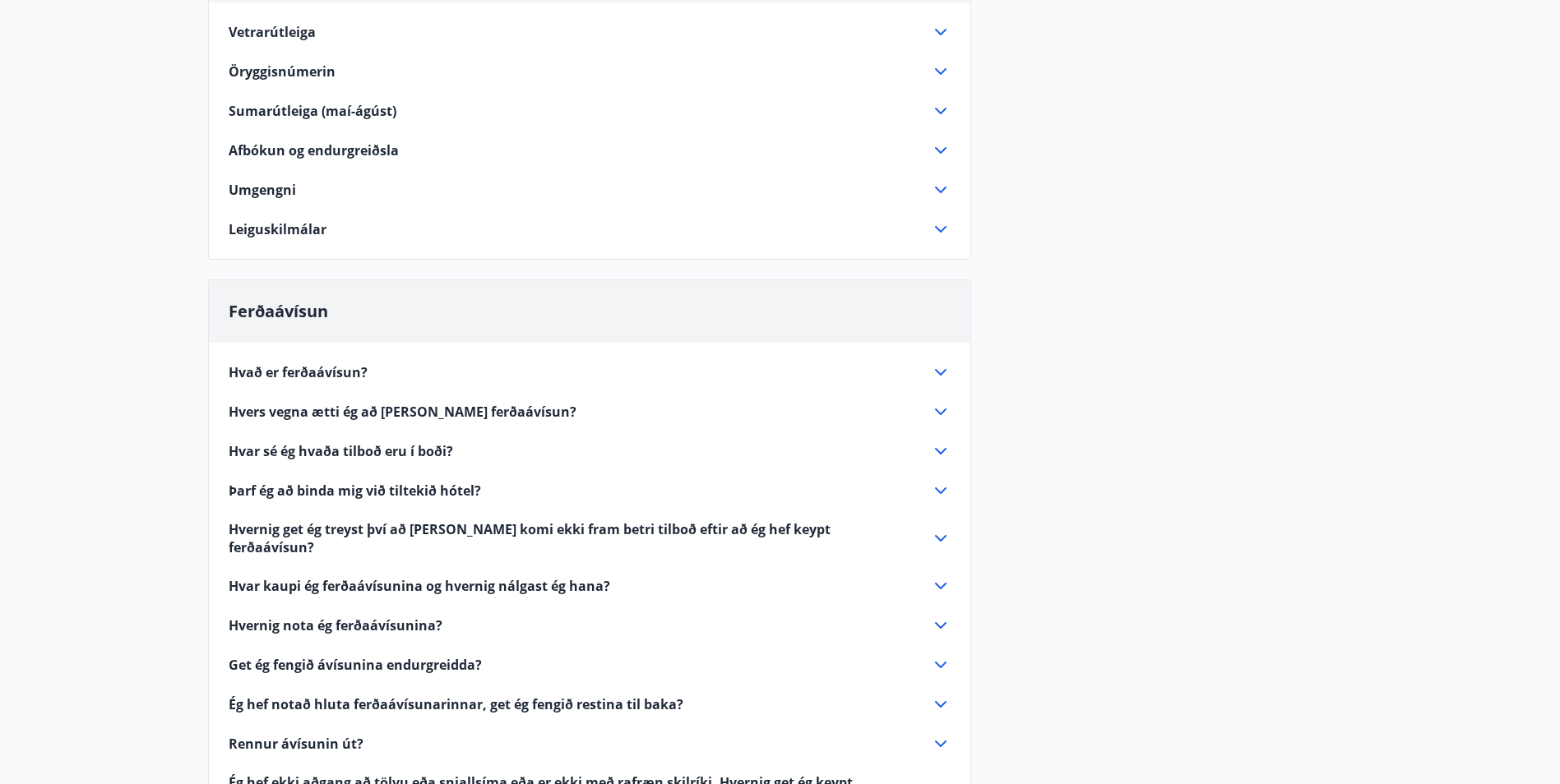
scroll to position [275, 0]
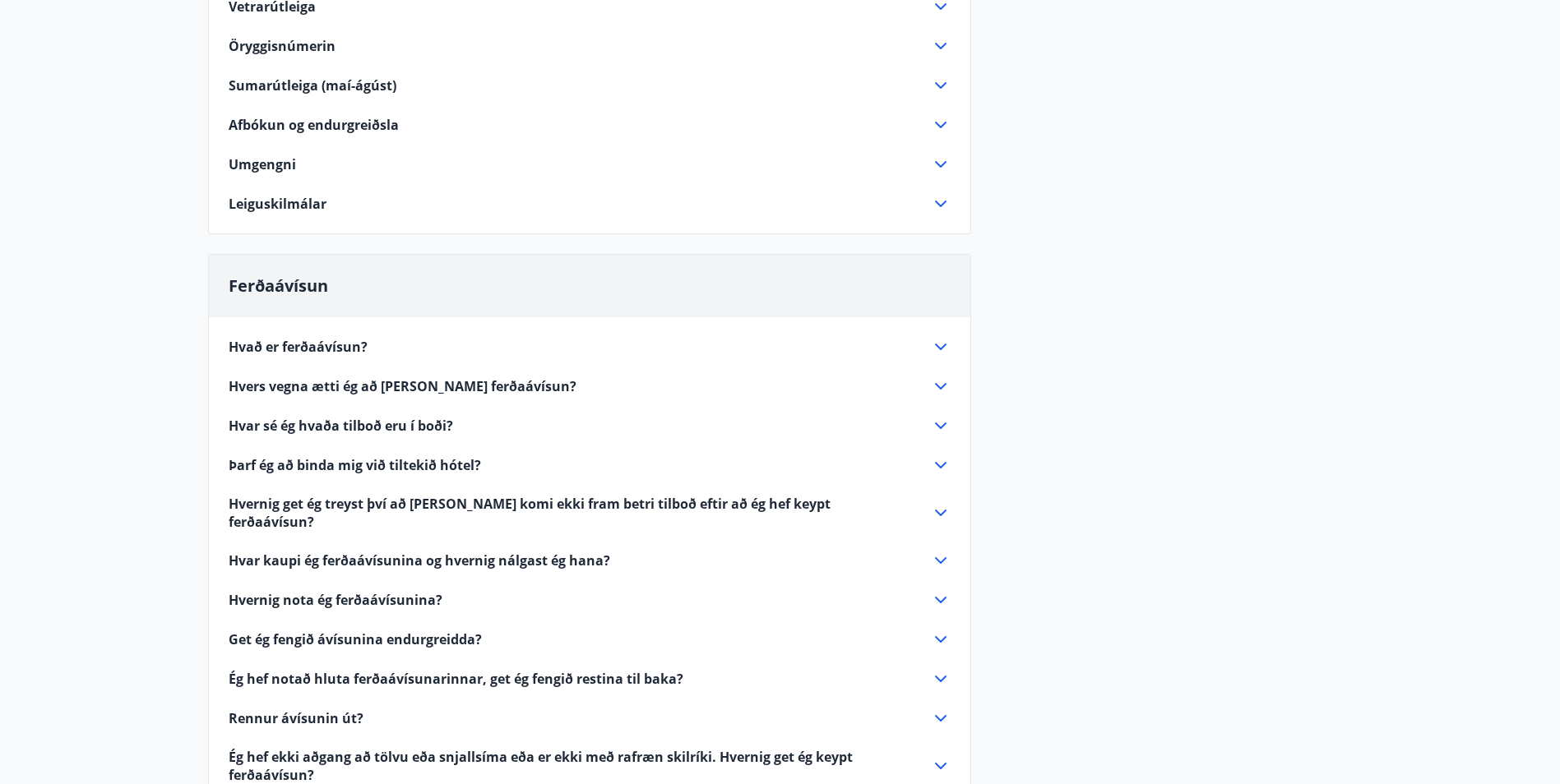
click at [336, 423] on span "Hvar sé ég hvaða tilboð eru í boði?" at bounding box center [341, 425] width 224 height 18
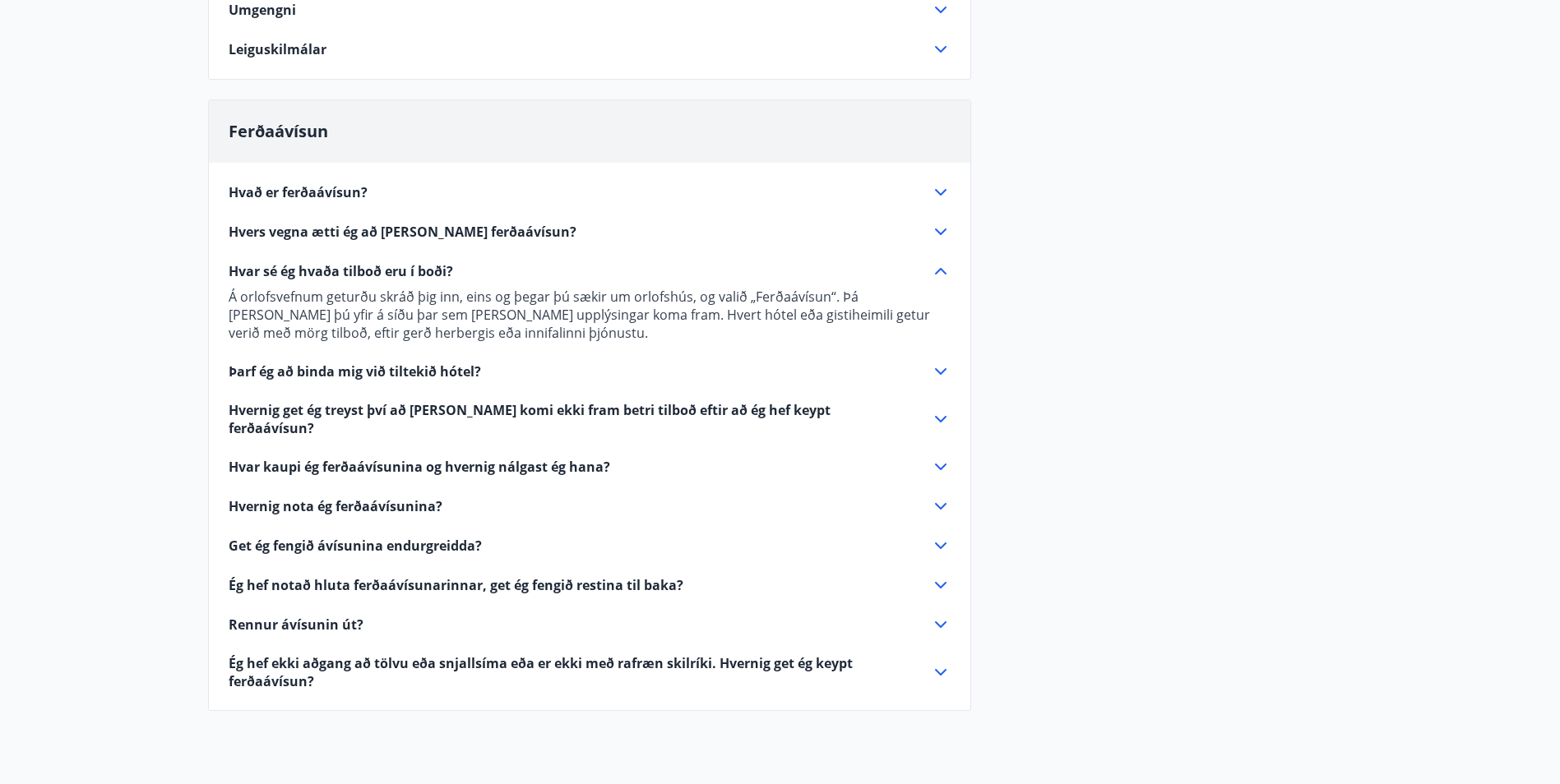
scroll to position [440, 0]
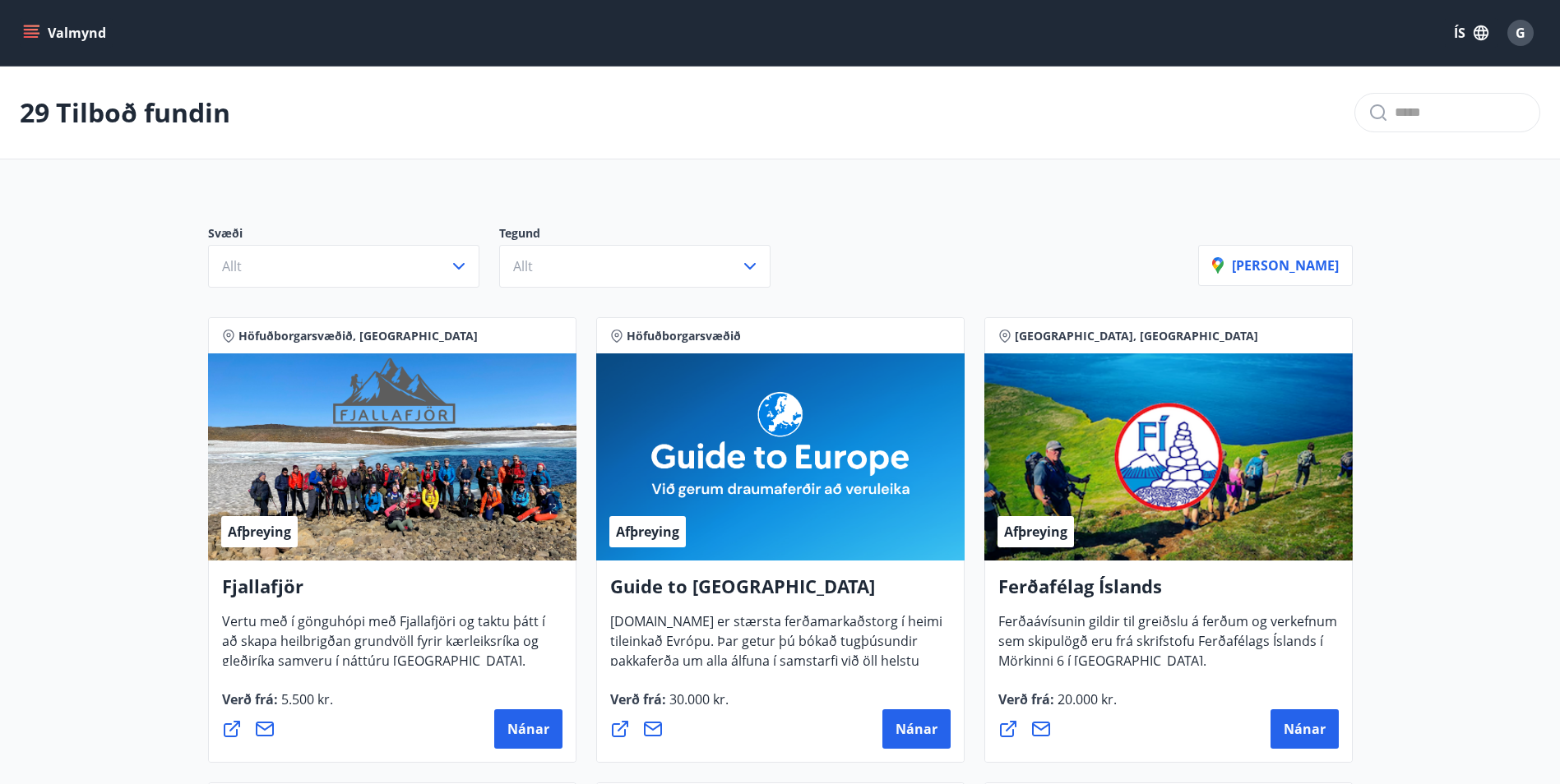
click at [43, 27] on button "Valmynd" at bounding box center [66, 33] width 93 height 29
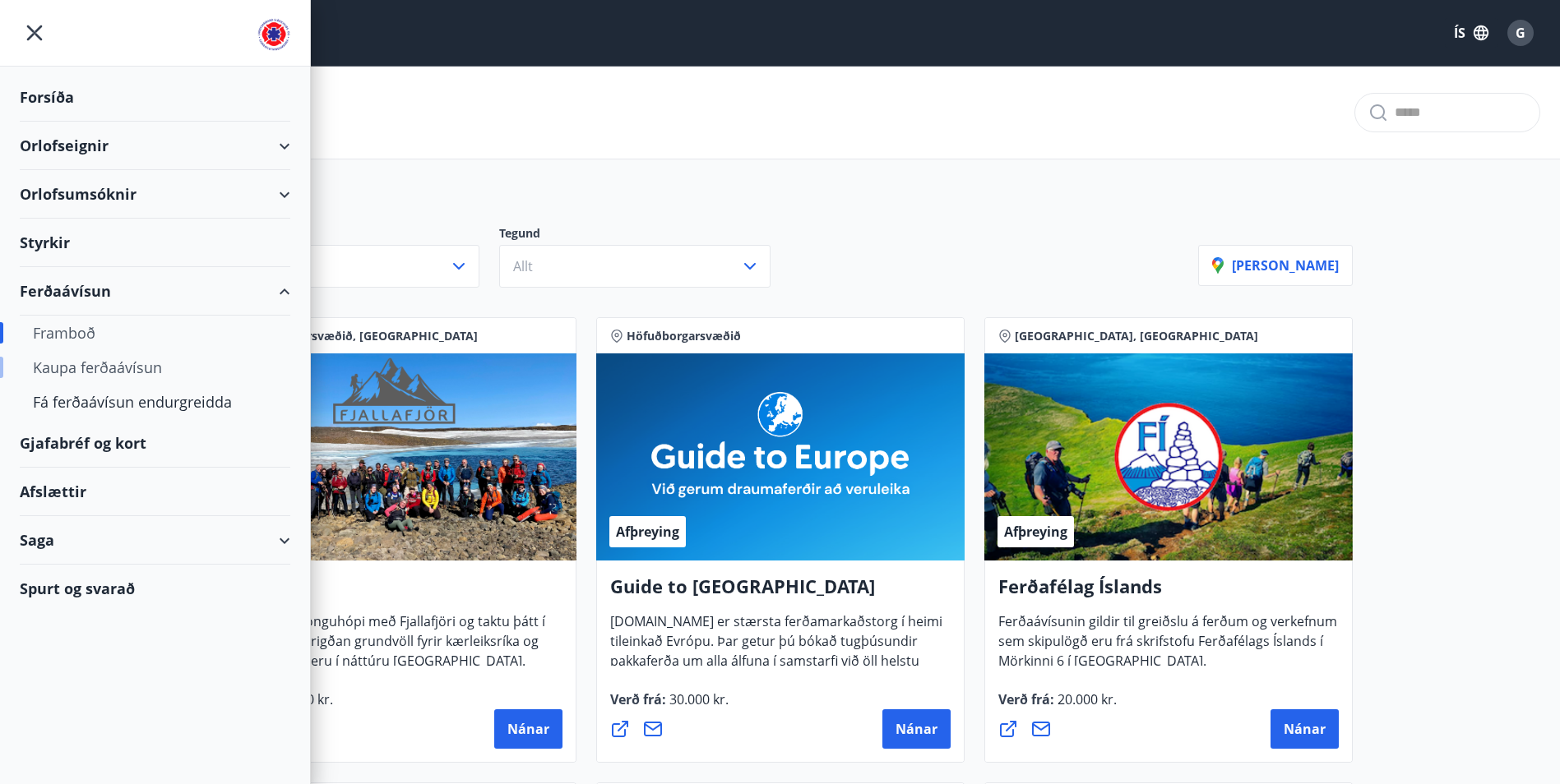
click at [77, 364] on div "Kaupa ferðaávísun" at bounding box center [154, 367] width 244 height 34
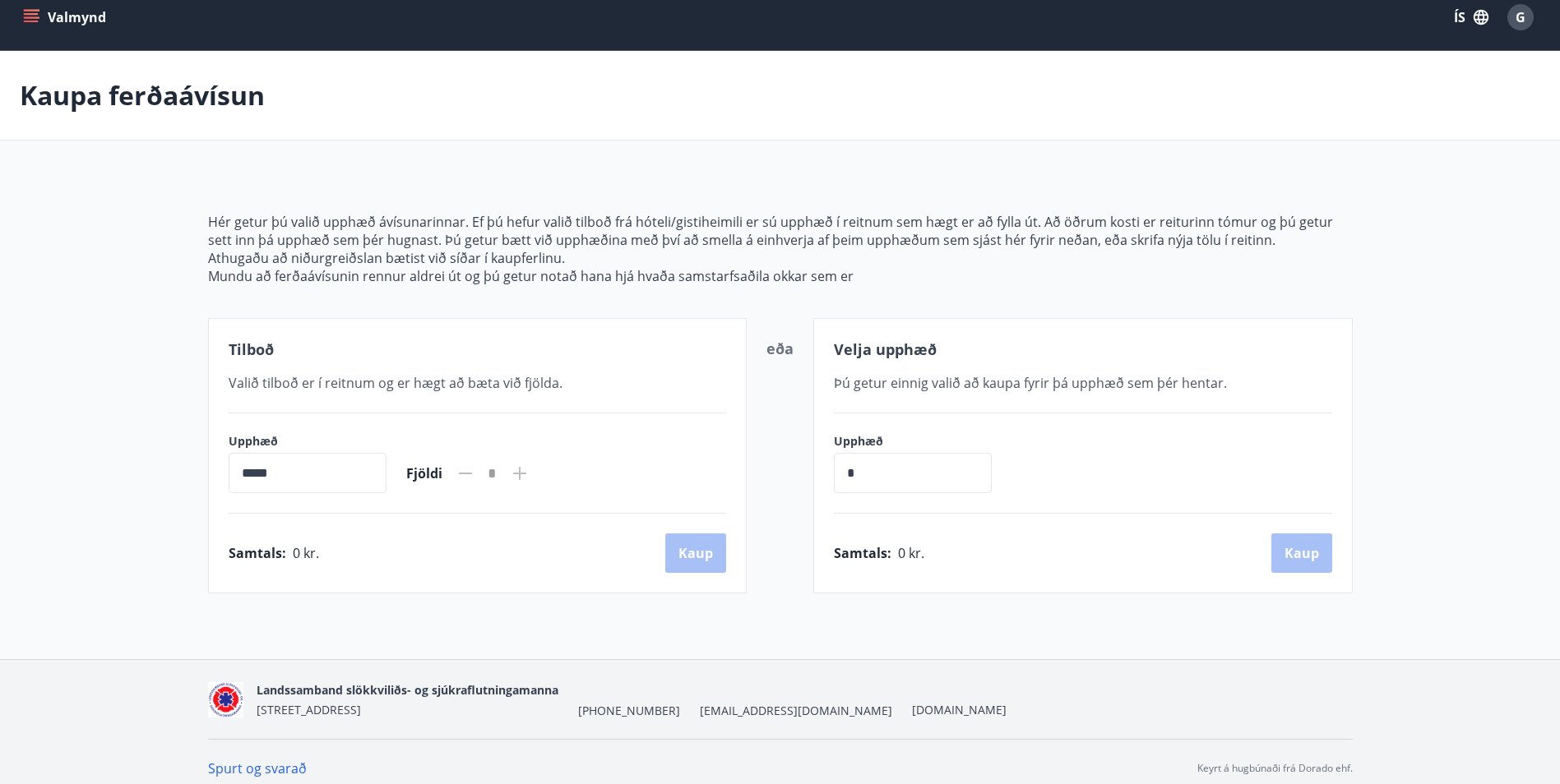
scroll to position [28, 0]
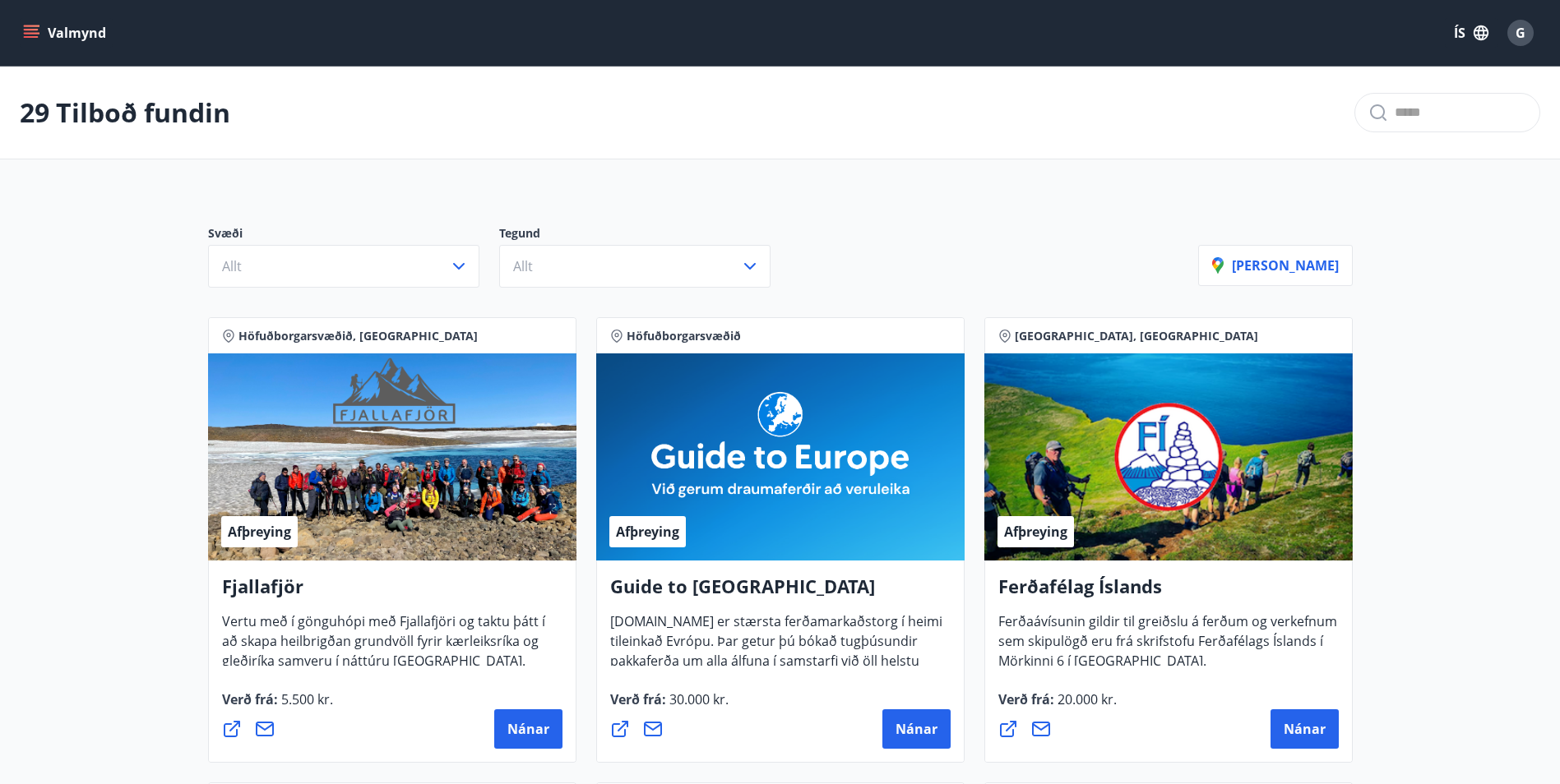
click at [33, 34] on icon "menu" at bounding box center [31, 33] width 16 height 16
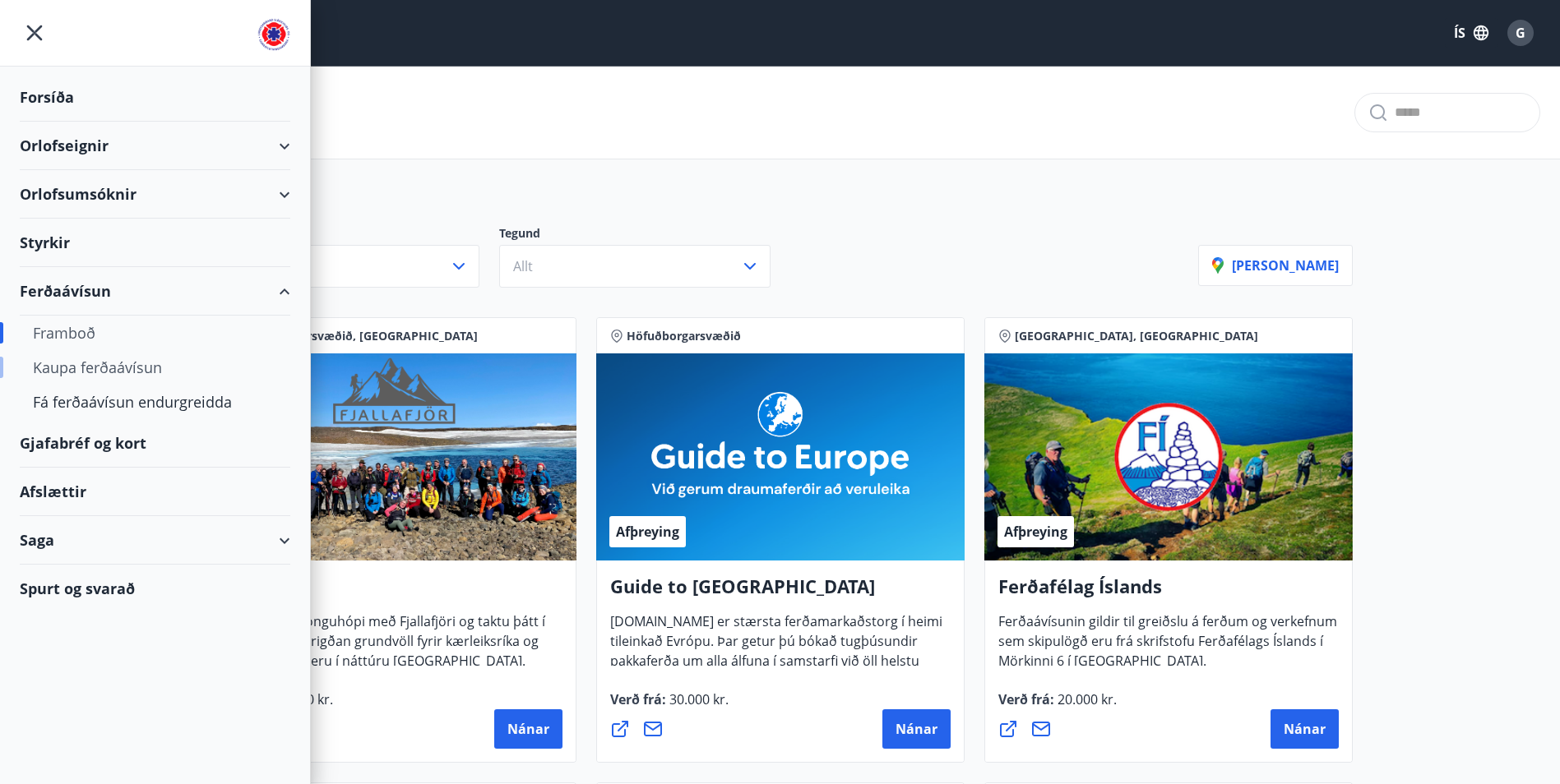
click at [72, 370] on div "Kaupa ferðaávísun" at bounding box center [154, 367] width 244 height 34
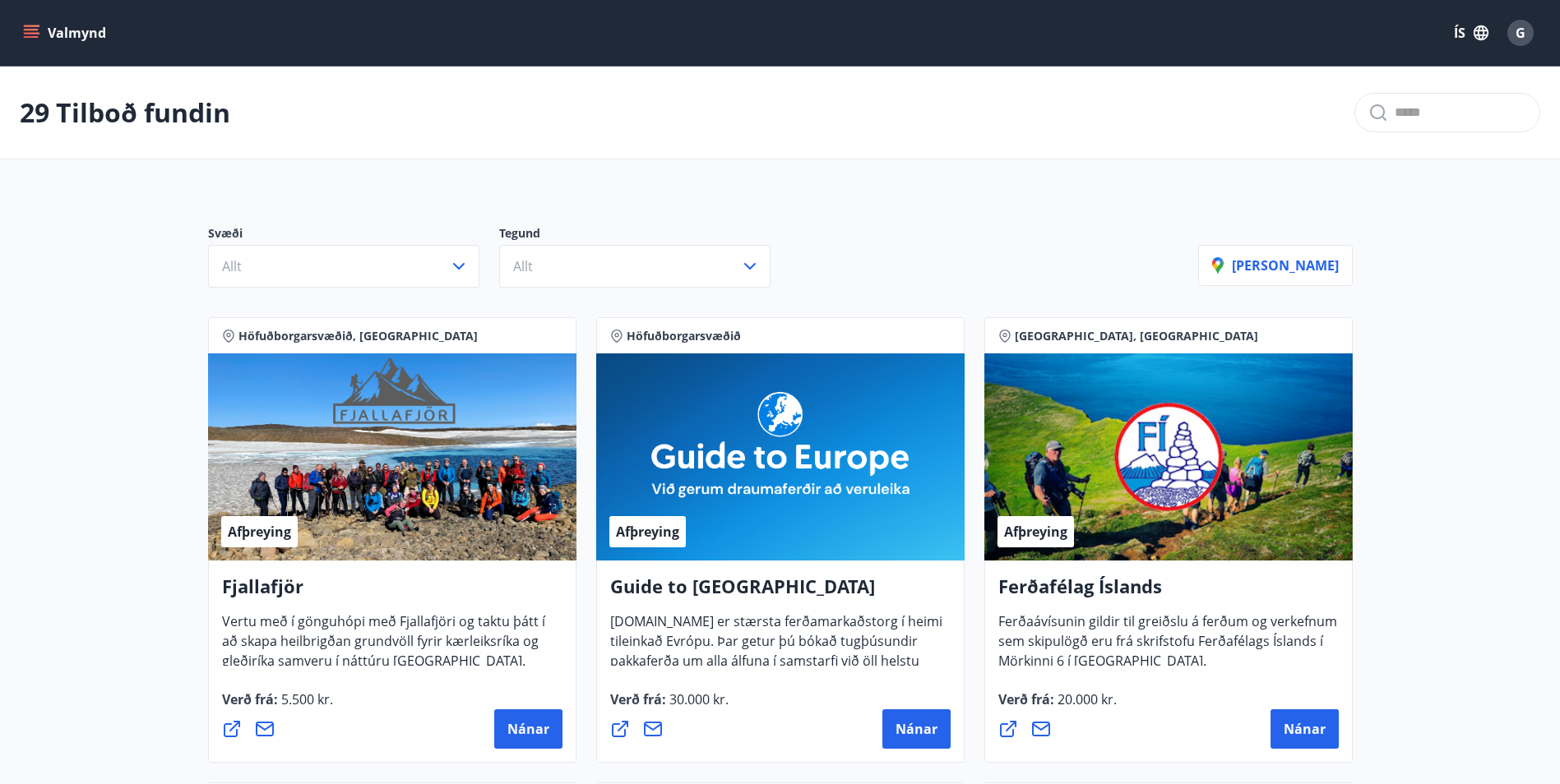
click at [36, 35] on icon "menu" at bounding box center [31, 33] width 16 height 16
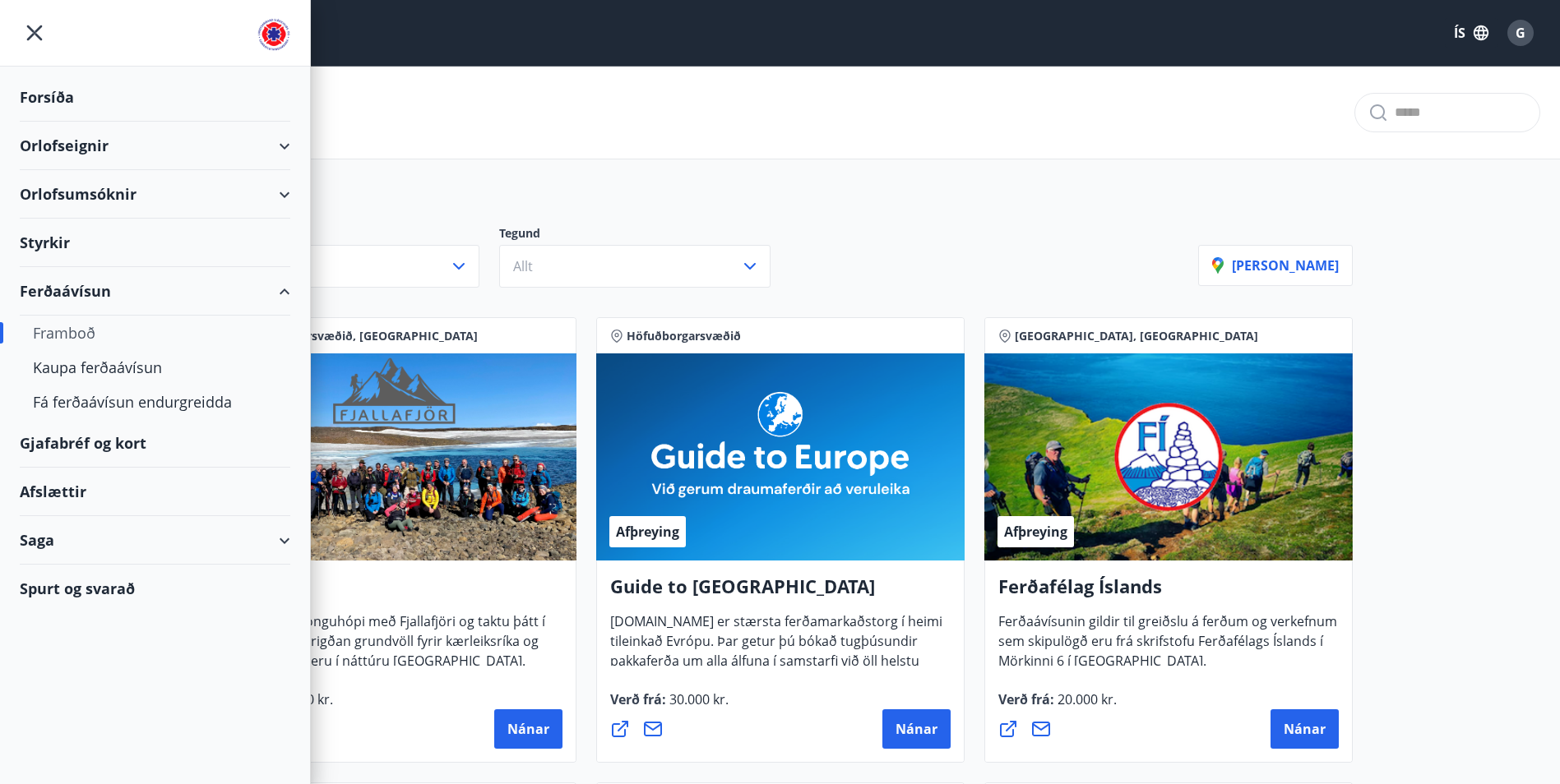
click at [36, 35] on div at bounding box center [154, 33] width 310 height 66
click at [101, 367] on div "Kaupa ferðaávísun" at bounding box center [154, 367] width 244 height 34
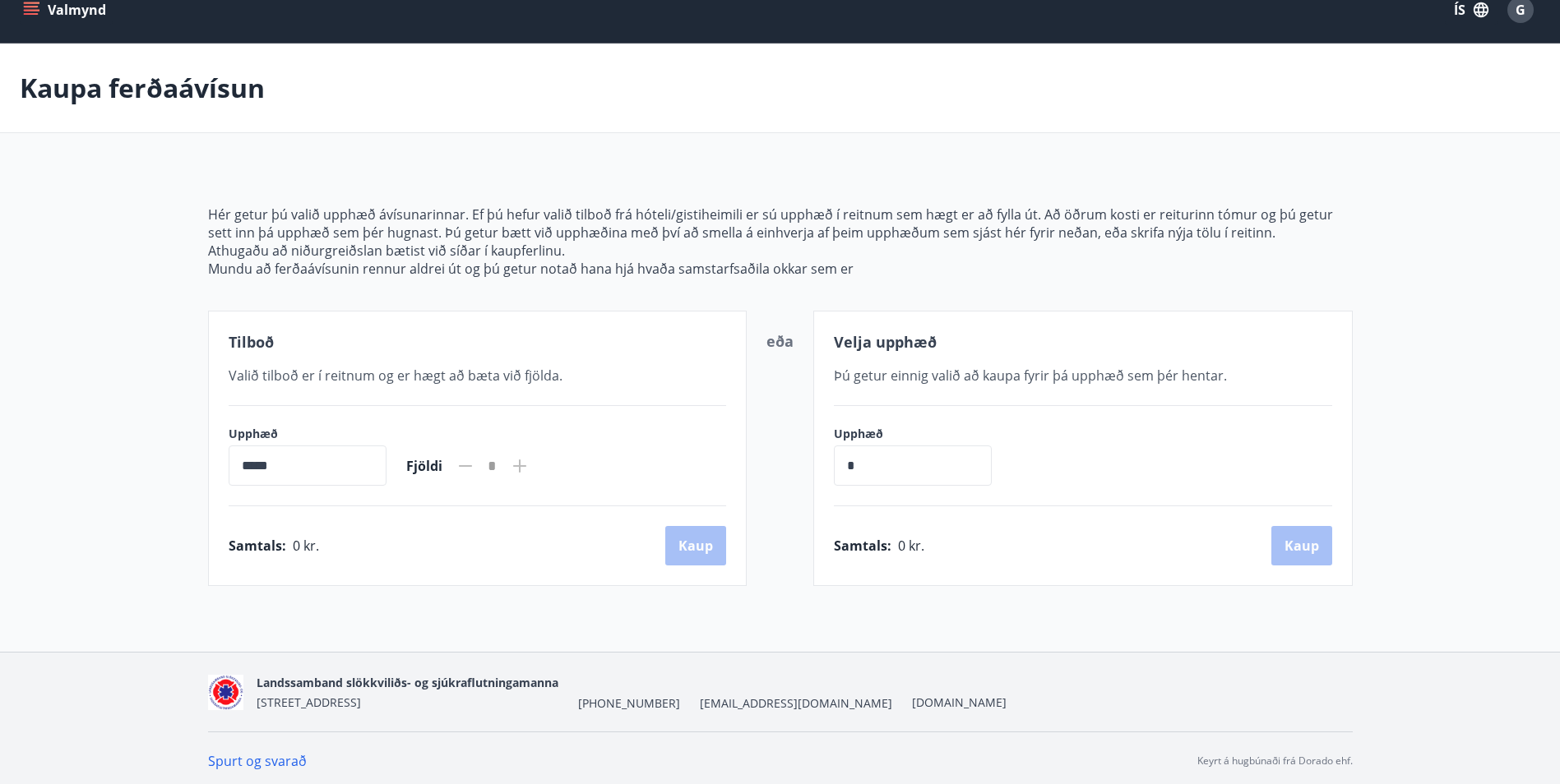
scroll to position [28, 0]
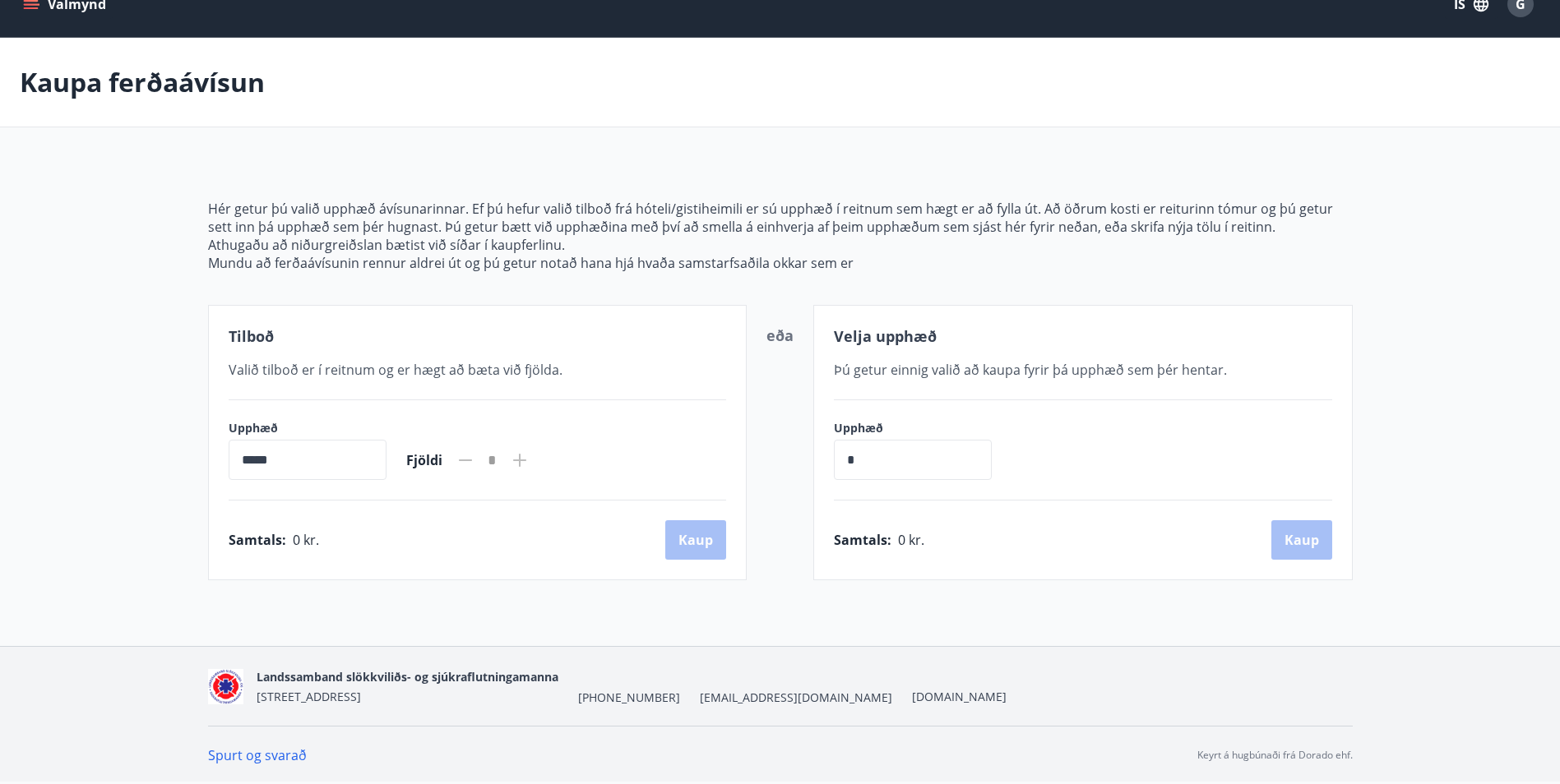
click at [271, 756] on link "Spurt og svarað" at bounding box center [257, 755] width 98 height 18
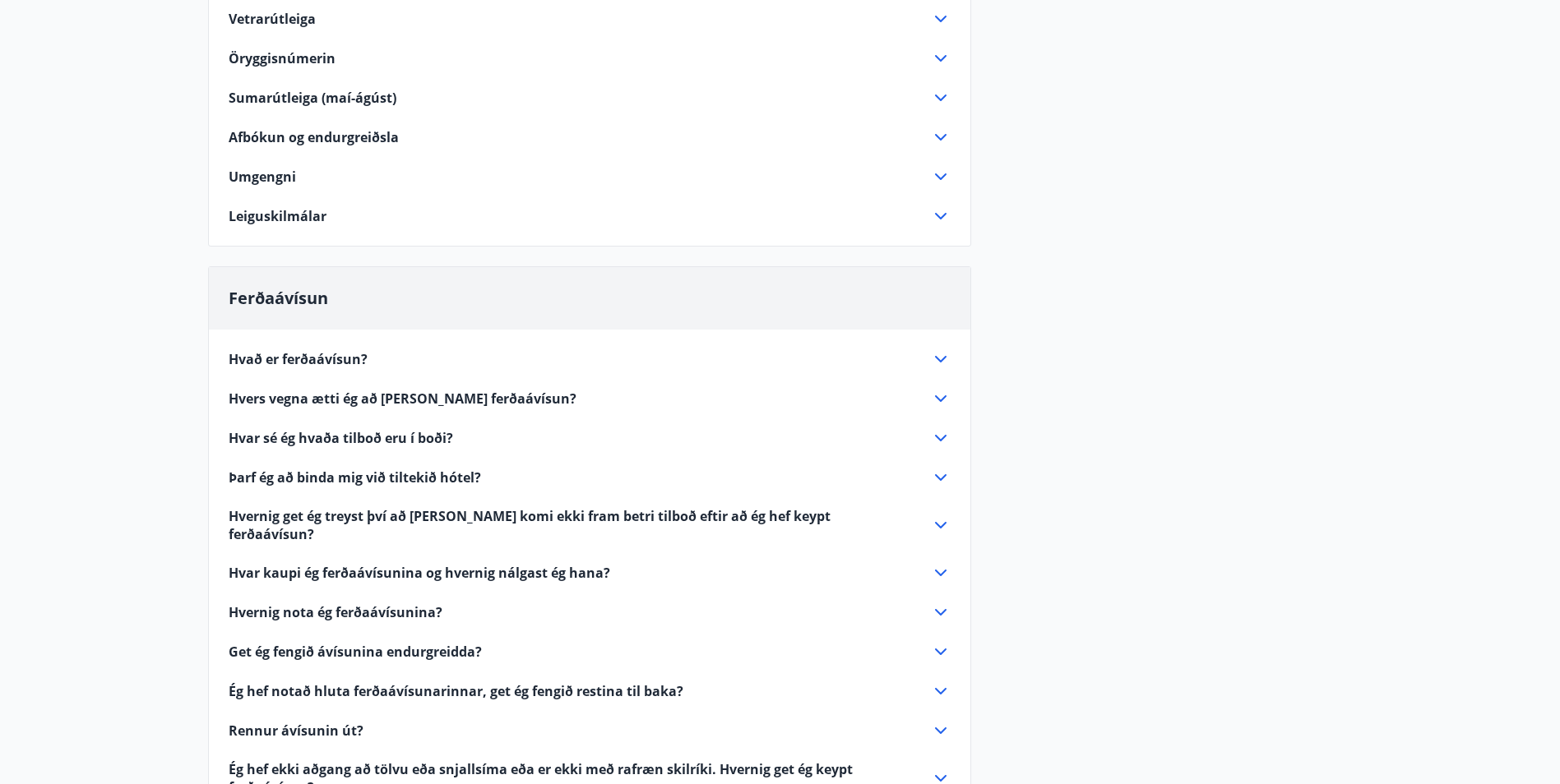
scroll to position [358, 0]
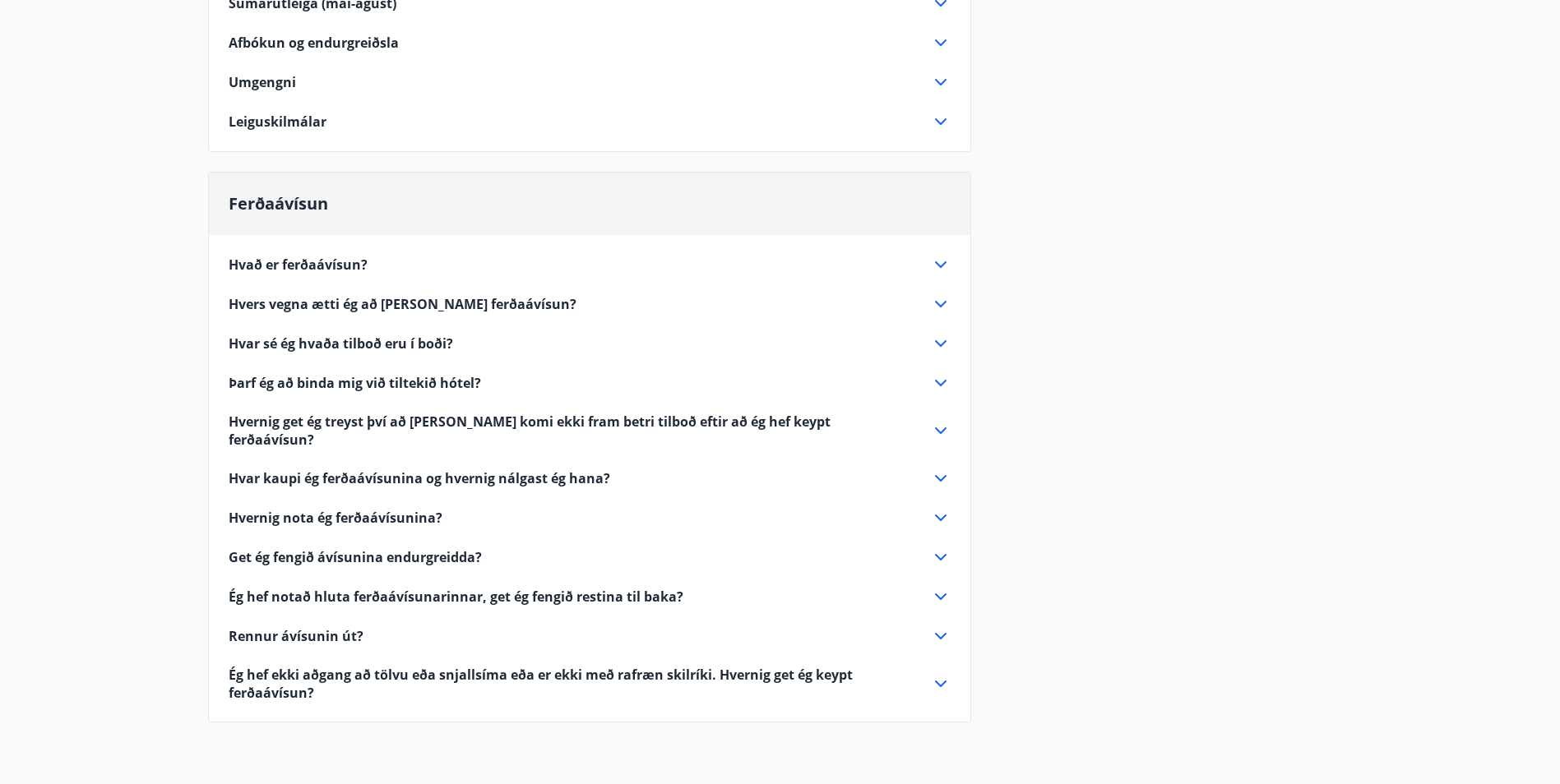
click at [336, 509] on span "Hvernig nota ég ferðaávísunina?" at bounding box center [336, 517] width 214 height 18
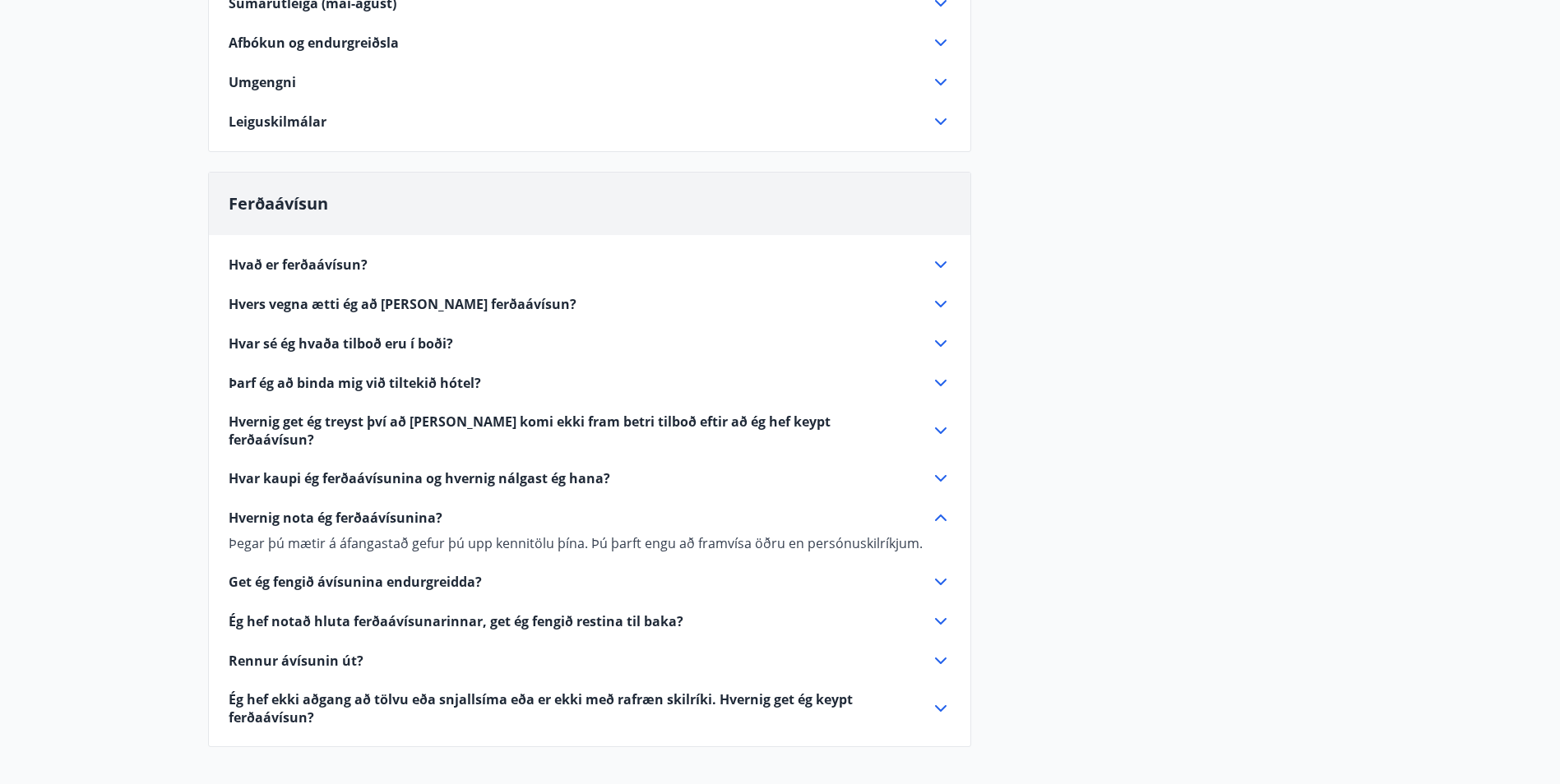
click at [362, 345] on span "Hvar sé ég hvaða tilboð eru í boði?" at bounding box center [341, 343] width 224 height 18
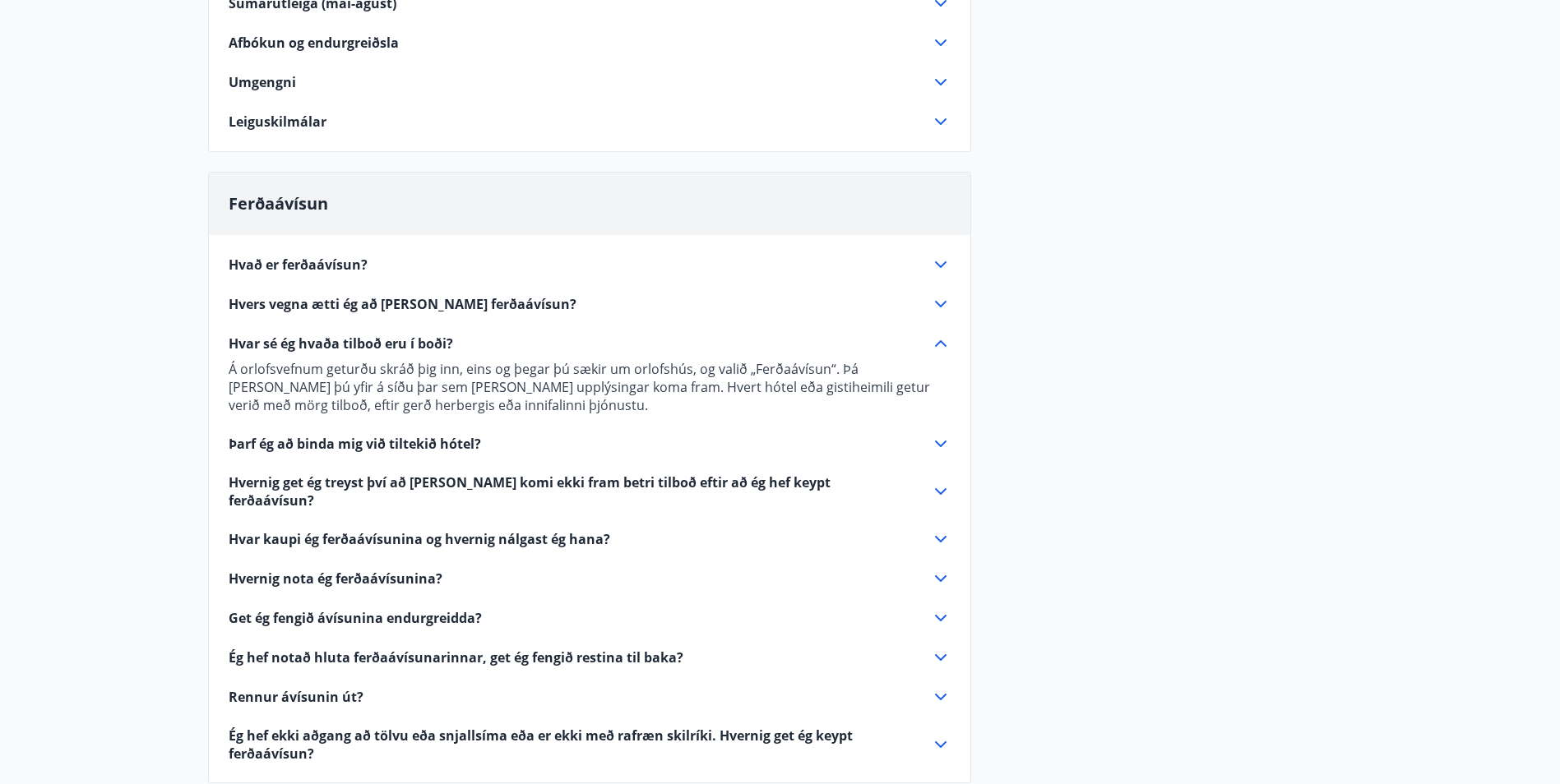
click at [381, 485] on span "Hvernig get ég treyst því að [PERSON_NAME] komi ekki fram betri tilboð eftir að…" at bounding box center [569, 492] width 682 height 36
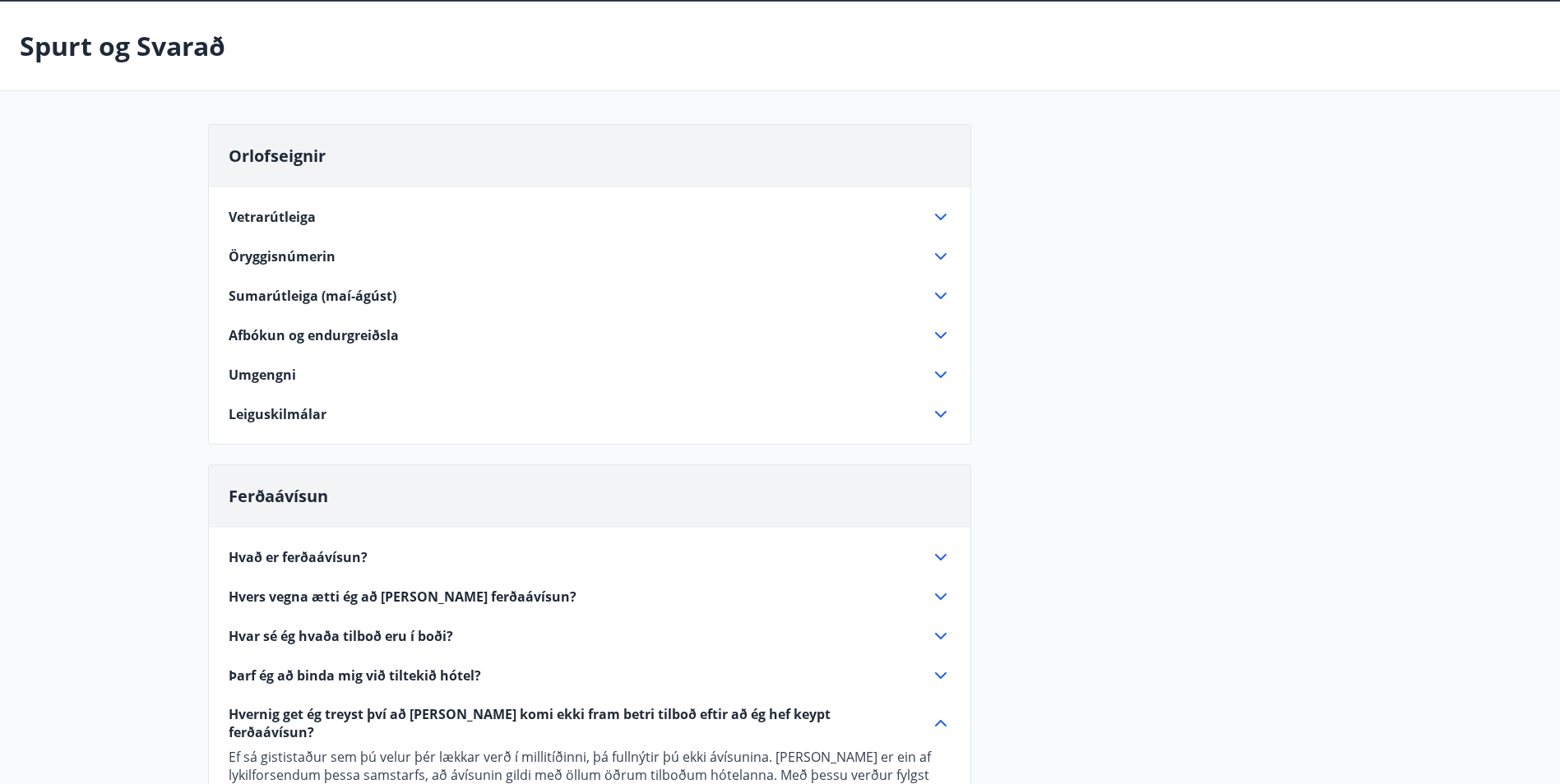
scroll to position [0, 0]
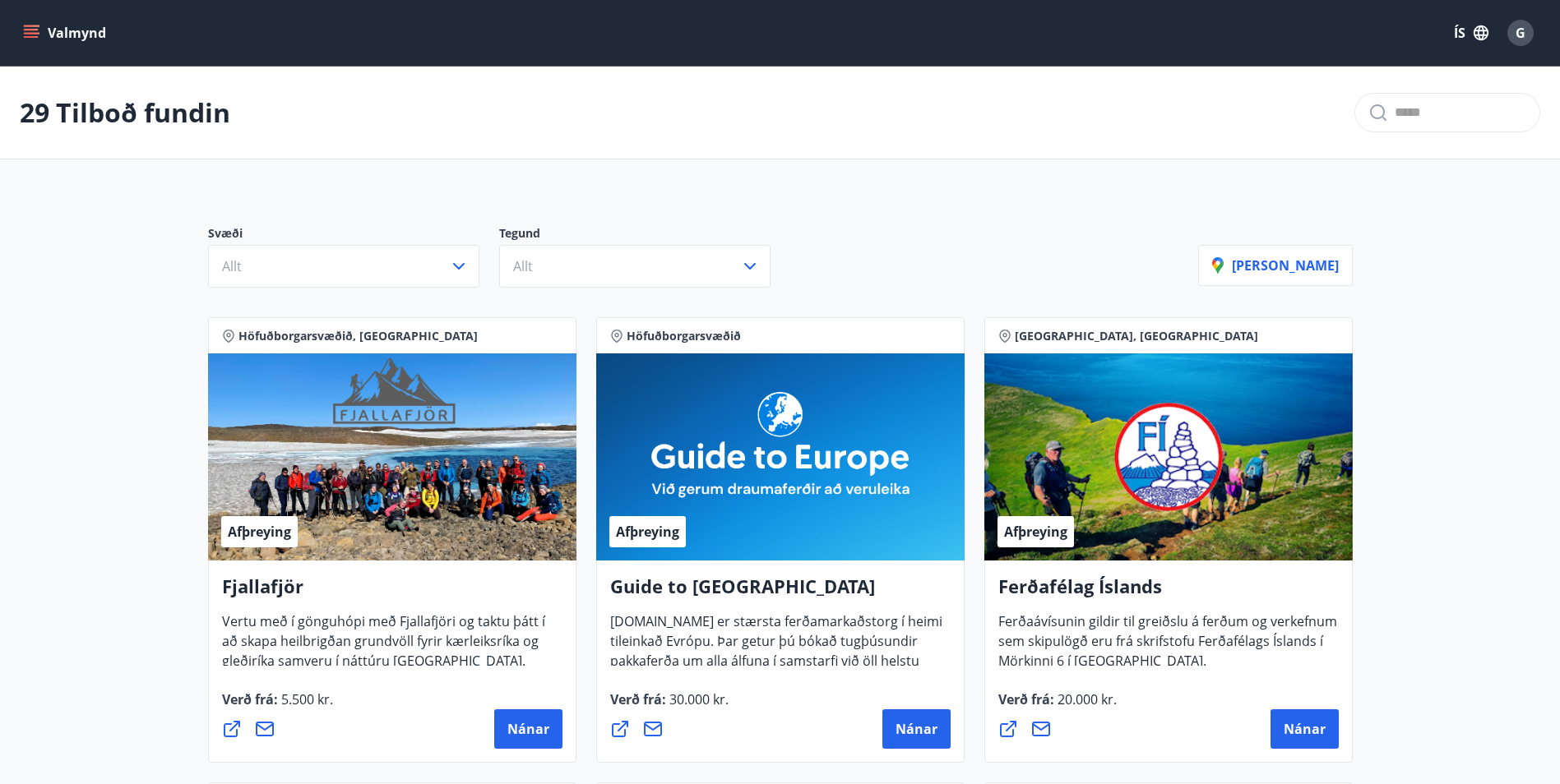
click at [32, 30] on icon "menu" at bounding box center [31, 29] width 15 height 2
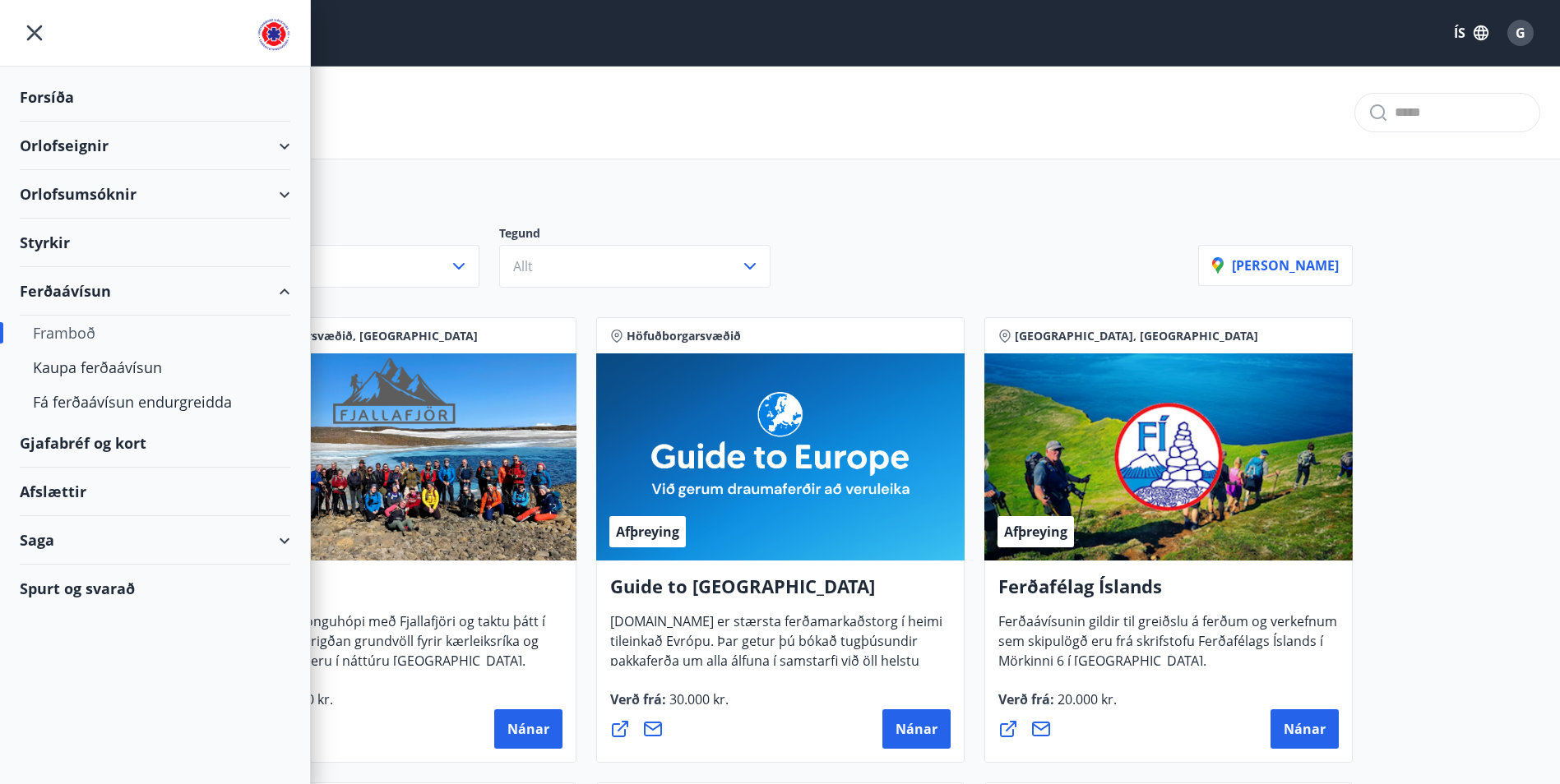
click at [73, 333] on div "Framboð" at bounding box center [154, 333] width 244 height 34
click at [72, 373] on div "Kaupa ferðaávísun" at bounding box center [154, 367] width 244 height 34
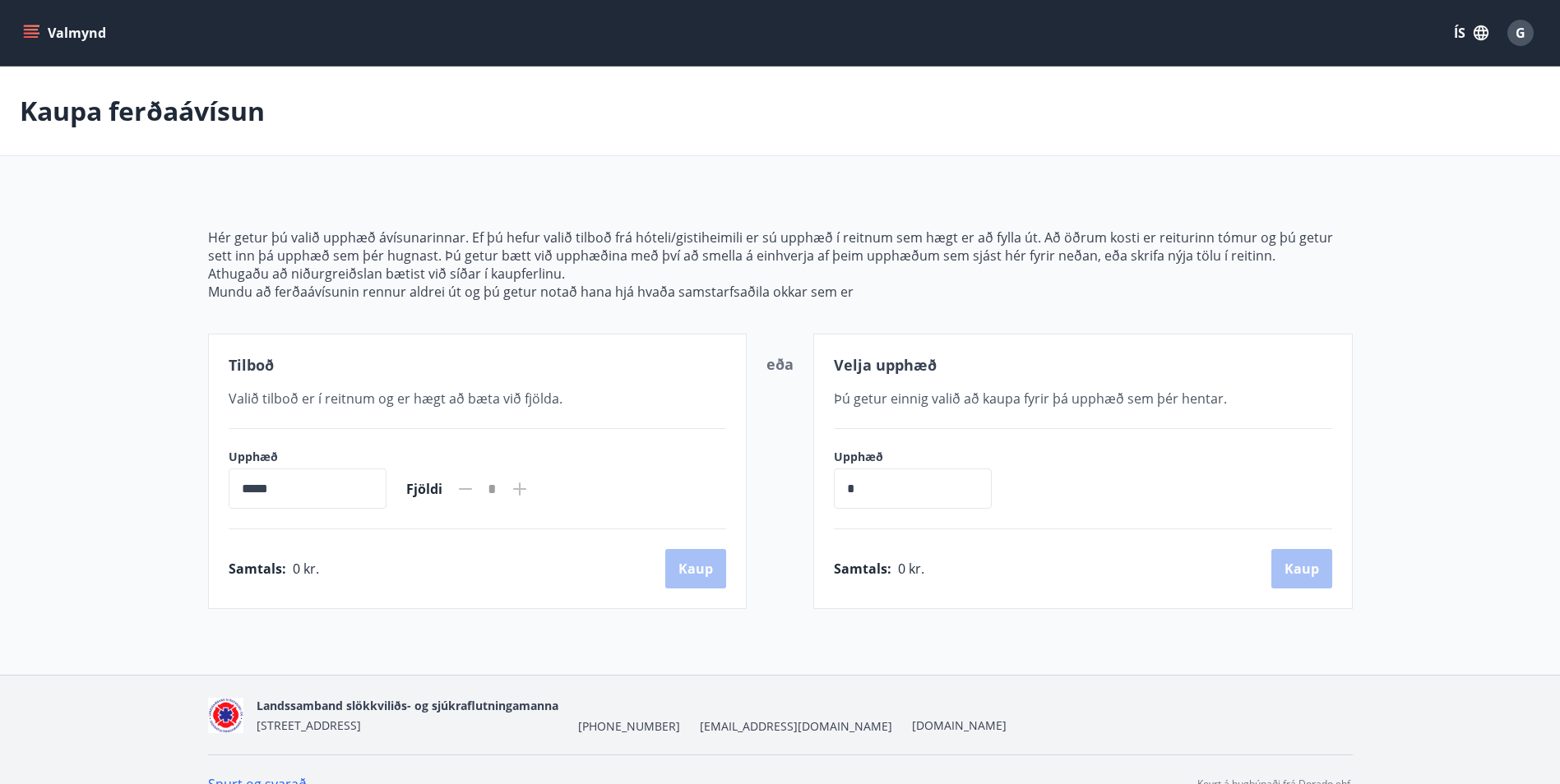
click at [877, 498] on input "*" at bounding box center [912, 488] width 158 height 41
type input "******"
click at [1297, 572] on button "Kaup" at bounding box center [1301, 569] width 61 height 40
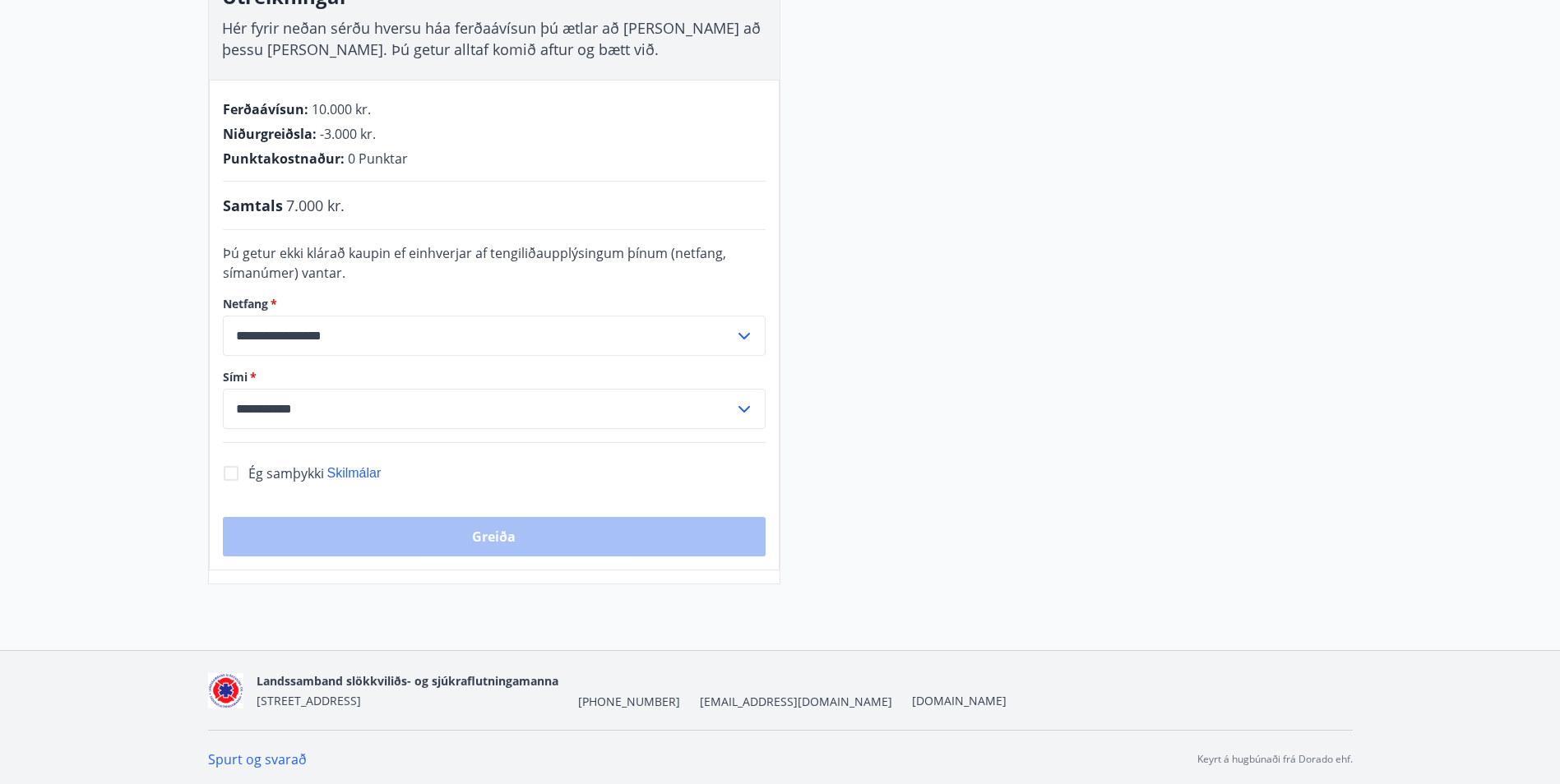
scroll to position [306, 0]
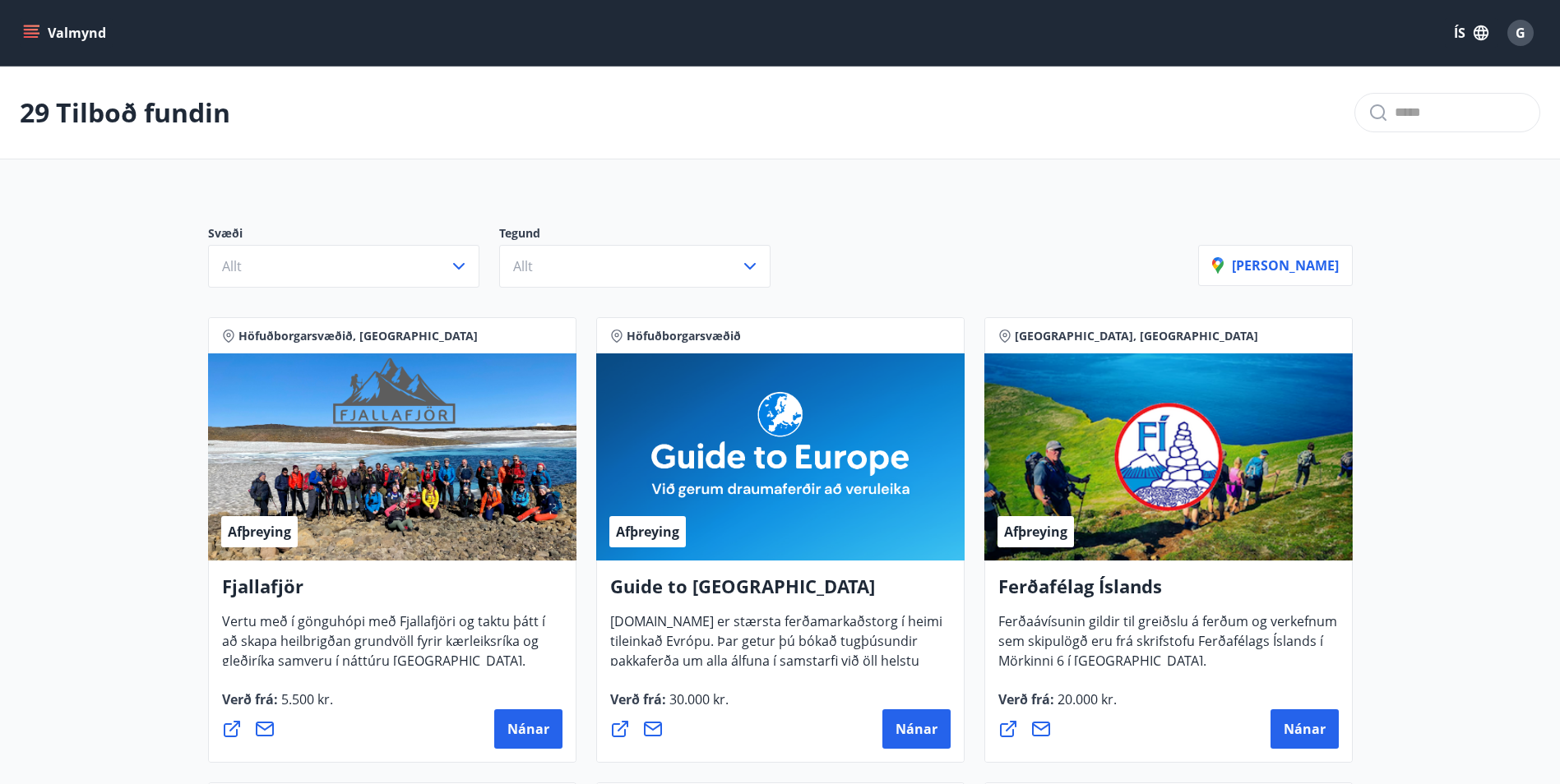
click at [35, 30] on icon "menu" at bounding box center [31, 29] width 15 height 2
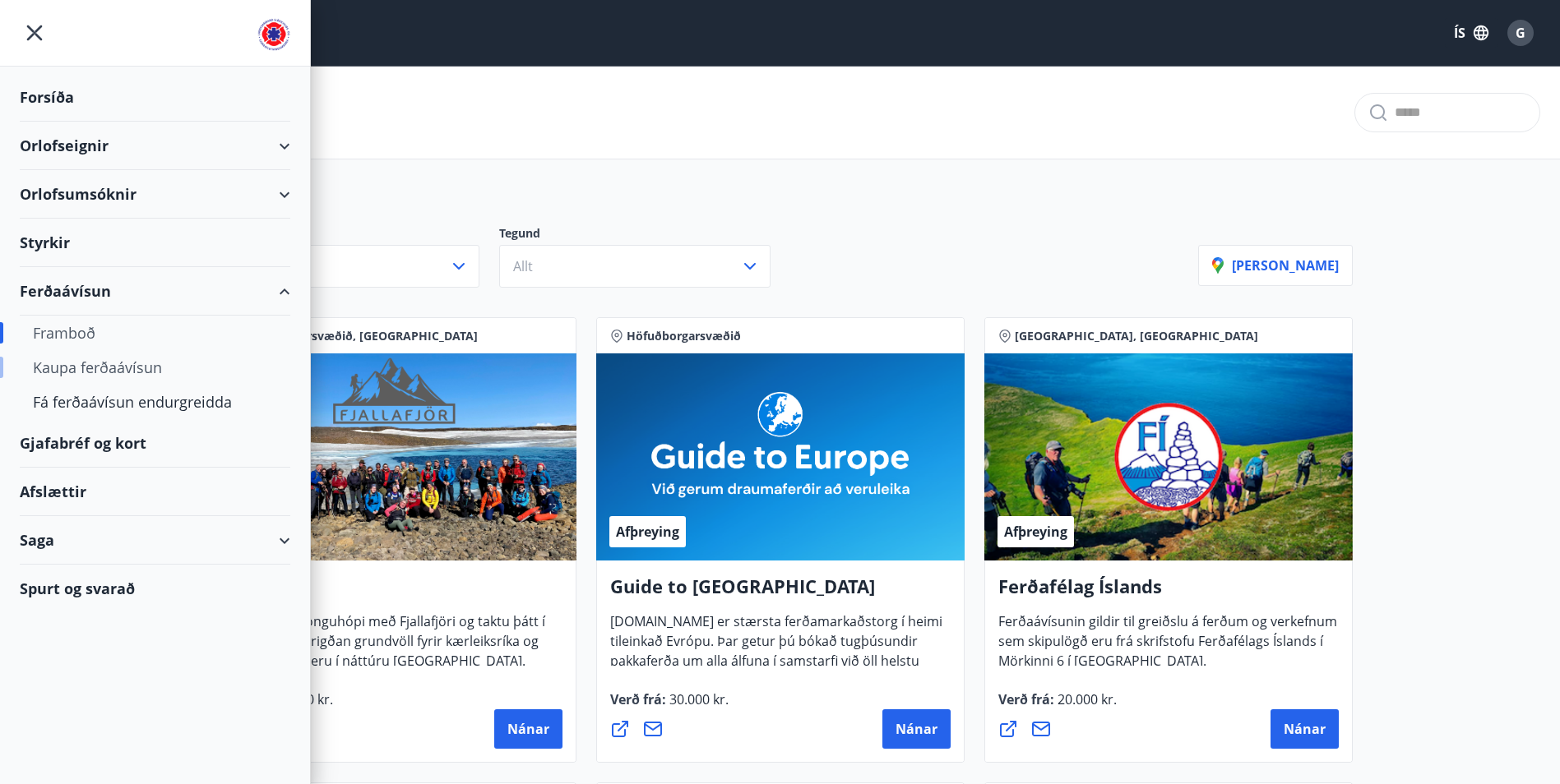
click at [112, 370] on div "Kaupa ferðaávísun" at bounding box center [154, 367] width 244 height 34
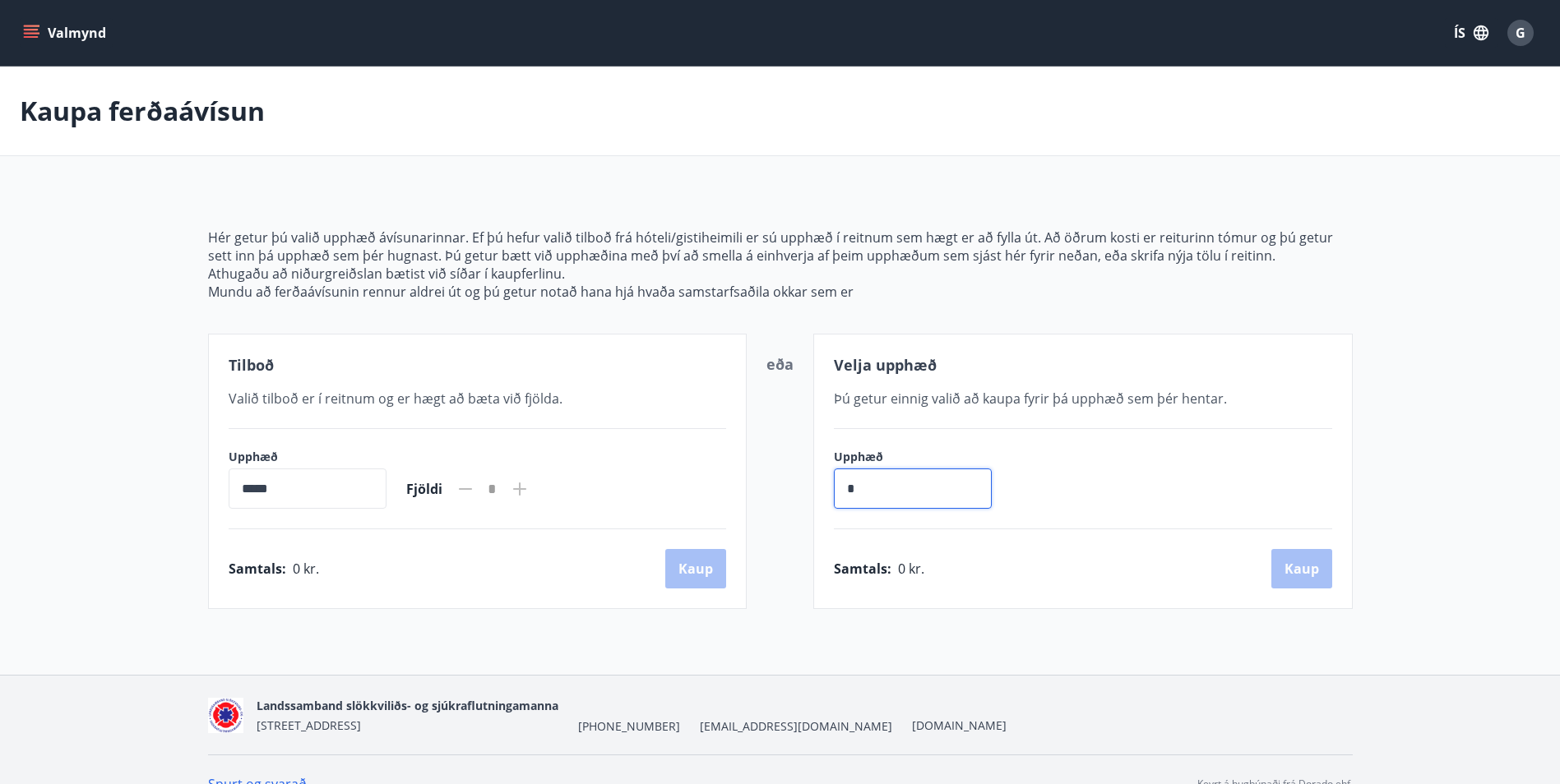
drag, startPoint x: 892, startPoint y: 492, endPoint x: 877, endPoint y: 489, distance: 15.3
click at [884, 492] on input "*" at bounding box center [912, 488] width 158 height 41
type input "******"
click at [1302, 570] on button "Kaup" at bounding box center [1301, 569] width 61 height 40
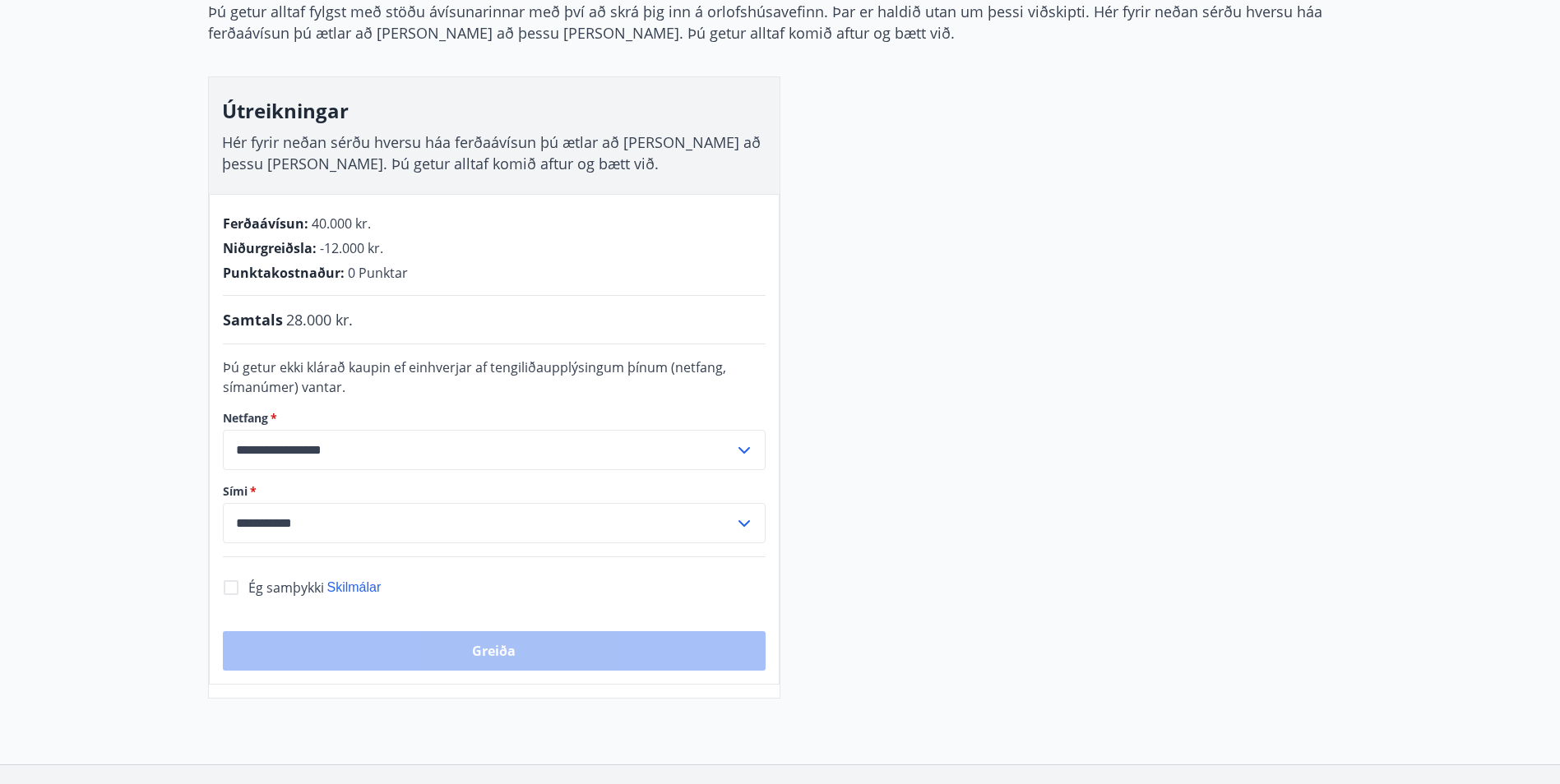
scroll to position [247, 0]
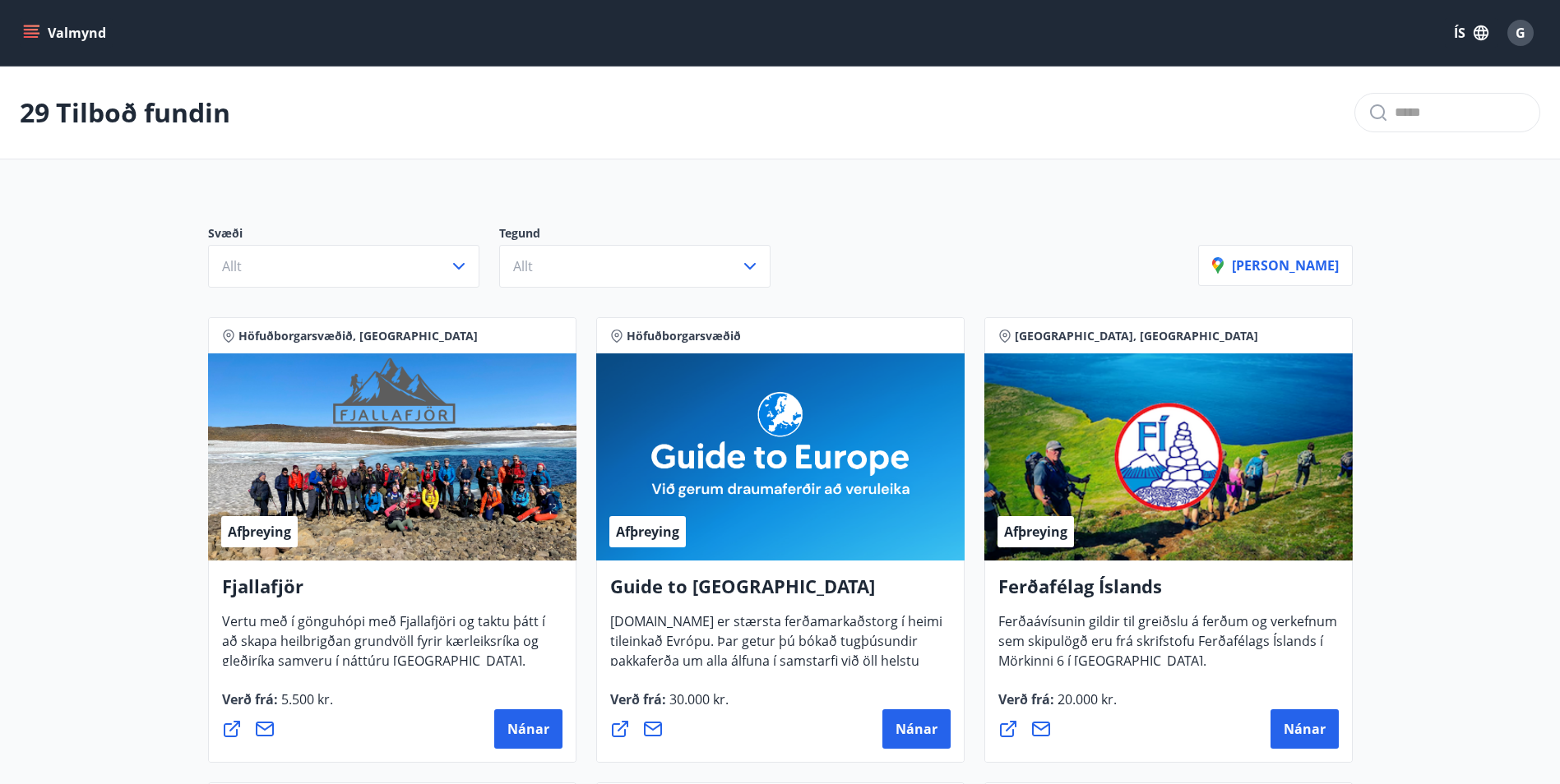
click at [26, 34] on icon "menu" at bounding box center [33, 33] width 18 height 2
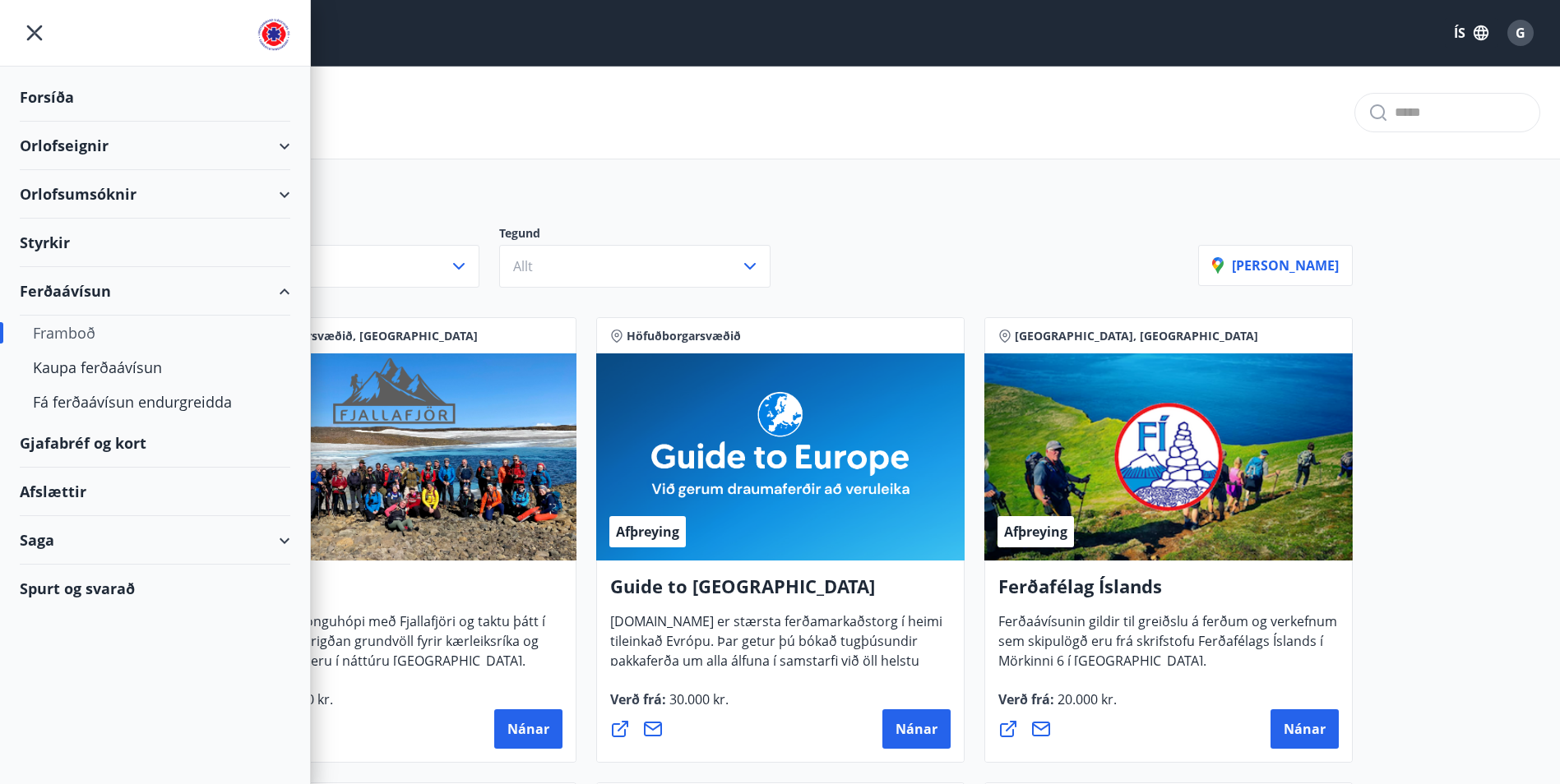
click at [82, 589] on div "Spurt og svarað" at bounding box center [155, 588] width 271 height 47
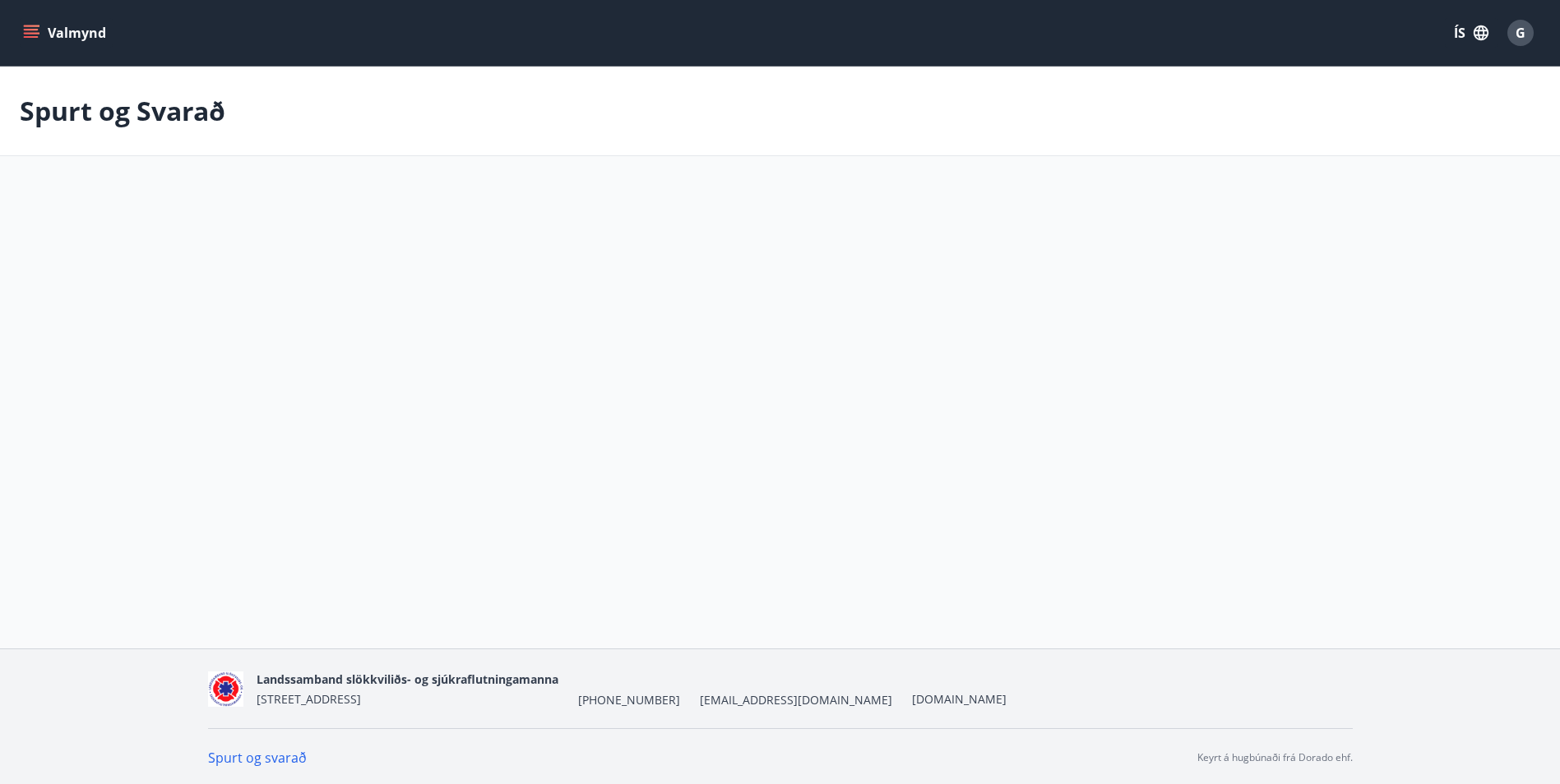
click at [82, 589] on div "Valmynd ÍS G Spurt og Svarað Forsíða Orlofseignir Orlofsumsóknir Styrkir Ferðaá…" at bounding box center [780, 324] width 1560 height 649
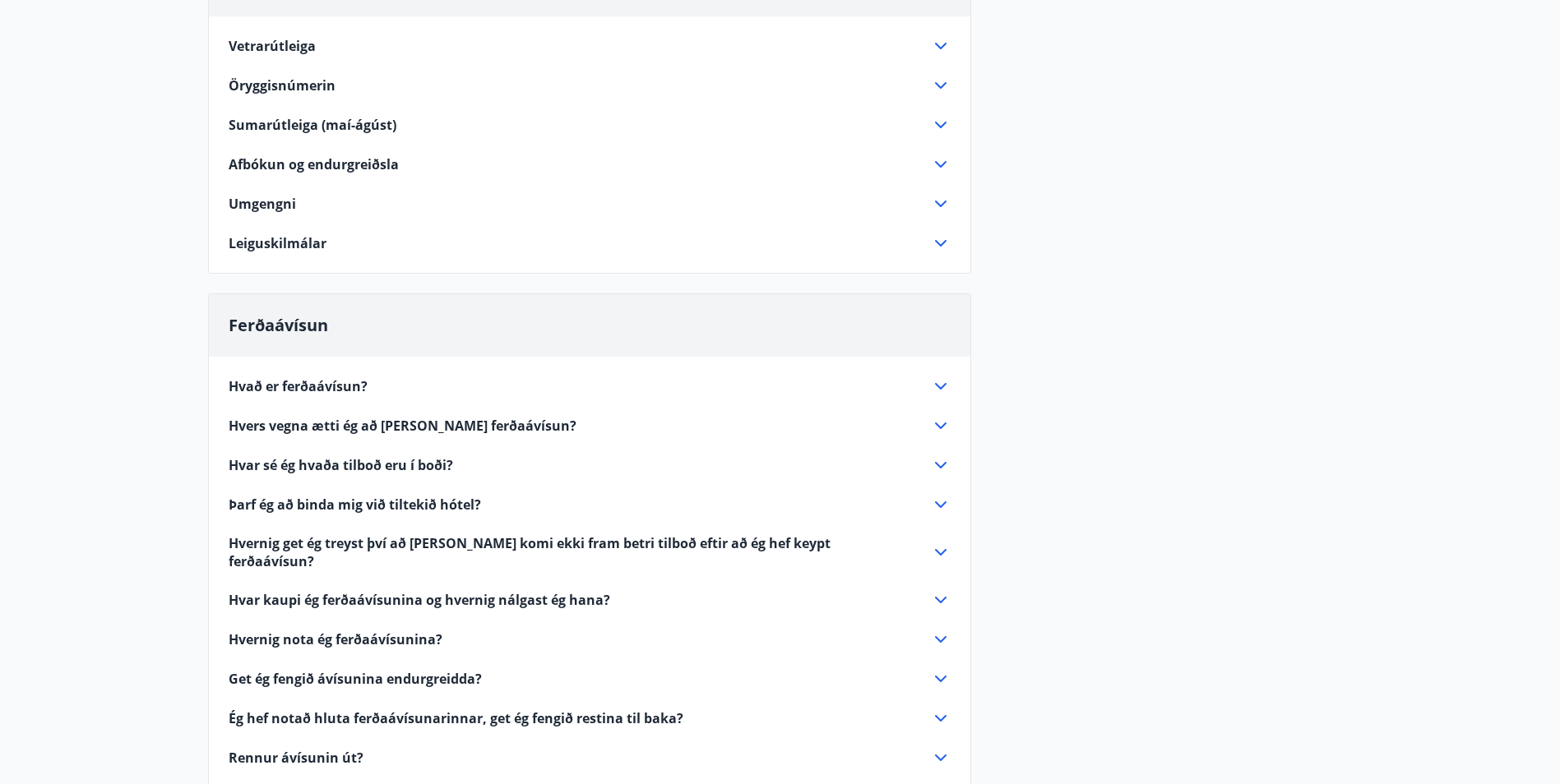
scroll to position [247, 0]
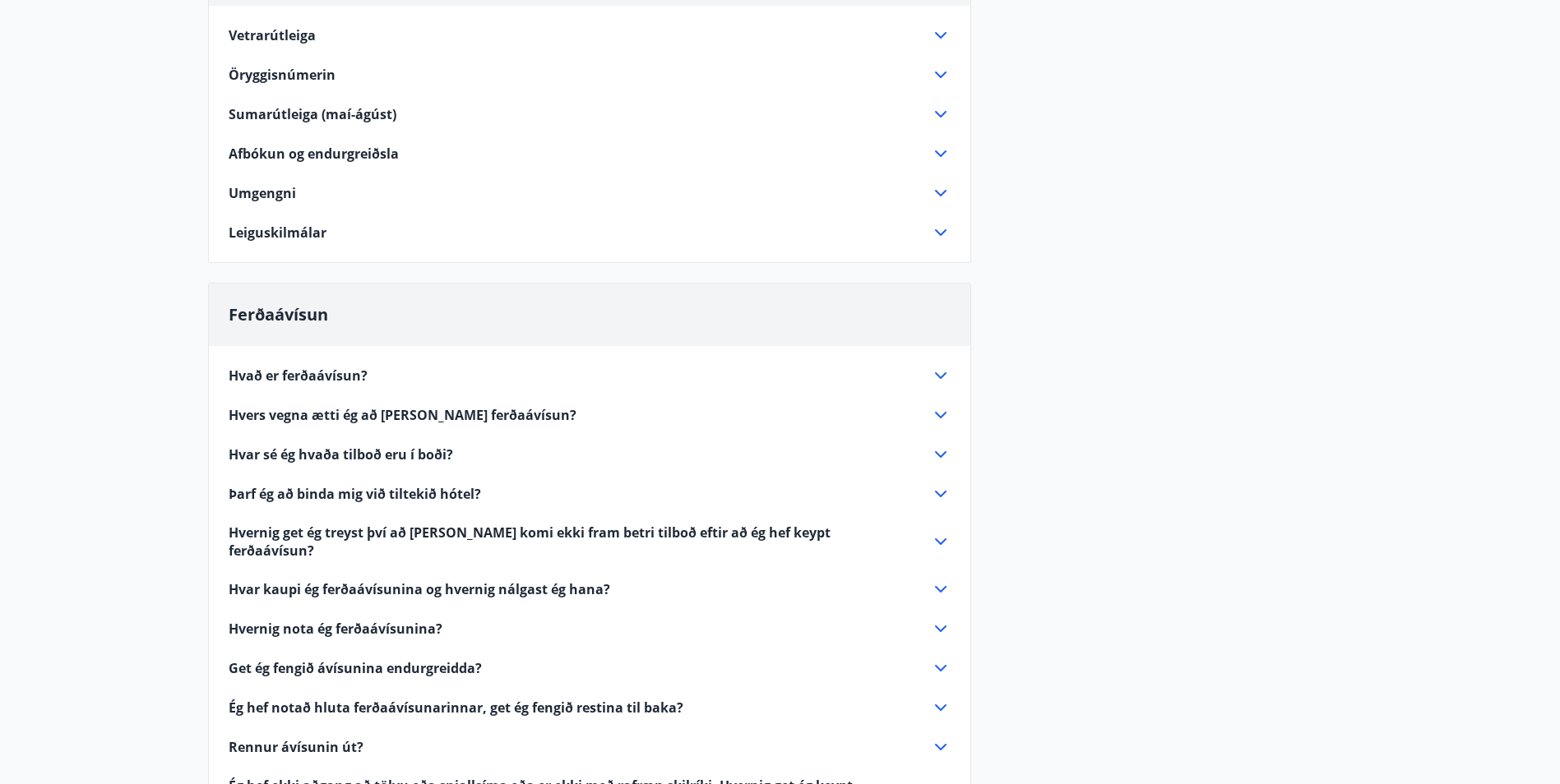
click at [369, 454] on span "Hvar sé ég hvaða tilboð eru í boði?" at bounding box center [341, 455] width 224 height 18
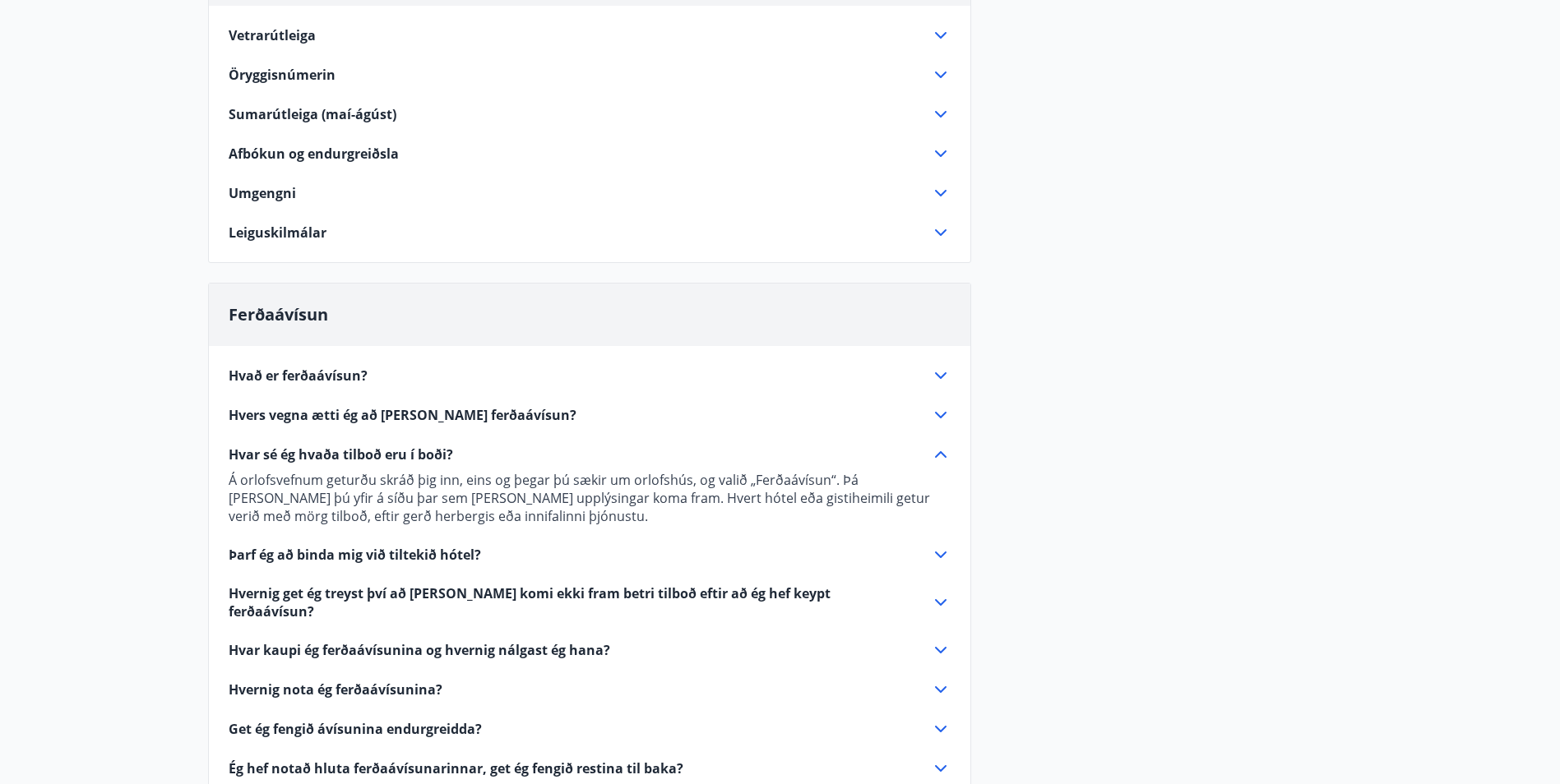
click at [360, 554] on span "Þarf ég að binda mig við tiltekið hótel?" at bounding box center [355, 555] width 253 height 18
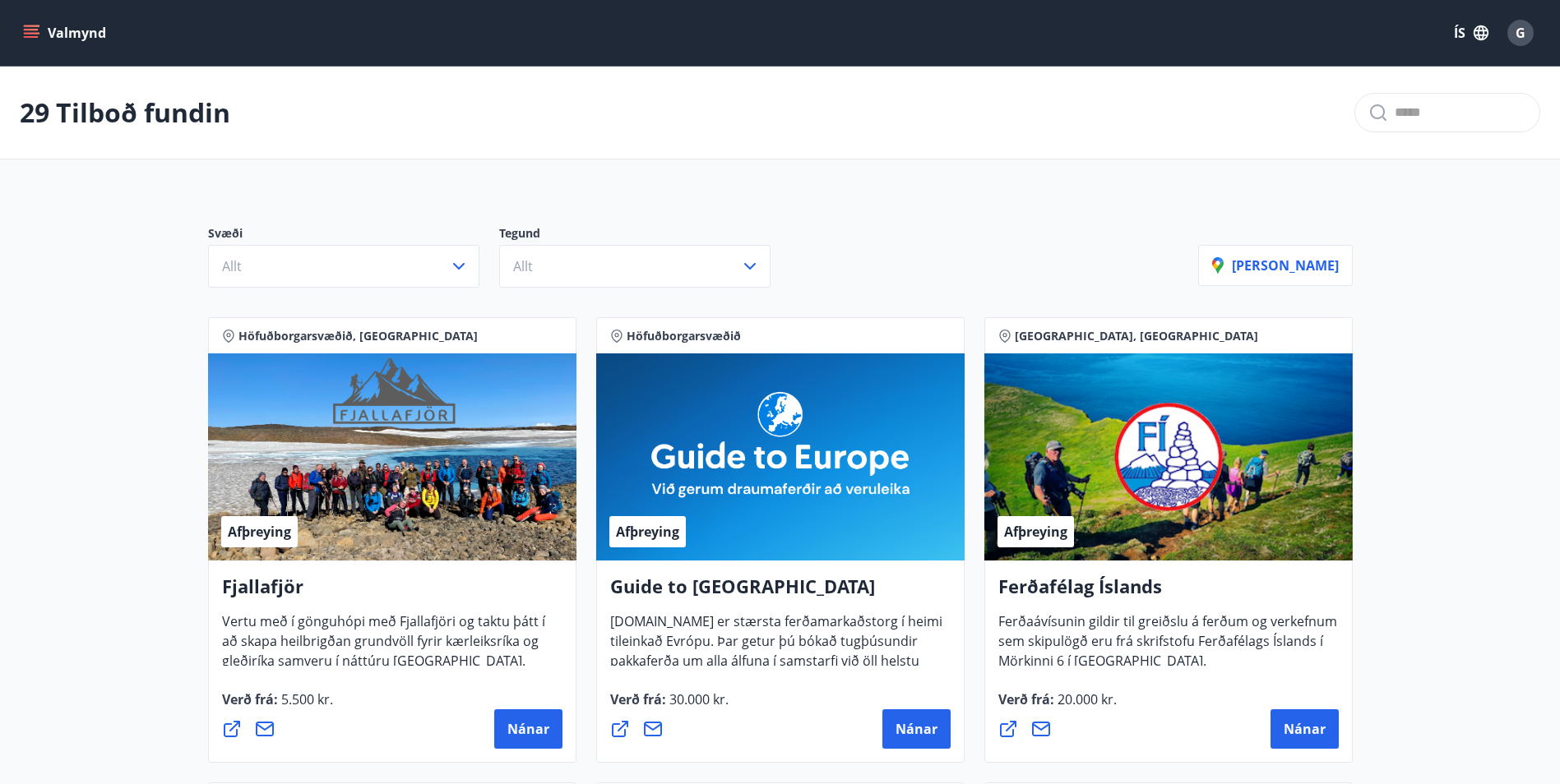
click at [35, 34] on icon "menu" at bounding box center [31, 33] width 16 height 16
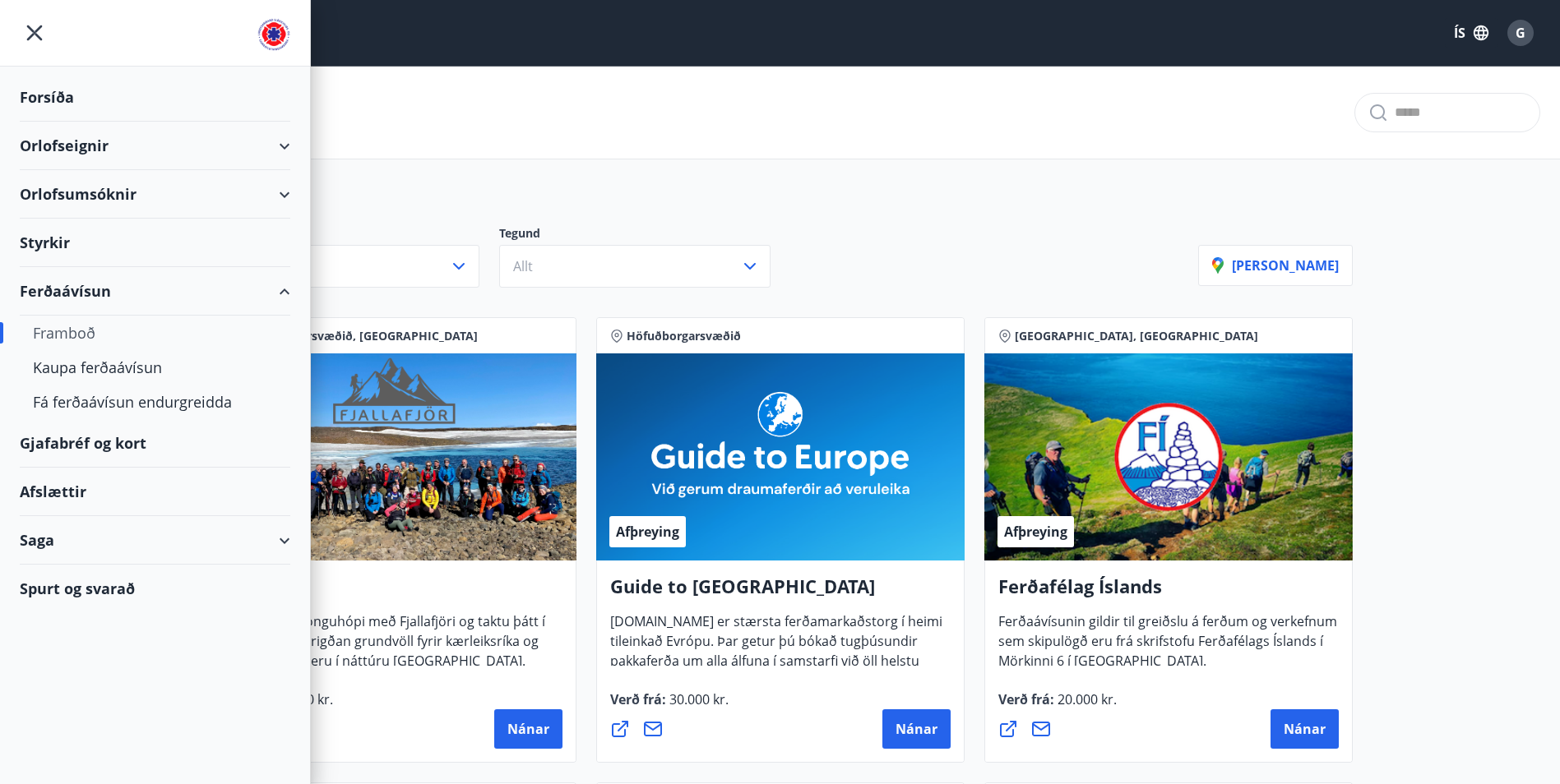
click at [100, 589] on div "Spurt og svarað" at bounding box center [155, 588] width 271 height 47
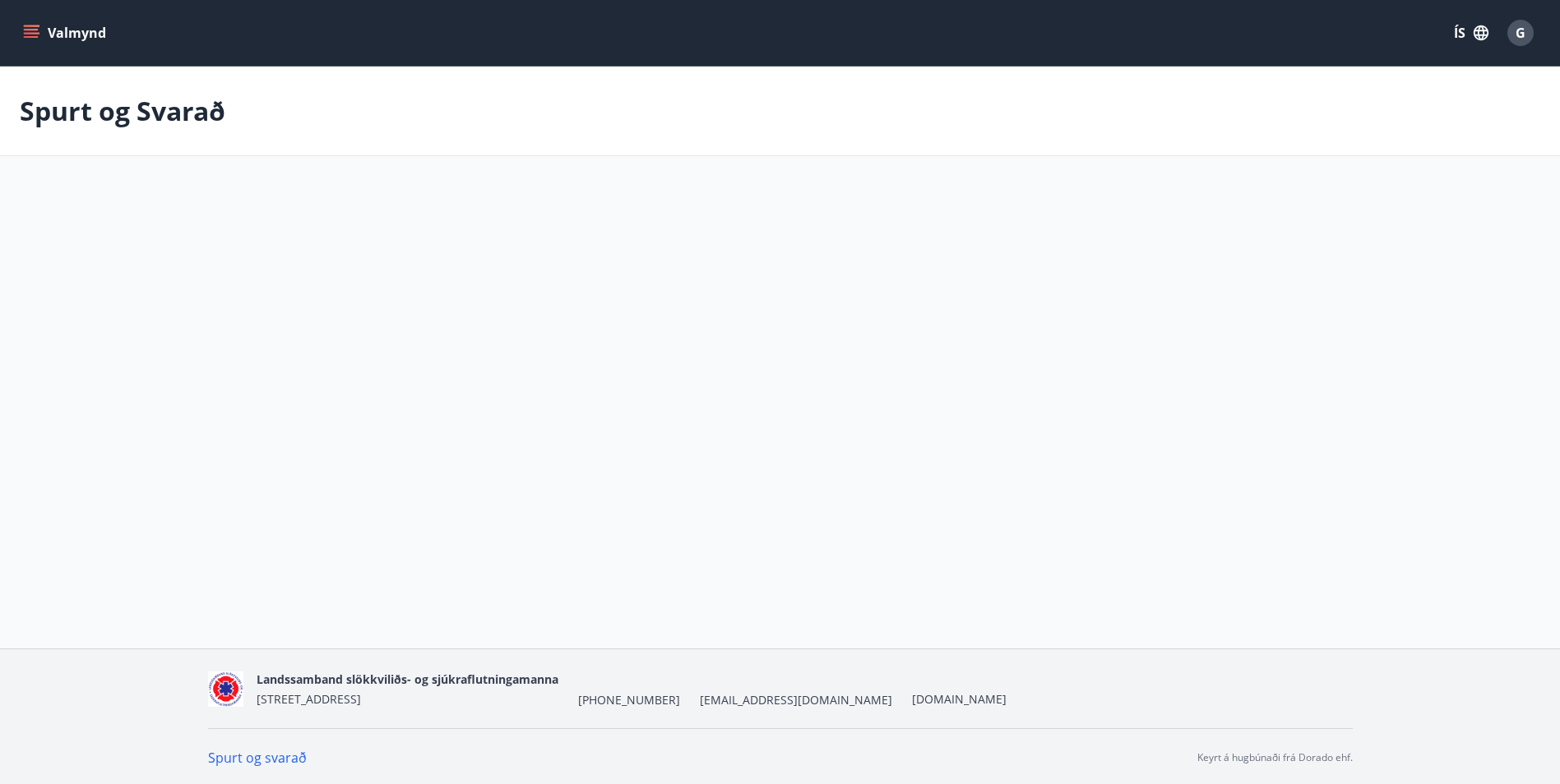
click at [100, 589] on div "Valmynd ÍS G Spurt og Svarað Forsíða Orlofseignir Orlofsumsóknir Styrkir Ferðaá…" at bounding box center [780, 324] width 1560 height 649
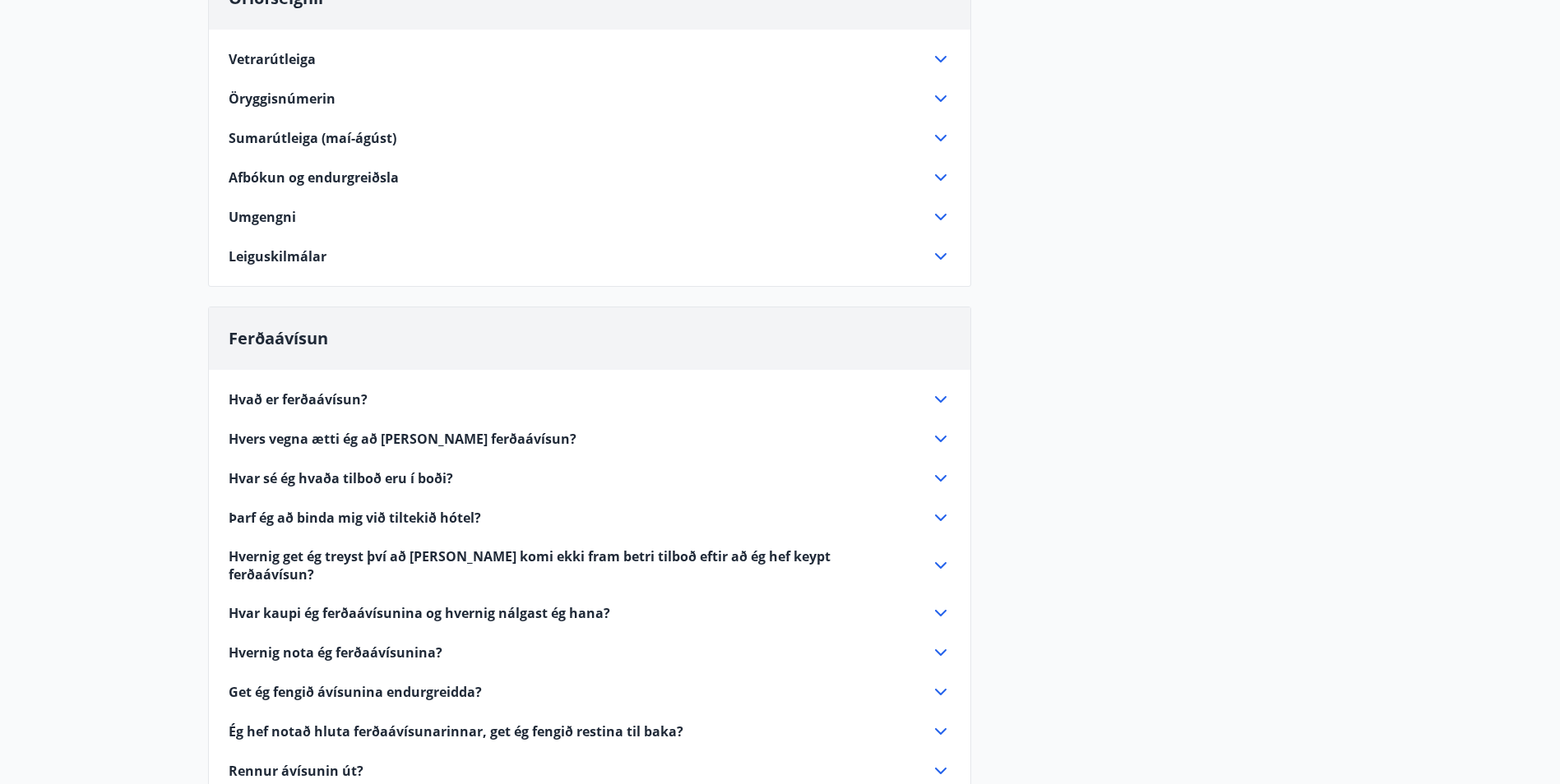
scroll to position [247, 0]
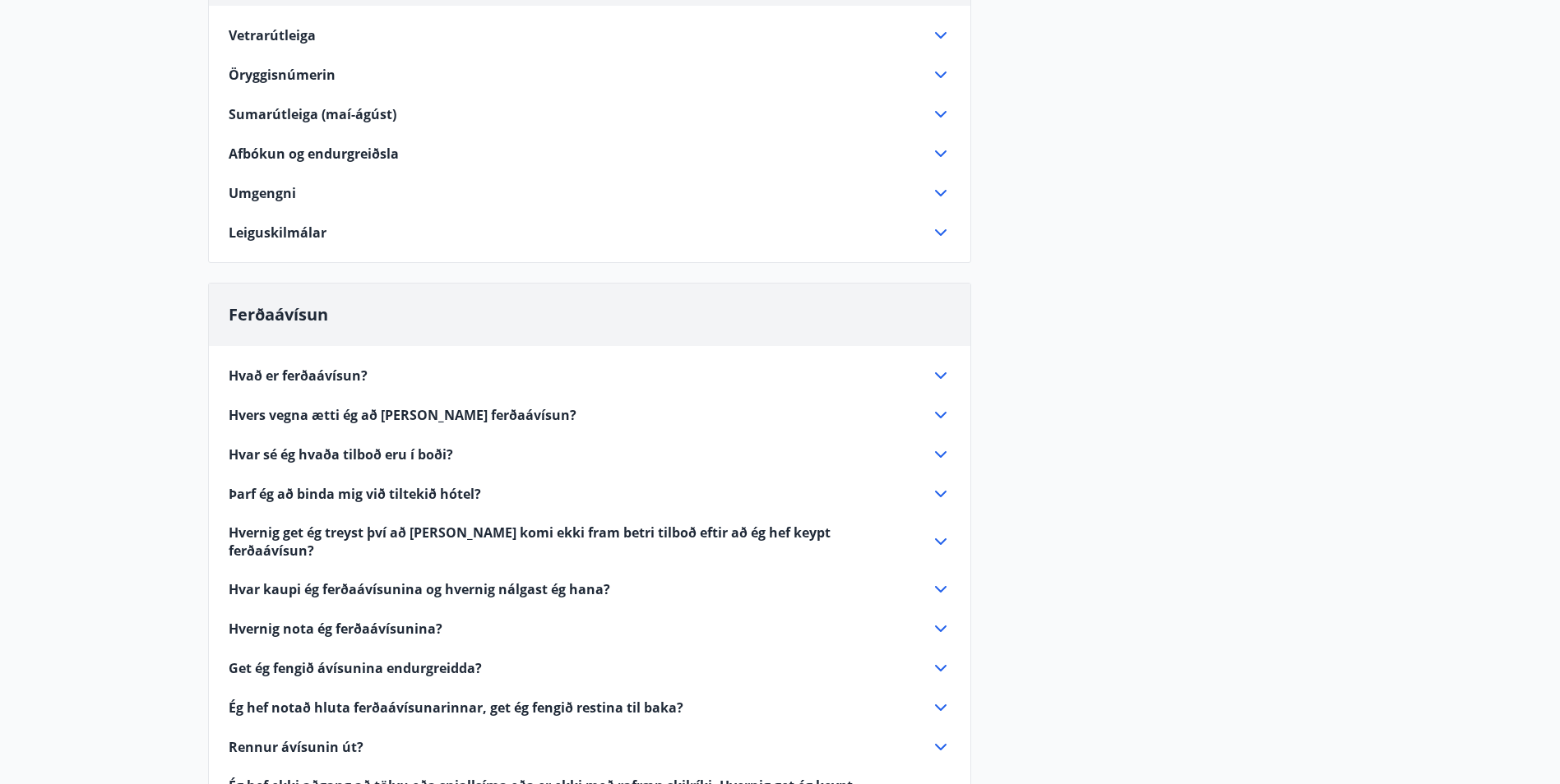
click at [335, 620] on span "Hvernig nota ég ferðaávísunina?" at bounding box center [336, 629] width 214 height 18
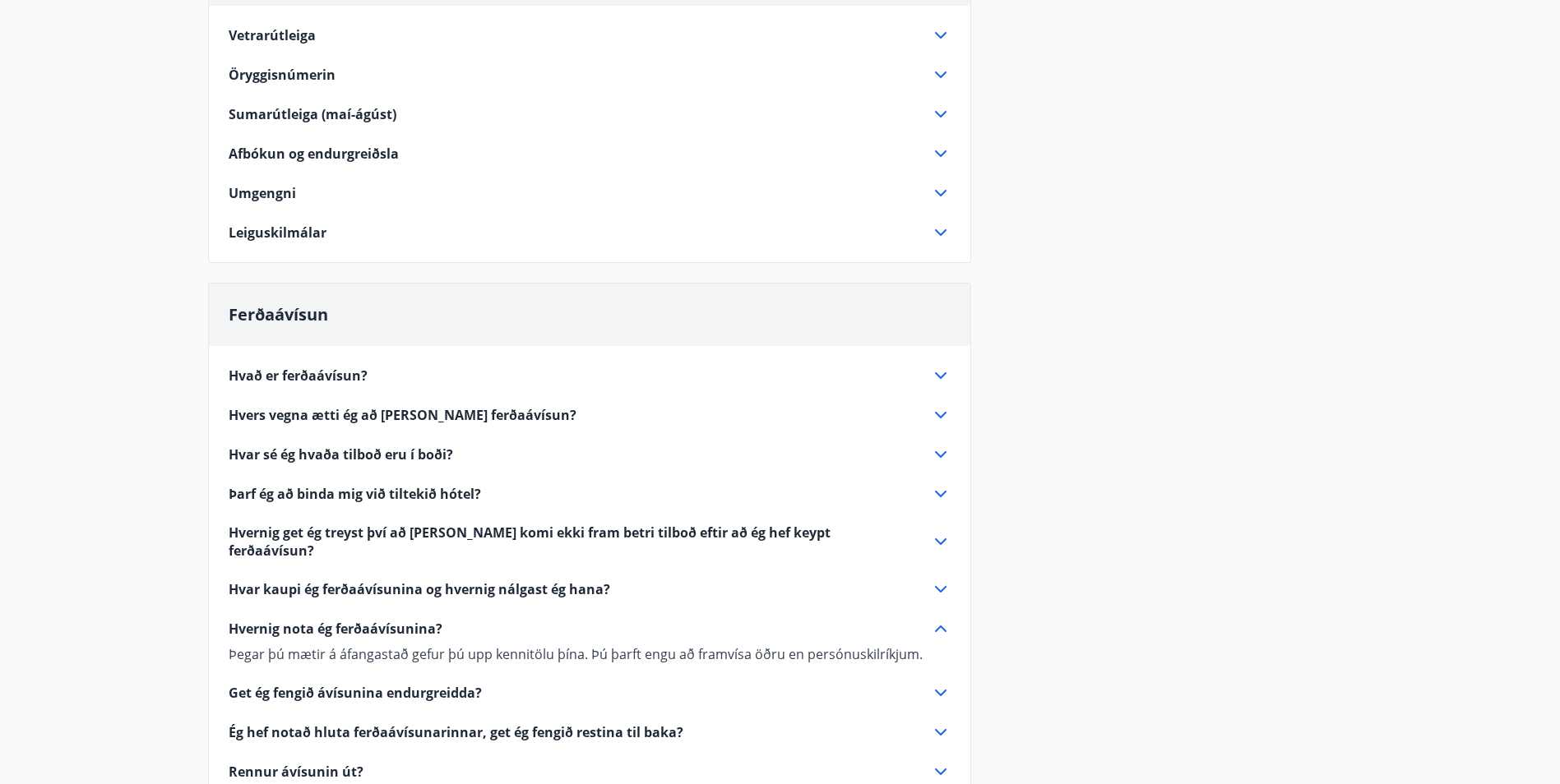
click at [335, 620] on span "Hvernig nota ég ferðaávísunina?" at bounding box center [336, 629] width 214 height 18
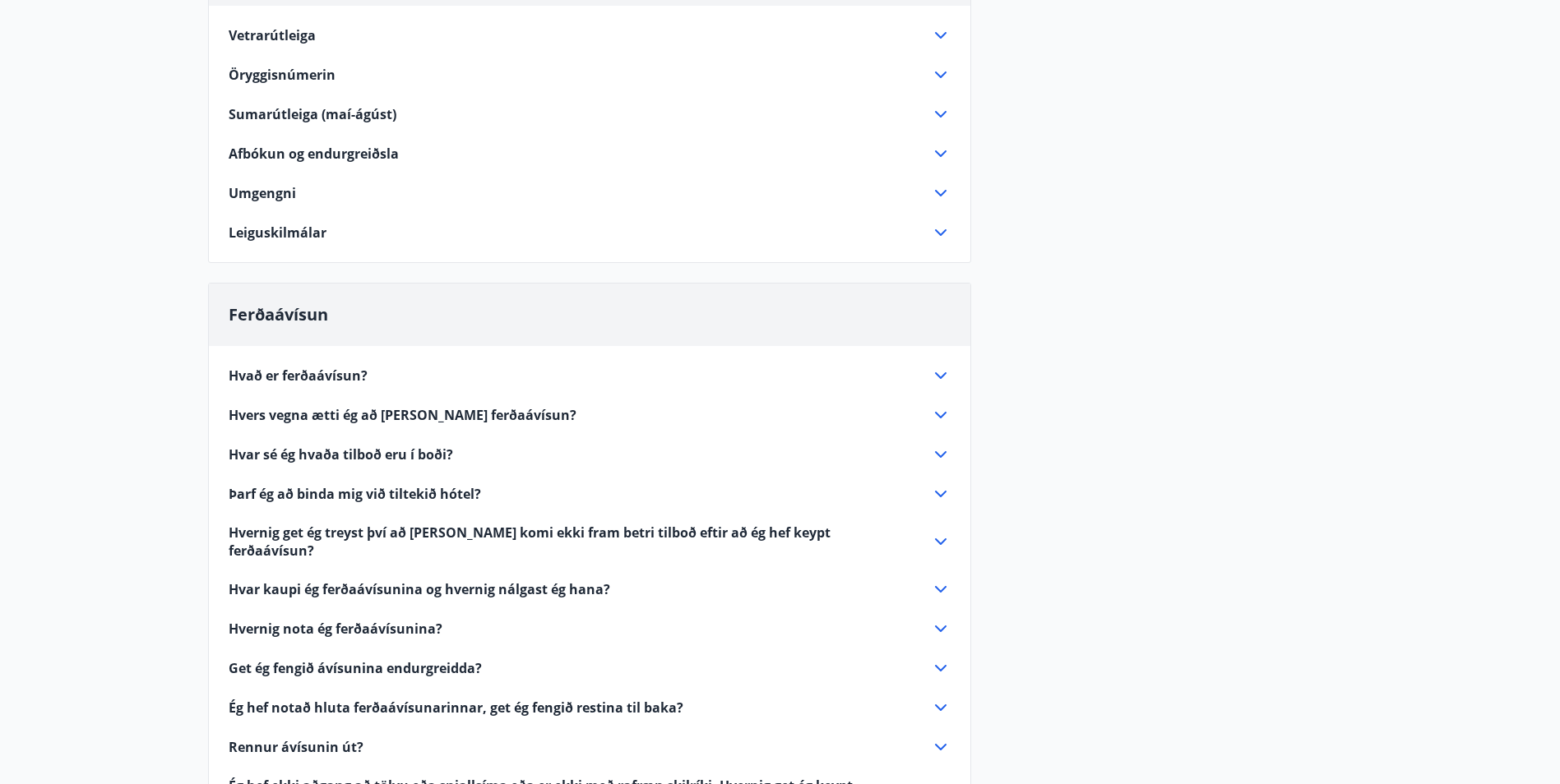
click at [338, 620] on span "Hvernig nota ég ferðaávísunina?" at bounding box center [336, 629] width 214 height 18
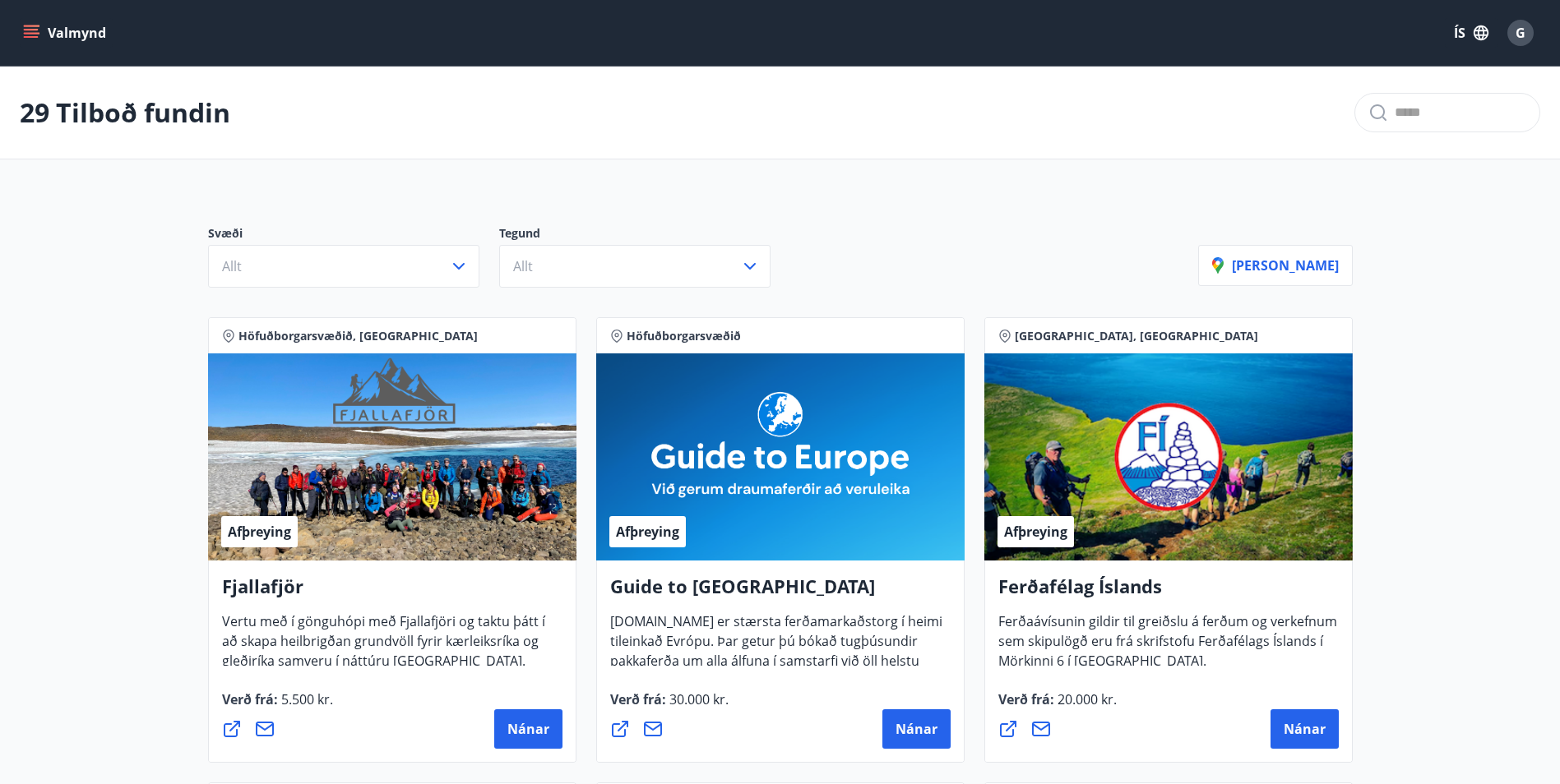
click at [32, 34] on icon "menu" at bounding box center [31, 33] width 16 height 16
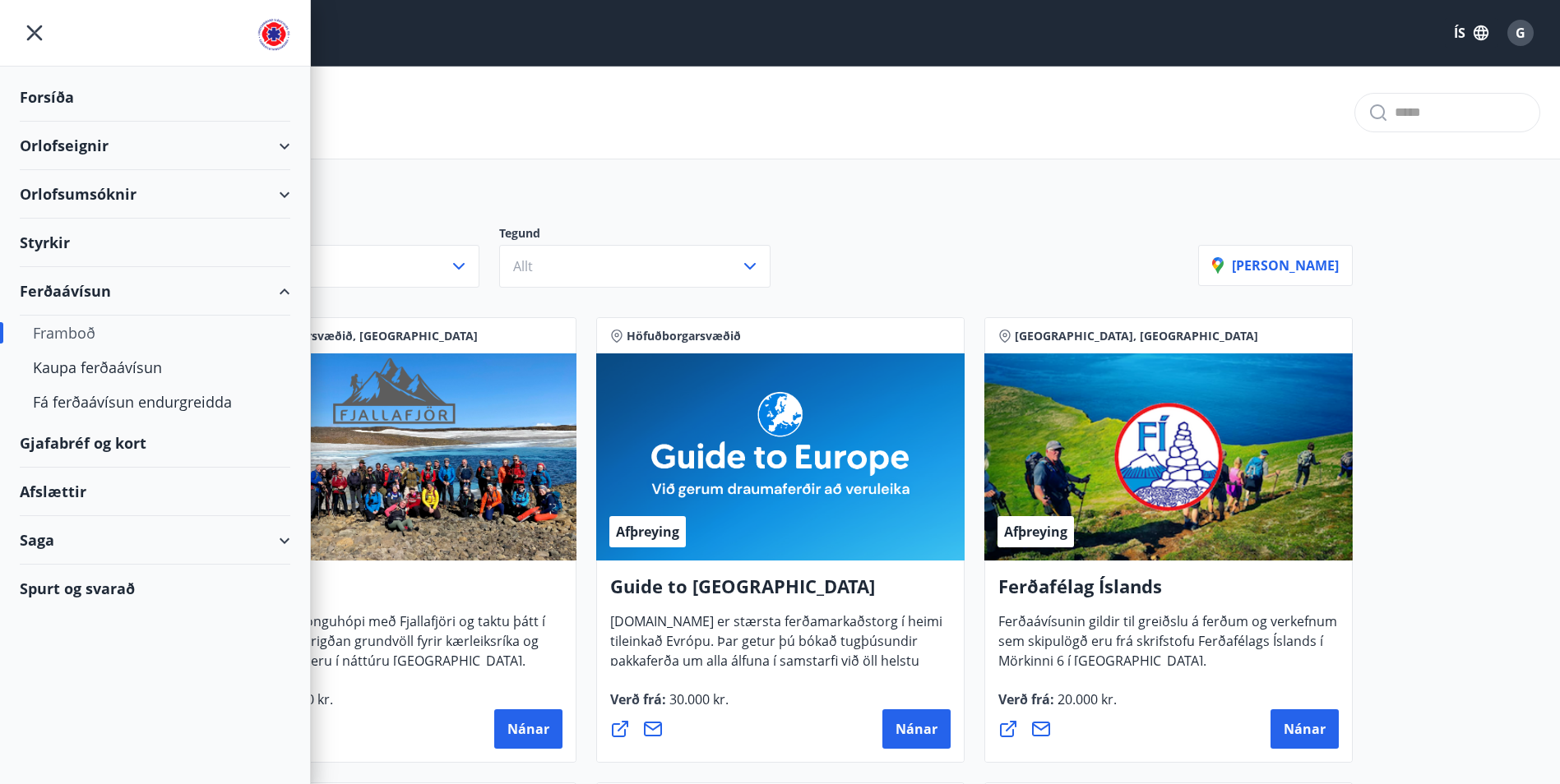
click at [31, 35] on div at bounding box center [154, 33] width 310 height 66
click at [104, 587] on div "Spurt og svarað" at bounding box center [155, 588] width 271 height 47
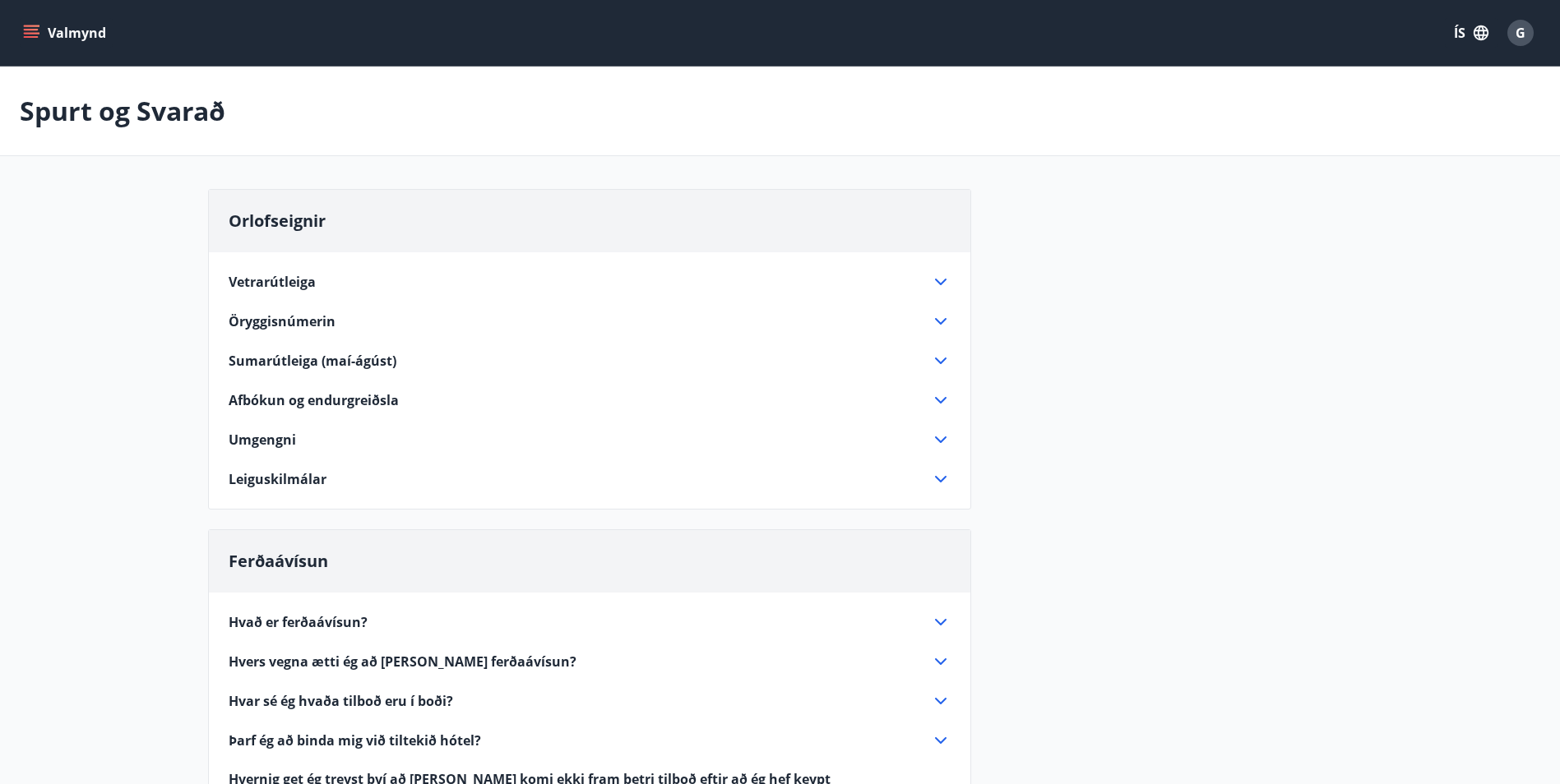
click at [26, 31] on icon "menu" at bounding box center [31, 33] width 16 height 16
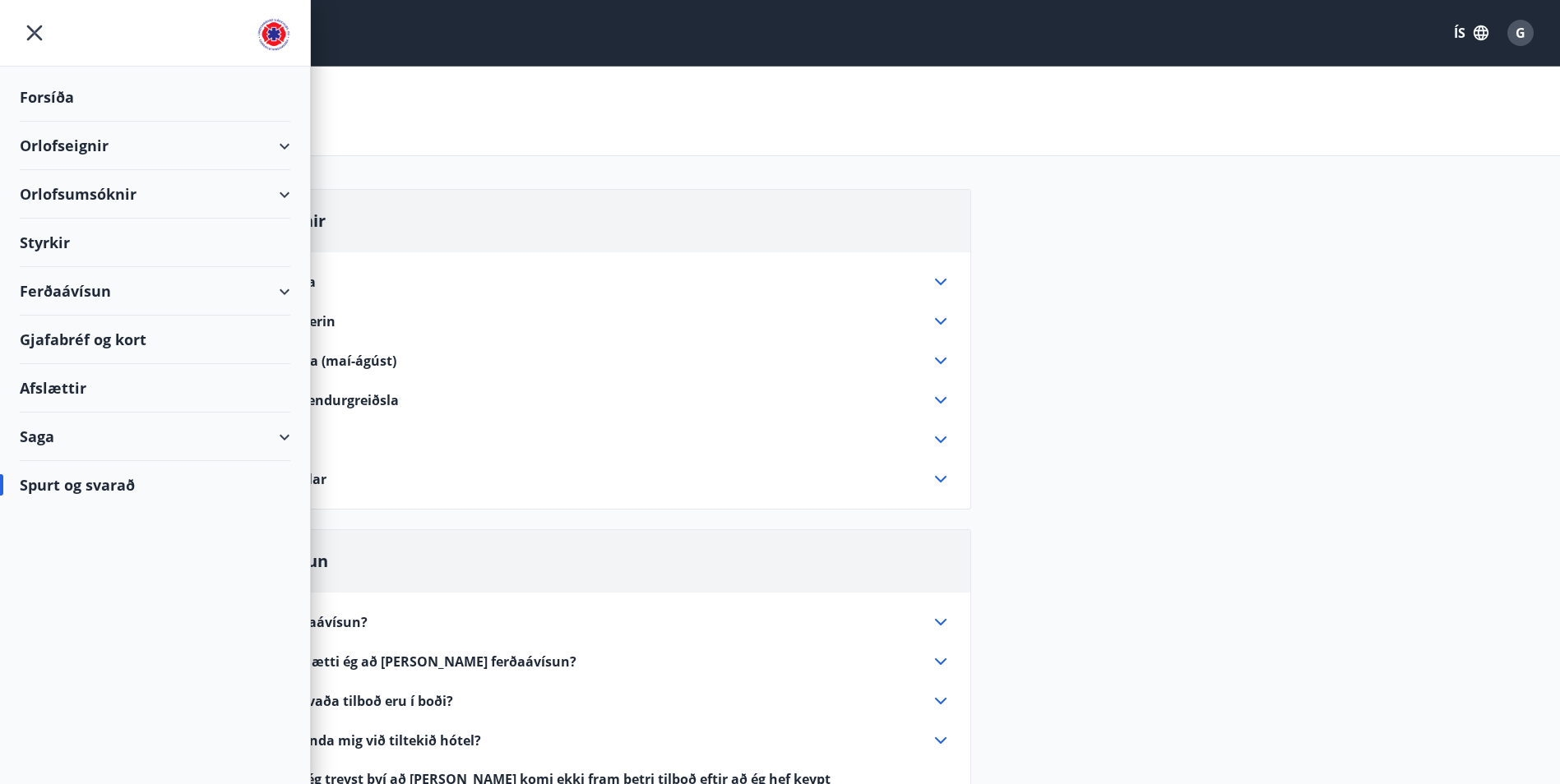
click at [26, 31] on icon "menu" at bounding box center [31, 33] width 16 height 16
click at [98, 292] on div "Ferðaávísun" at bounding box center [155, 292] width 271 height 48
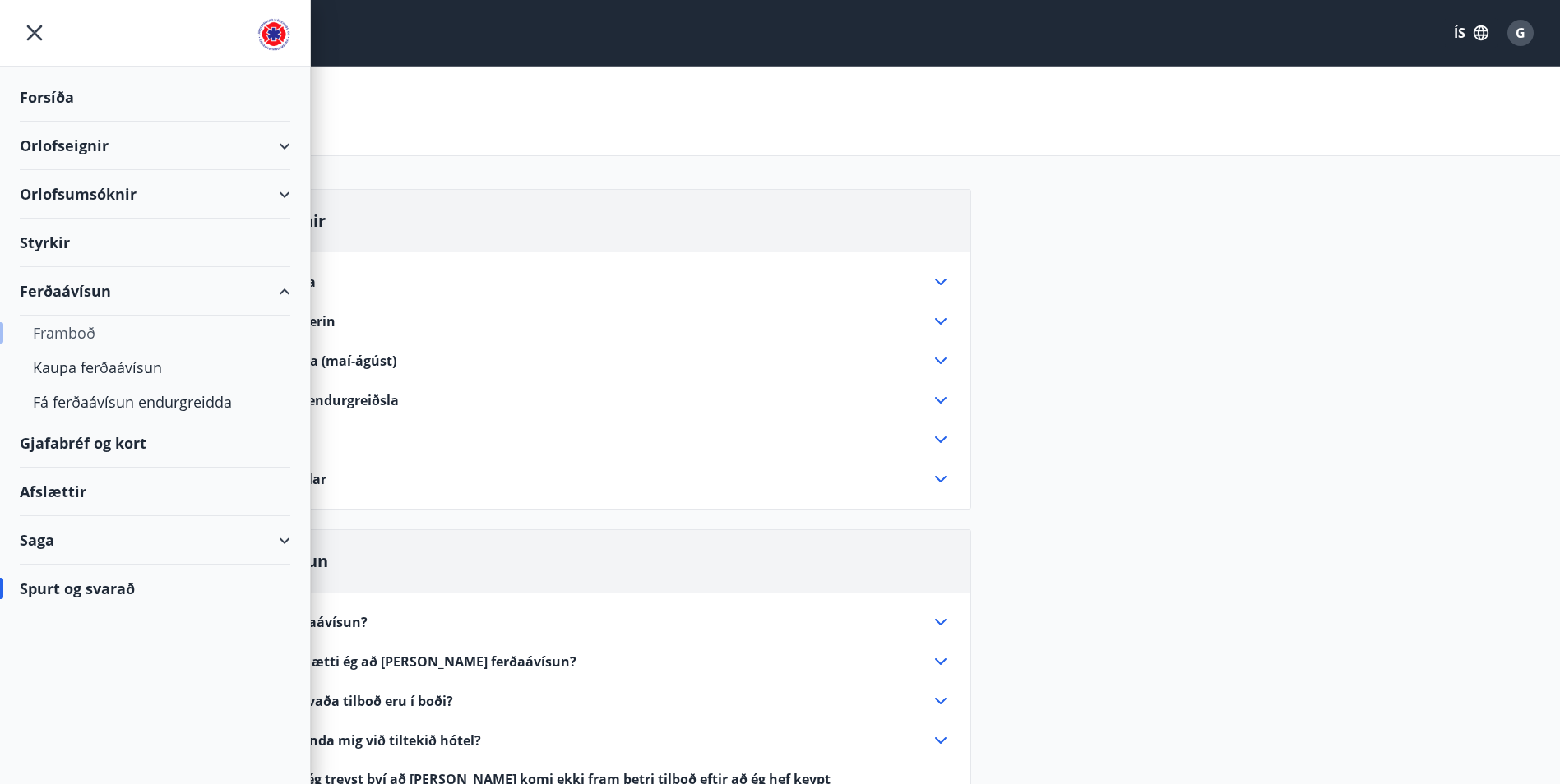
click at [85, 329] on div "Framboð" at bounding box center [154, 333] width 244 height 34
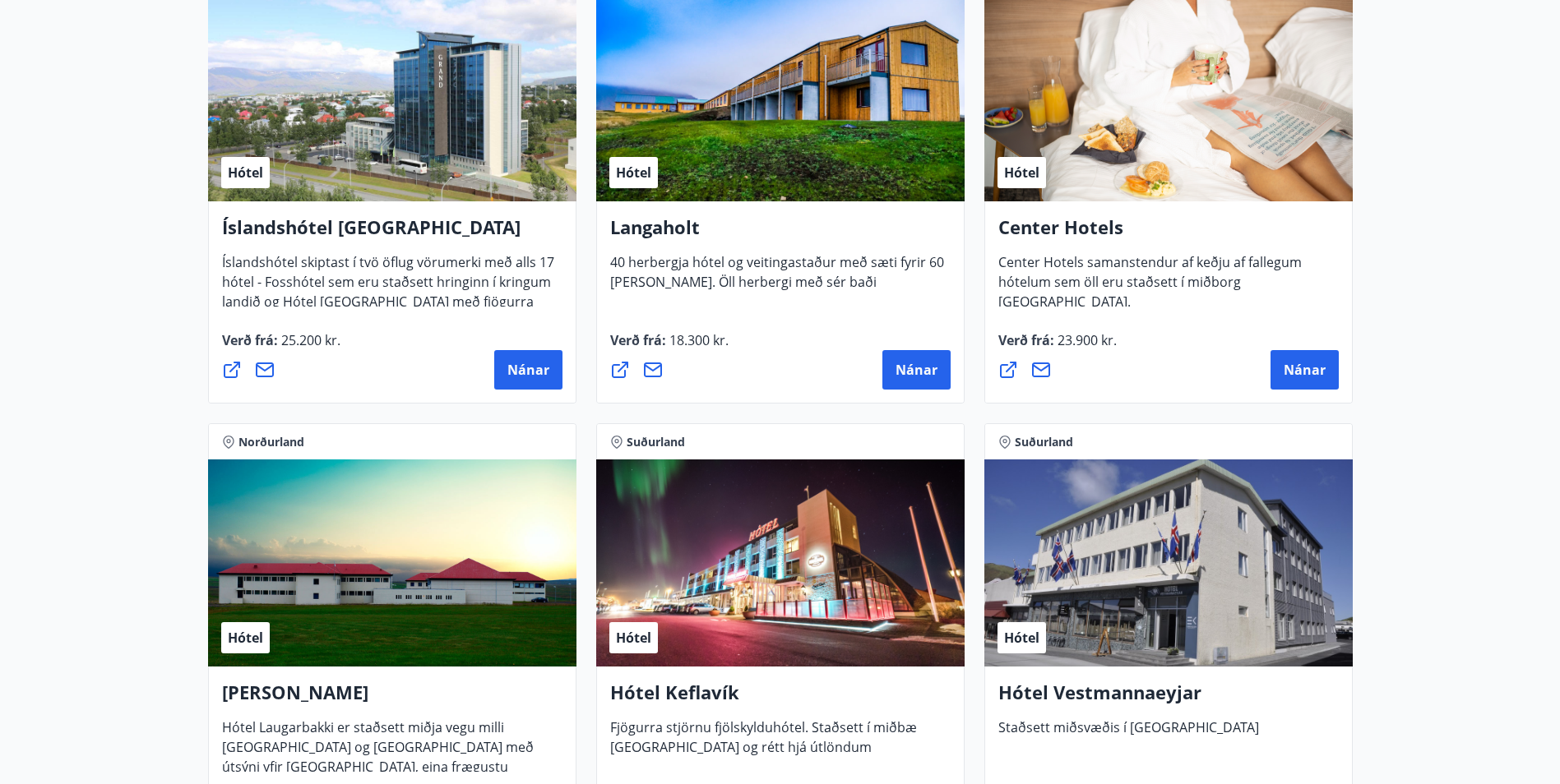
scroll to position [3863, 0]
